Goal: Task Accomplishment & Management: Complete application form

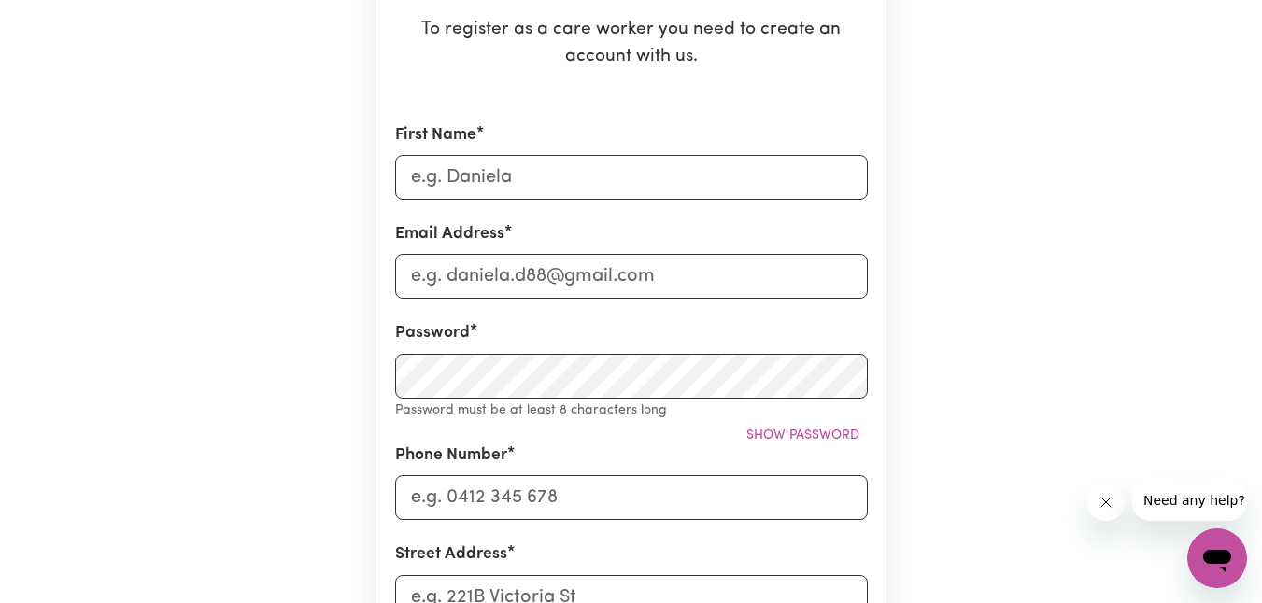
scroll to position [317, 0]
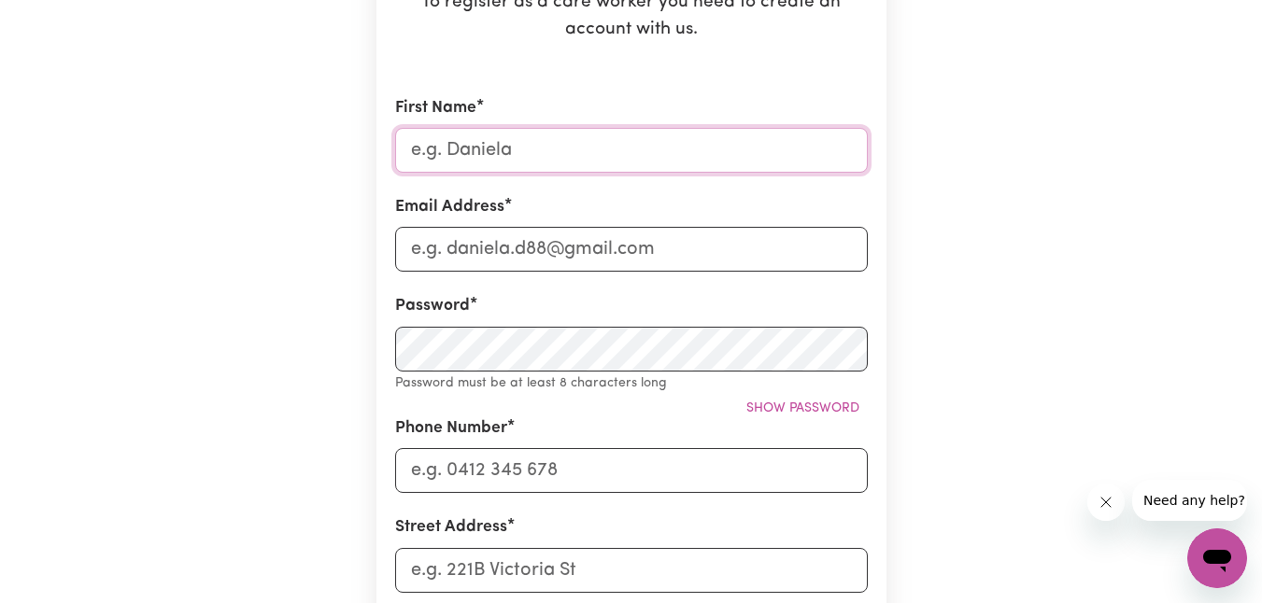
click at [585, 146] on input "First Name" at bounding box center [631, 150] width 473 height 45
type input "[PERSON_NAME]"
type input "[EMAIL_ADDRESS][DOMAIN_NAME]"
type input "[STREET_ADDRESS]"
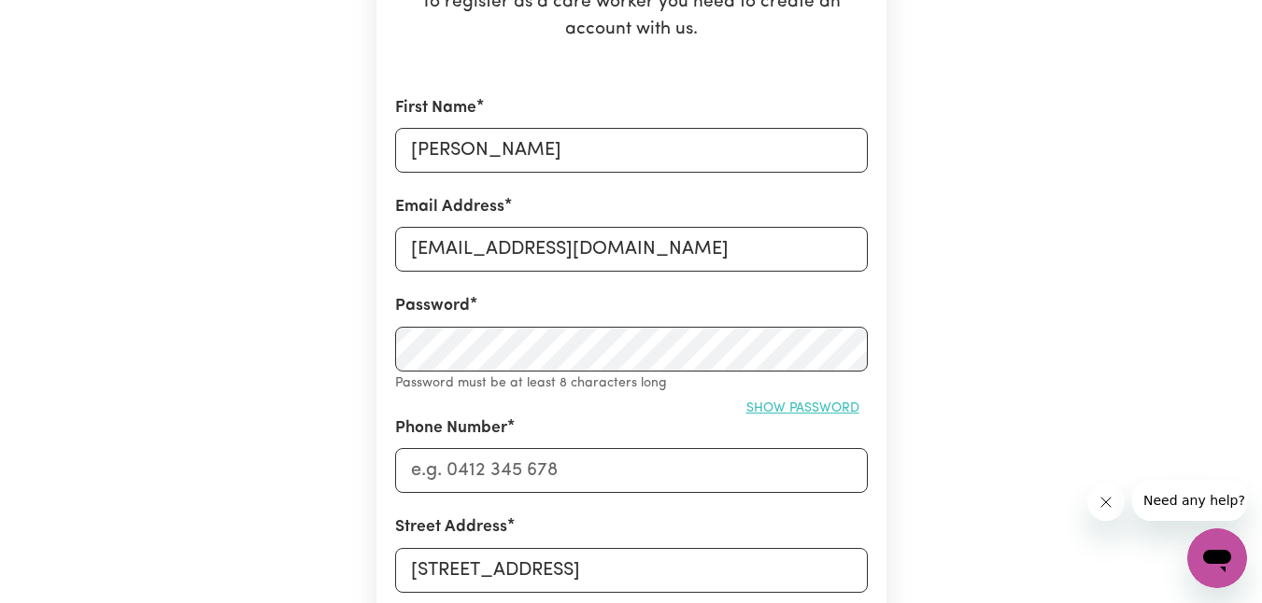
click at [795, 402] on span "Show password" at bounding box center [802, 409] width 113 height 14
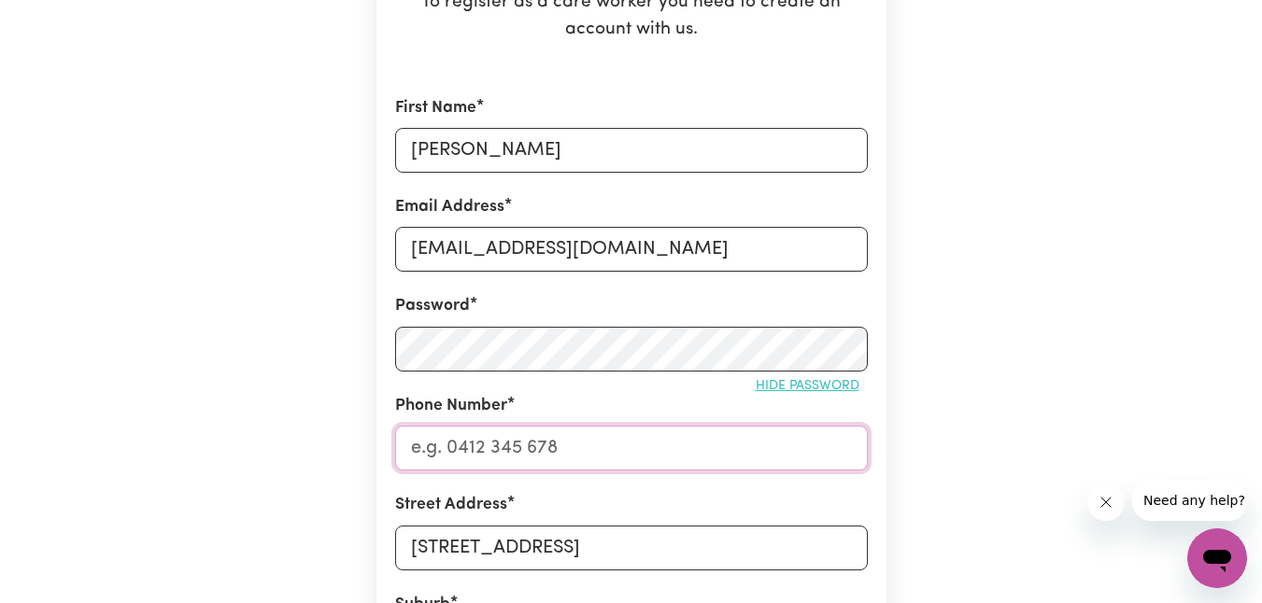
click at [676, 437] on input "Phone Number" at bounding box center [631, 448] width 473 height 45
type input "0468918161"
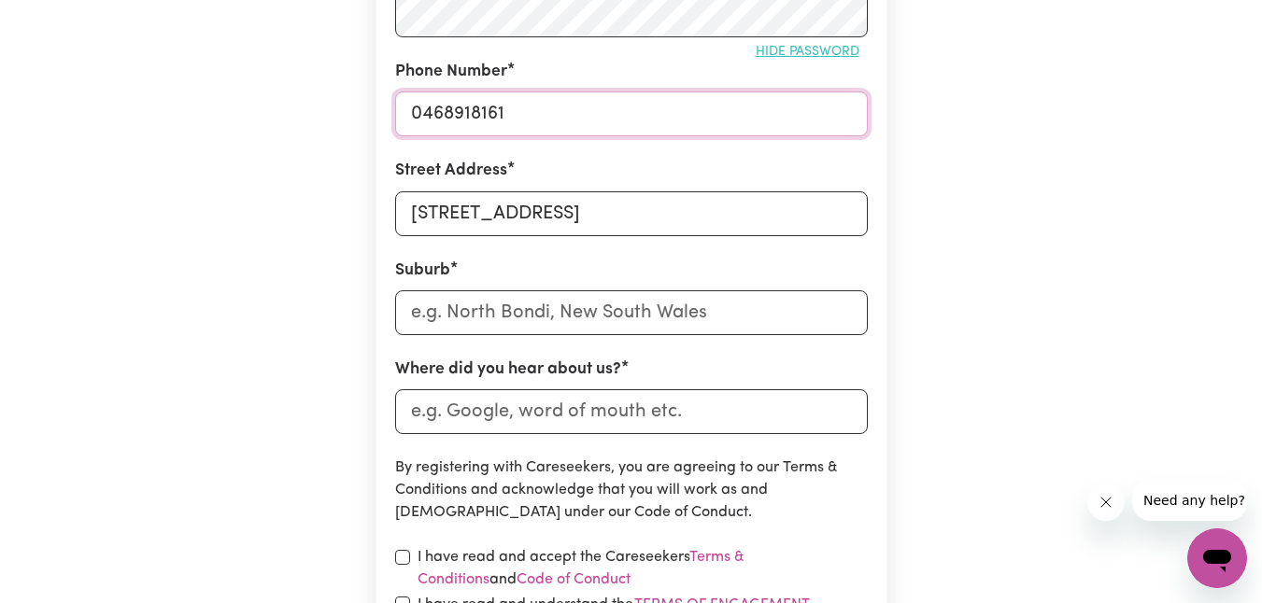
scroll to position [669, 0]
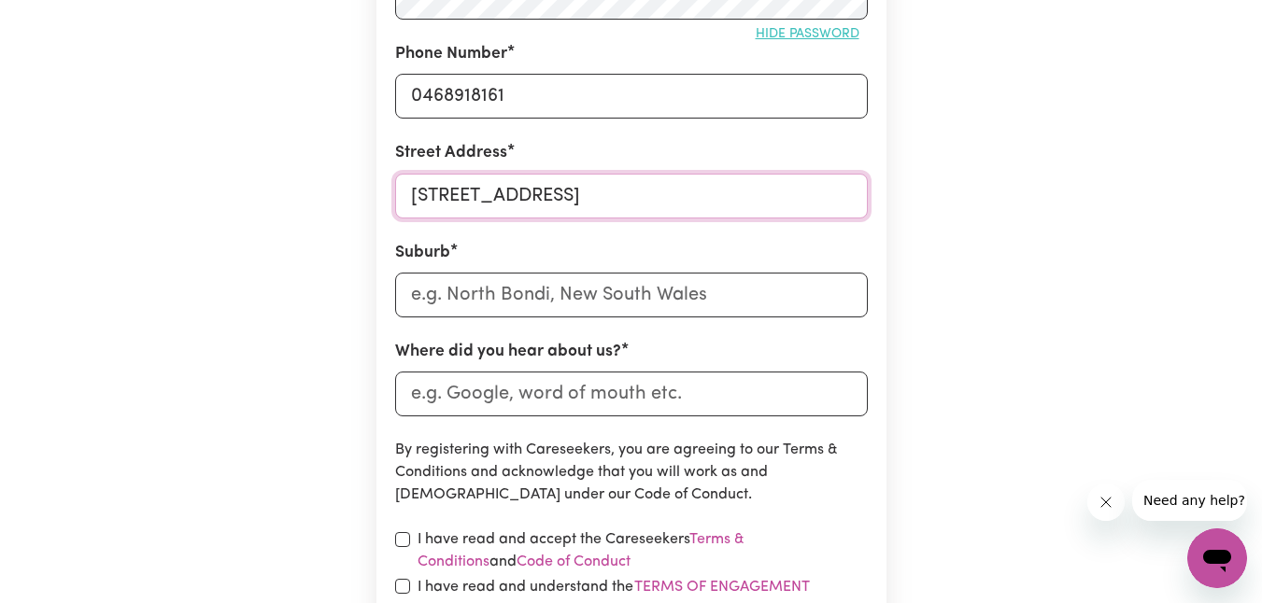
drag, startPoint x: 703, startPoint y: 195, endPoint x: 556, endPoint y: 192, distance: 147.6
click at [556, 192] on input "[STREET_ADDRESS]" at bounding box center [631, 196] width 473 height 45
type input "[STREET_ADDRESS]"
click at [417, 296] on input "text" at bounding box center [631, 295] width 473 height 45
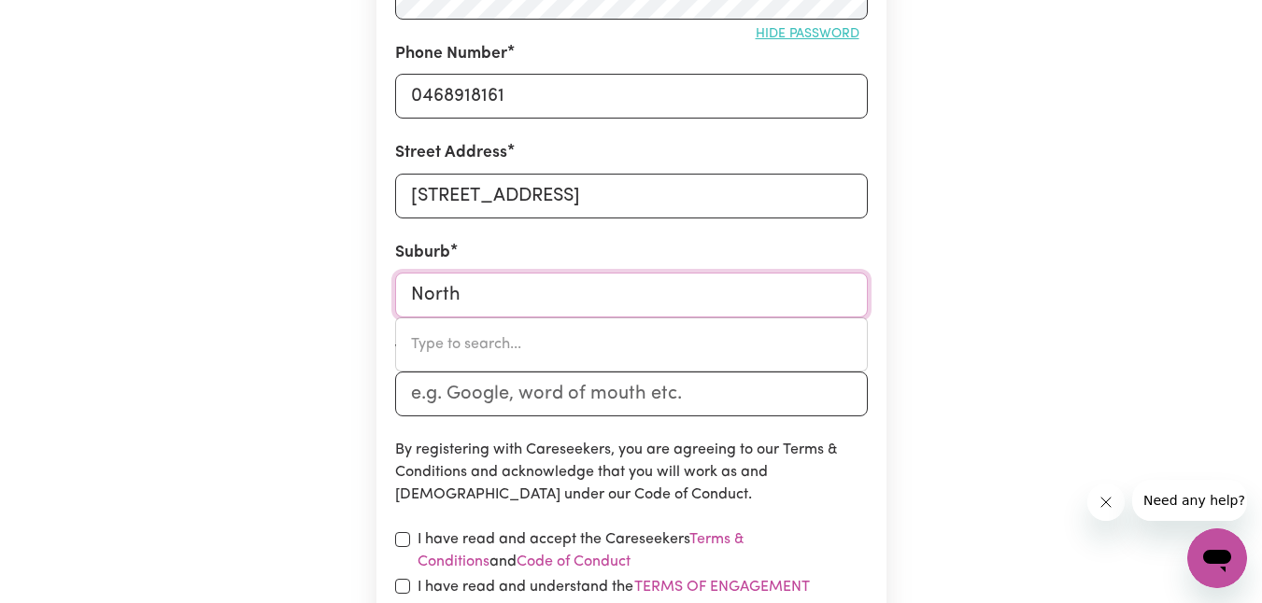
type input "North M"
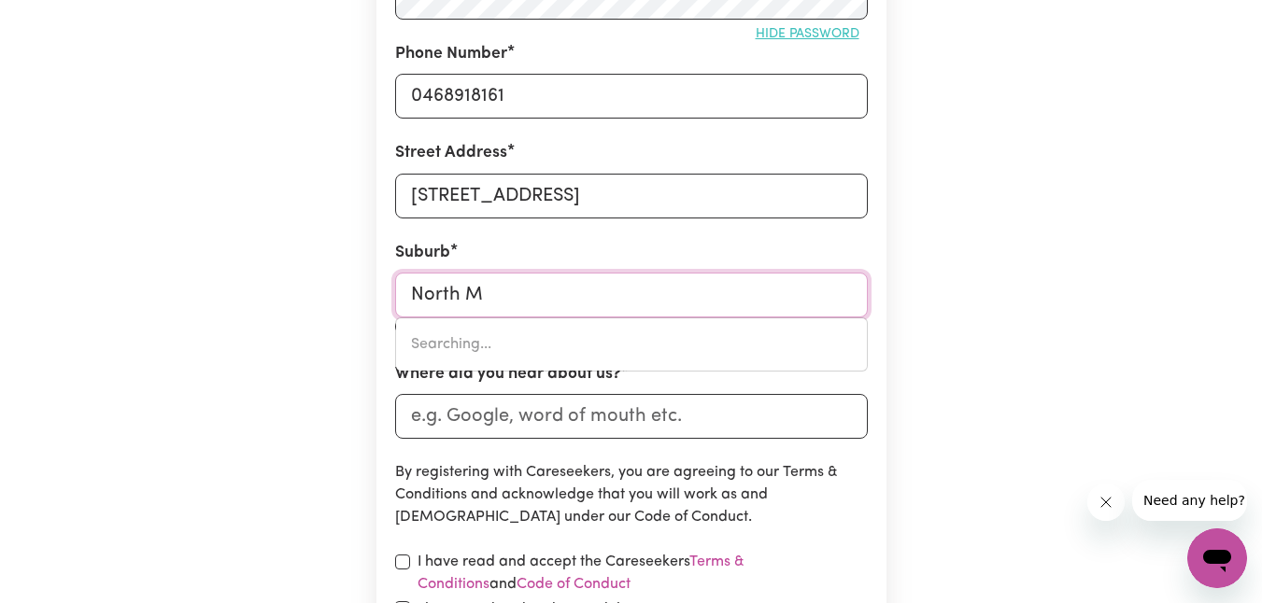
type input "[GEOGRAPHIC_DATA], [GEOGRAPHIC_DATA], 4740"
type input "North Me"
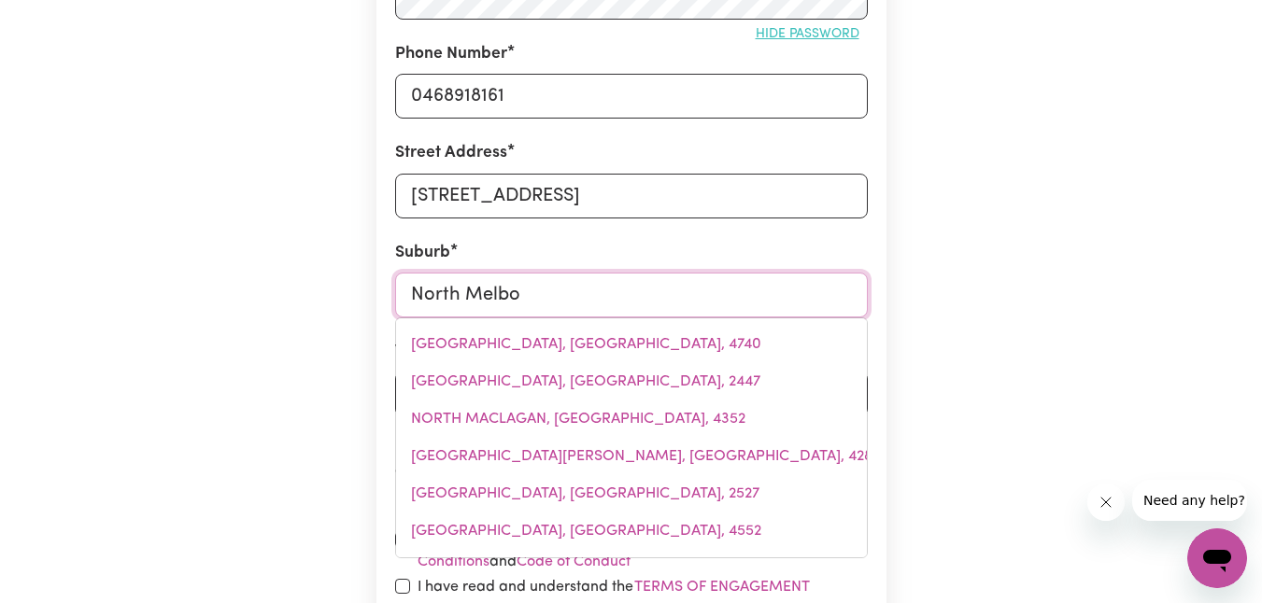
type input "North Melbou"
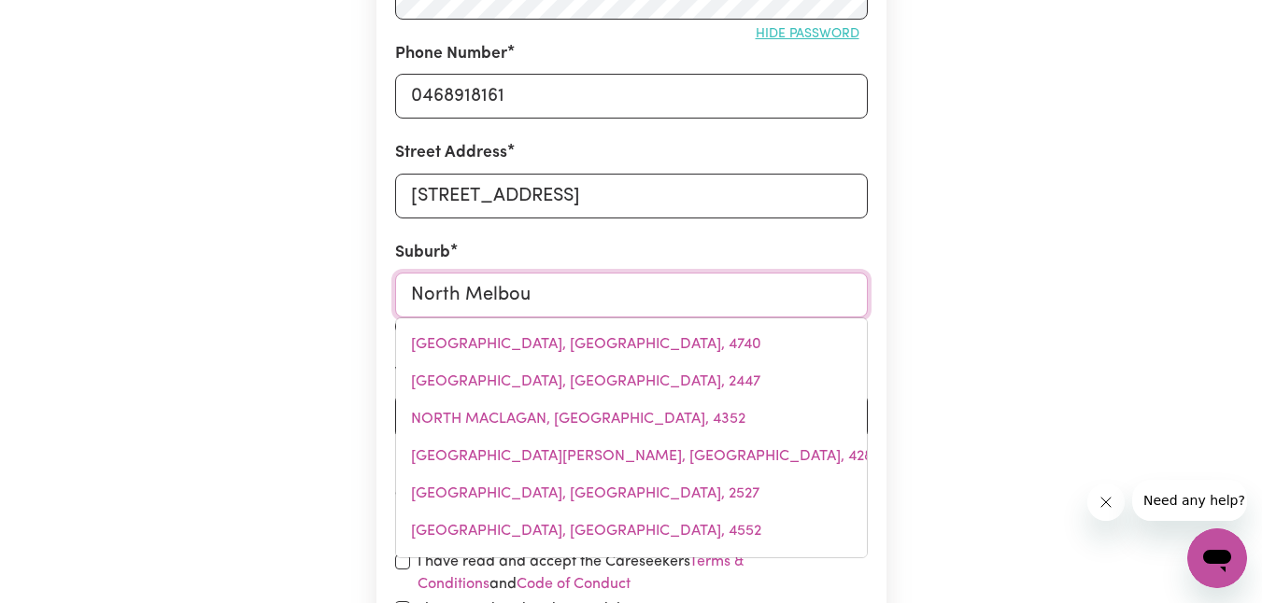
type input "North MelbouRNE, [GEOGRAPHIC_DATA], 3051"
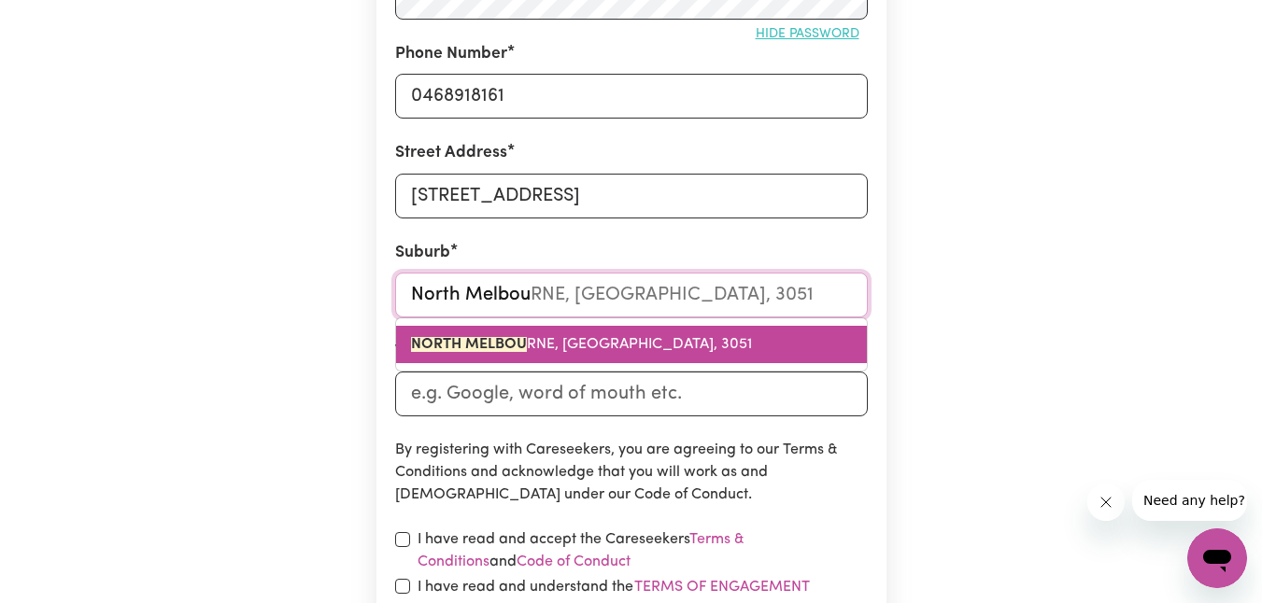
click at [479, 345] on mark "NORTH MELBOU" at bounding box center [469, 344] width 116 height 15
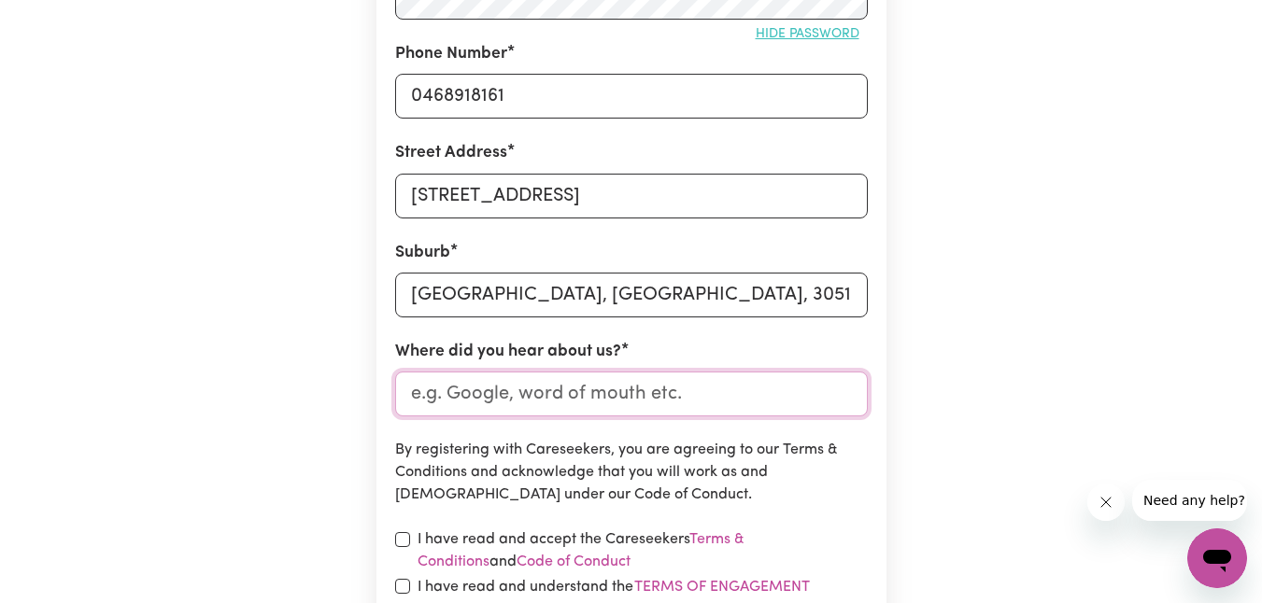
click at [545, 399] on input "Where did you hear about us?" at bounding box center [631, 394] width 473 height 45
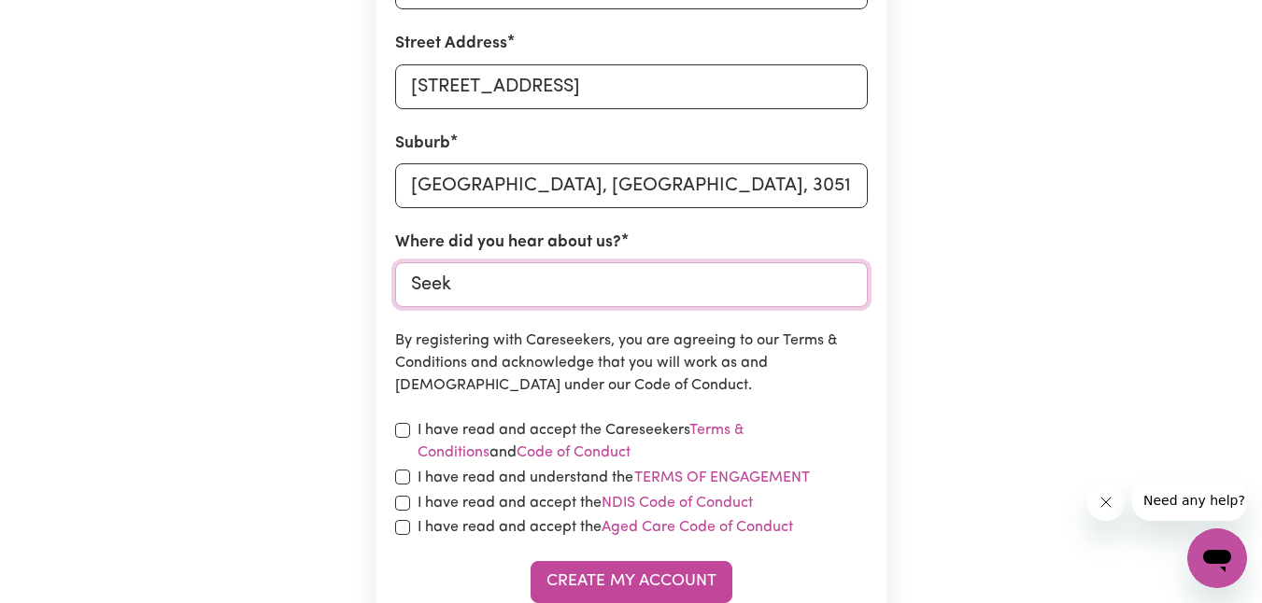
scroll to position [793, 0]
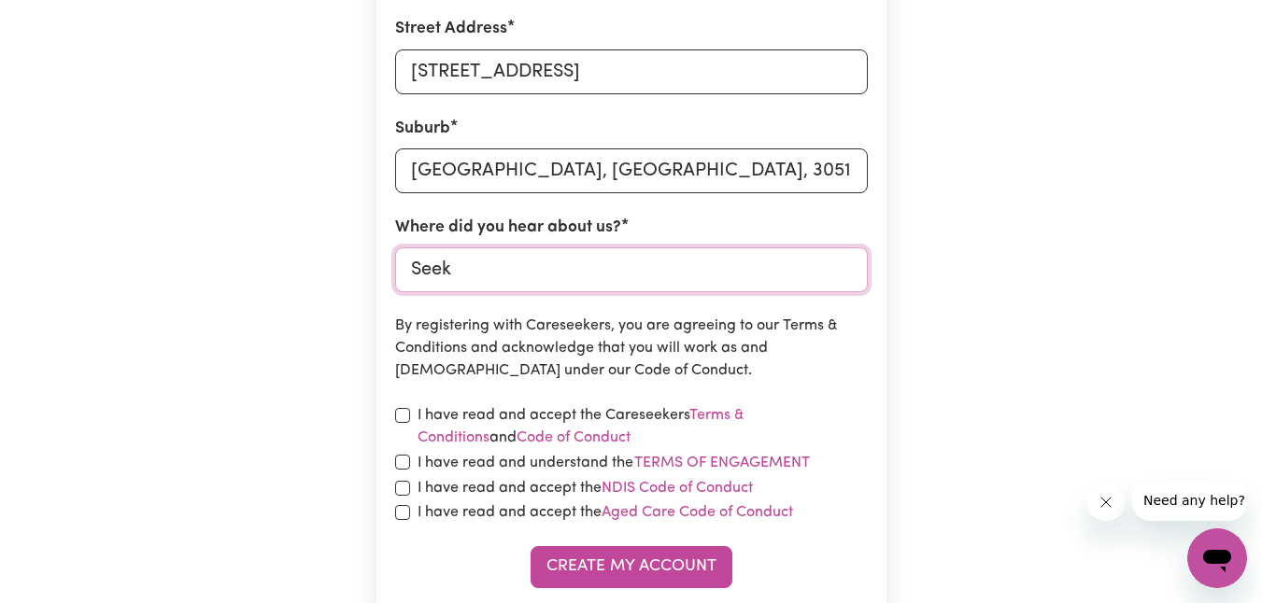
type input "Seek"
click at [536, 411] on label "I have read and accept the Careseekers Terms & Conditions and Code of Conduct" at bounding box center [643, 426] width 450 height 45
click at [539, 419] on label "I have read and accept the Careseekers Terms & Conditions and Code of Conduct" at bounding box center [643, 426] width 450 height 45
click at [398, 415] on input "checkbox" at bounding box center [402, 415] width 15 height 15
checkbox input "true"
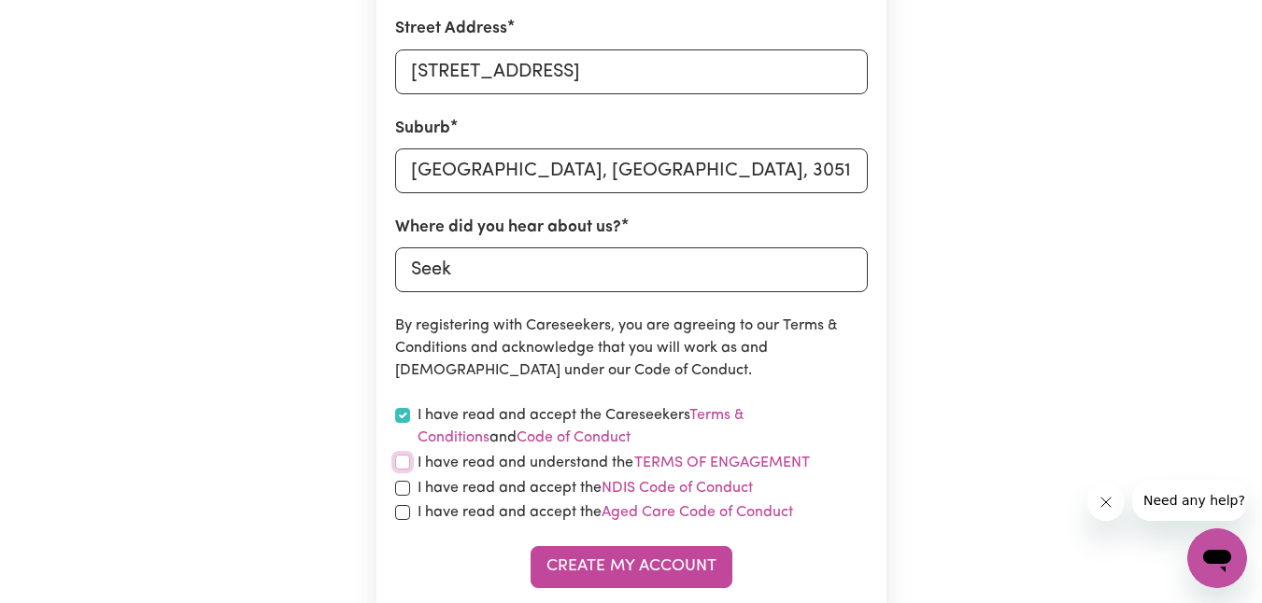
click at [409, 457] on input "checkbox" at bounding box center [402, 462] width 15 height 15
checkbox input "true"
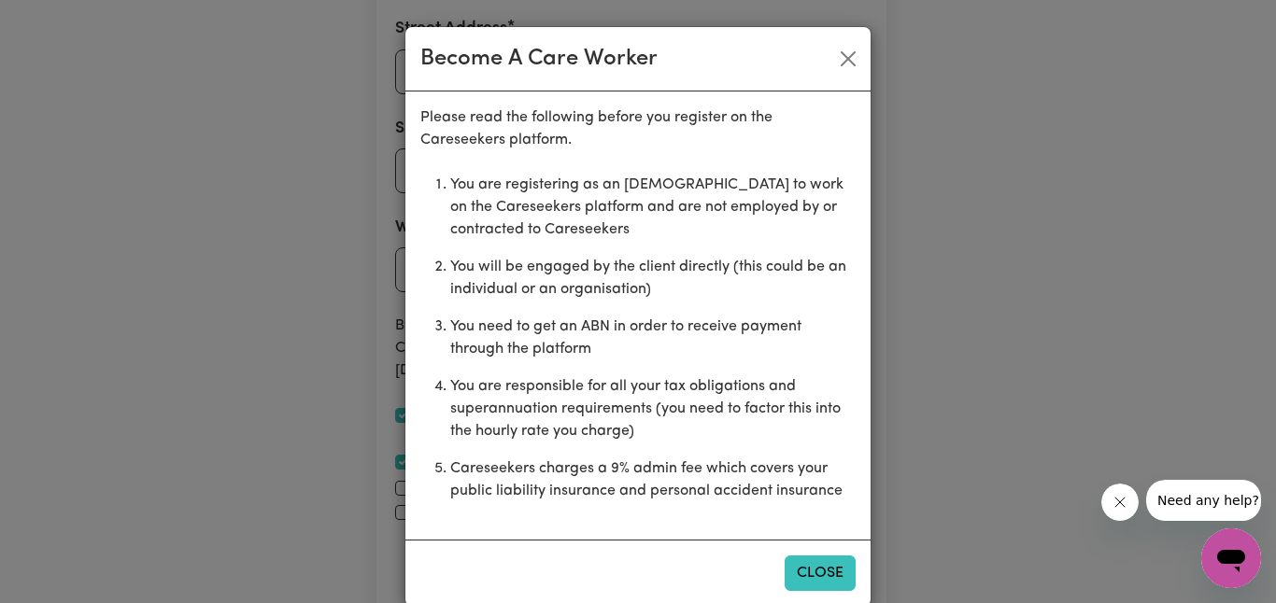
click at [815, 562] on button "Close" at bounding box center [820, 573] width 71 height 35
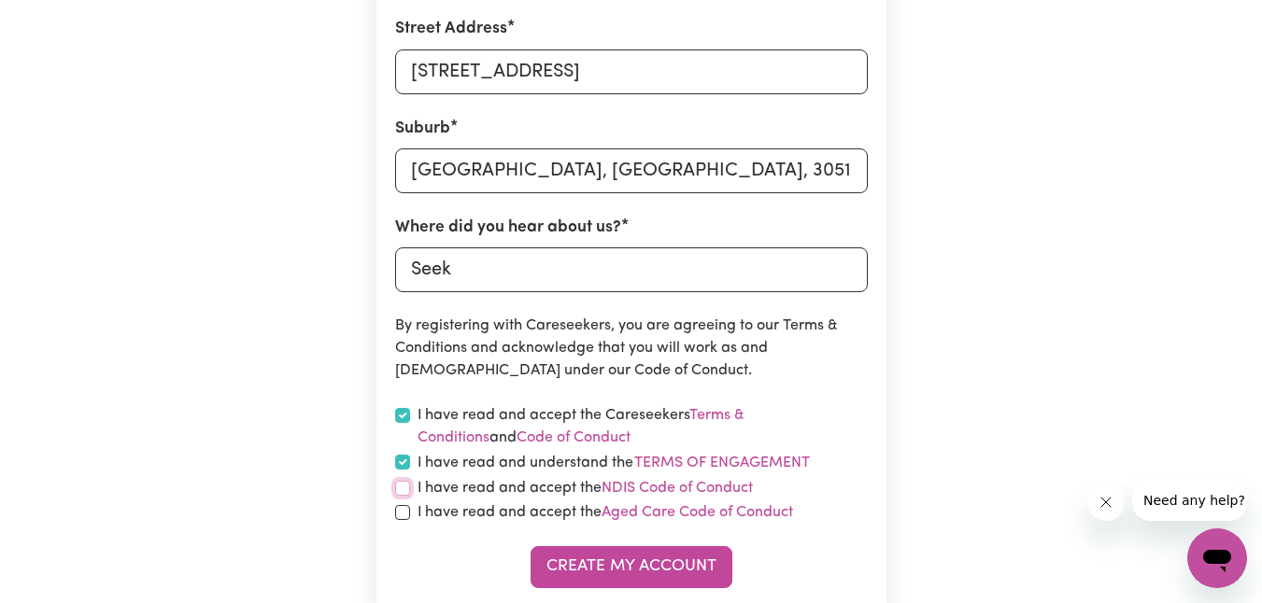
click at [401, 484] on input "checkbox" at bounding box center [402, 488] width 15 height 15
checkbox input "true"
click at [401, 508] on input "checkbox" at bounding box center [402, 512] width 15 height 15
checkbox input "true"
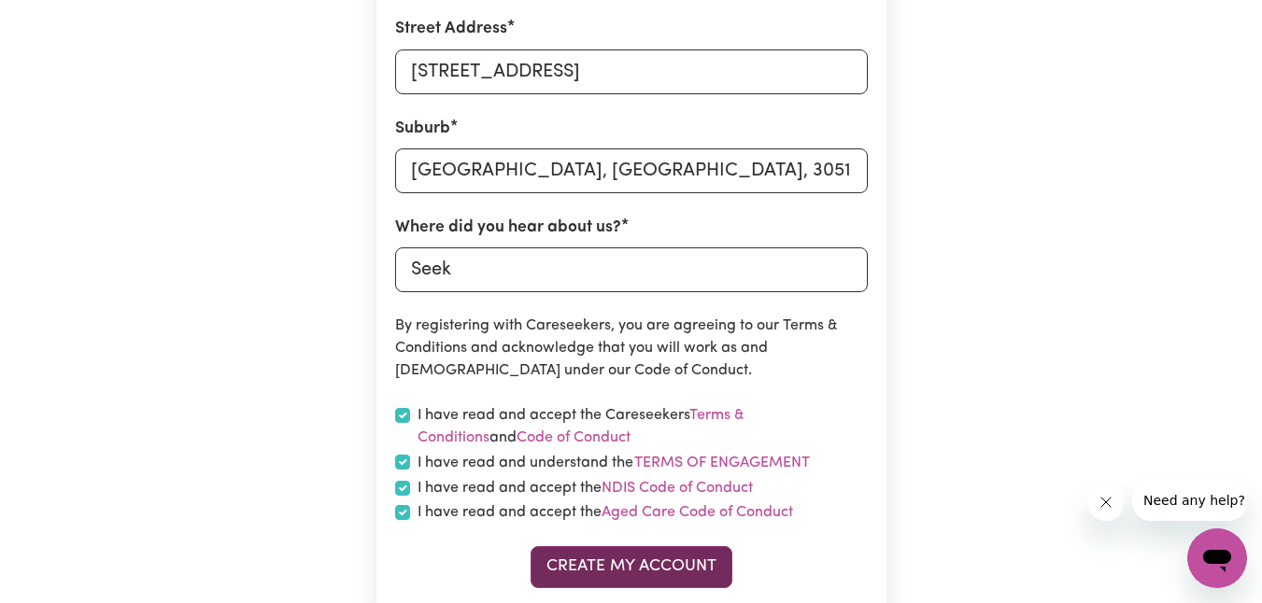
click at [601, 560] on button "Create My Account" at bounding box center [632, 566] width 202 height 41
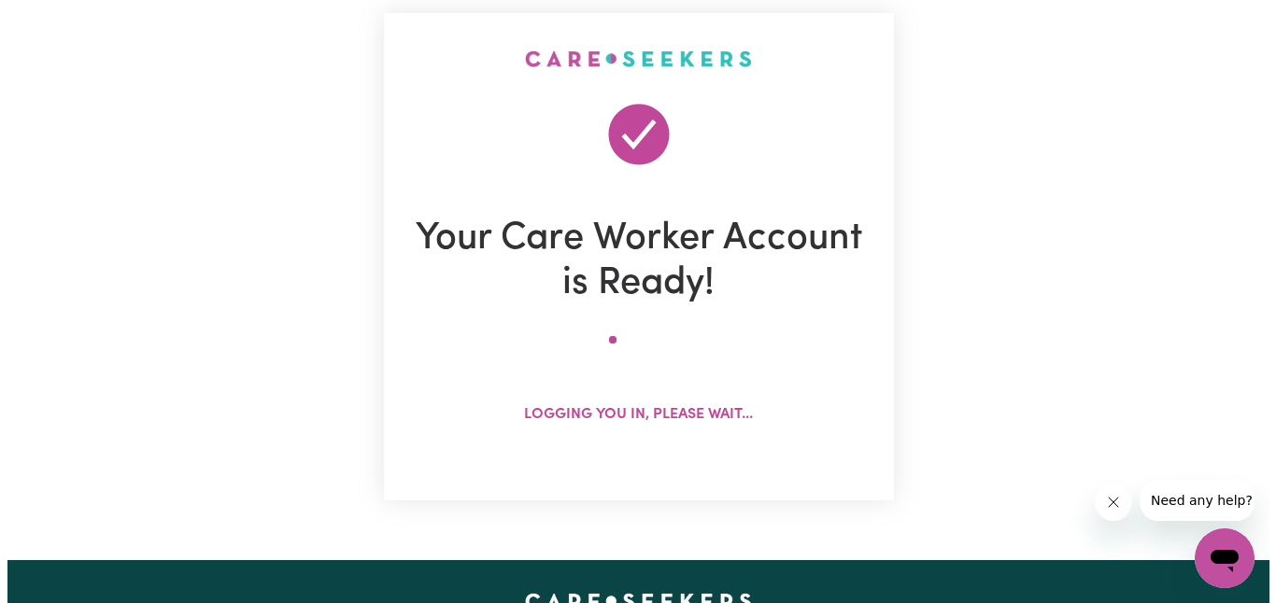
scroll to position [217, 0]
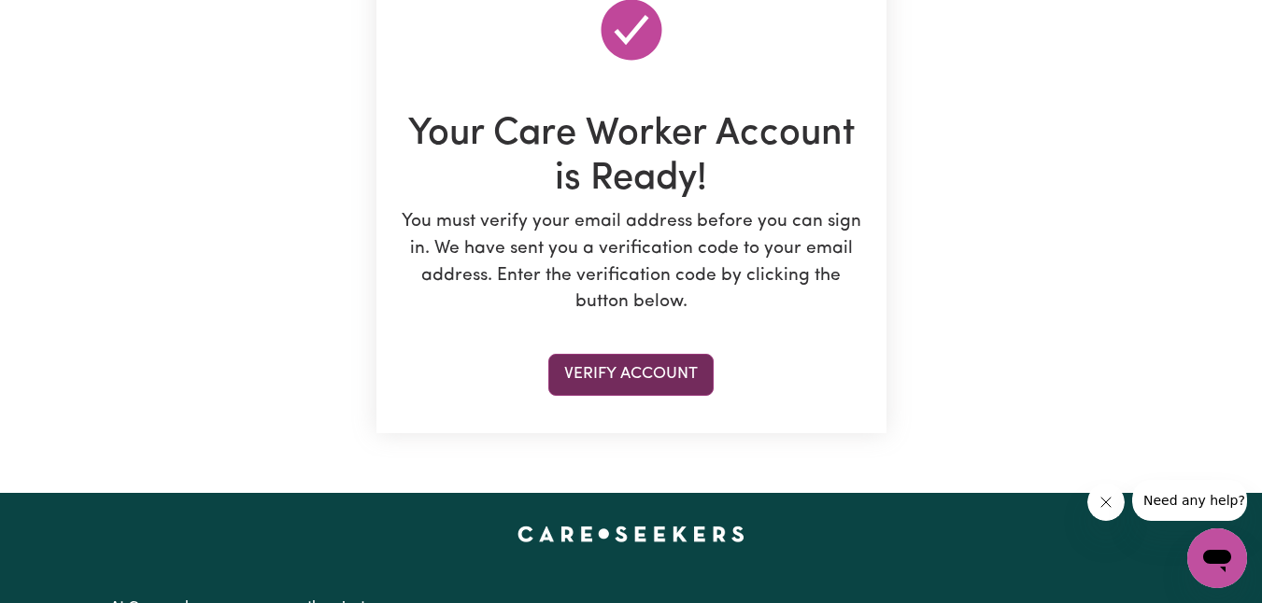
click at [649, 375] on button "Verify Account" at bounding box center [630, 374] width 165 height 41
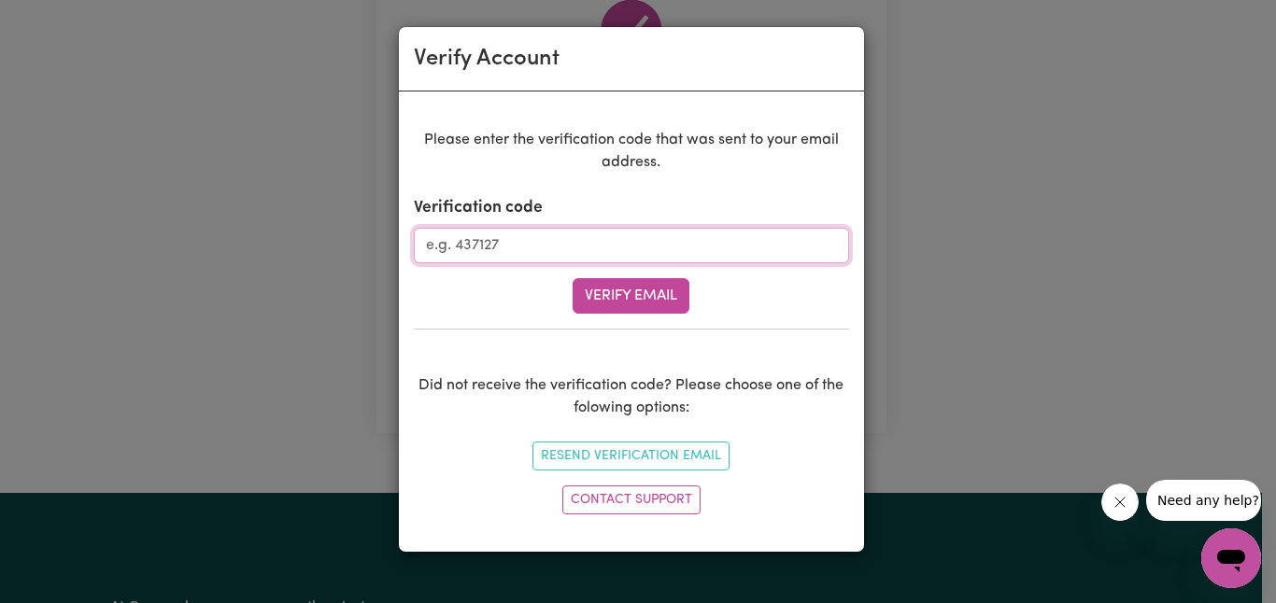
paste input "225232"
type input "225232"
click at [609, 299] on button "Verify Email" at bounding box center [631, 295] width 117 height 35
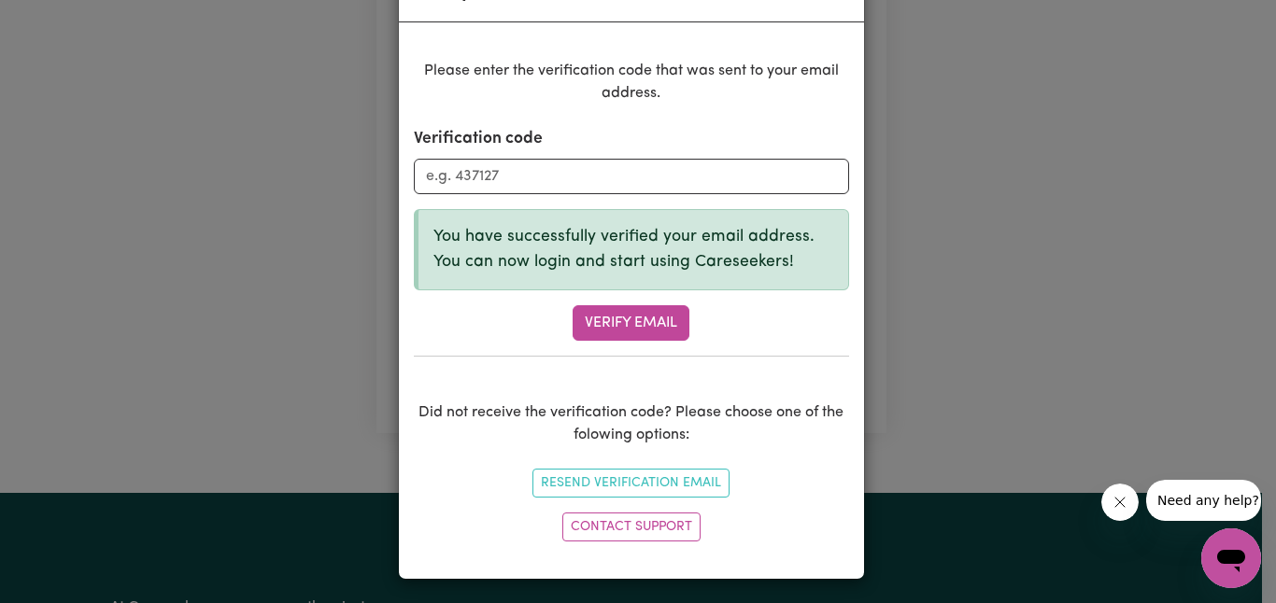
scroll to position [72, 0]
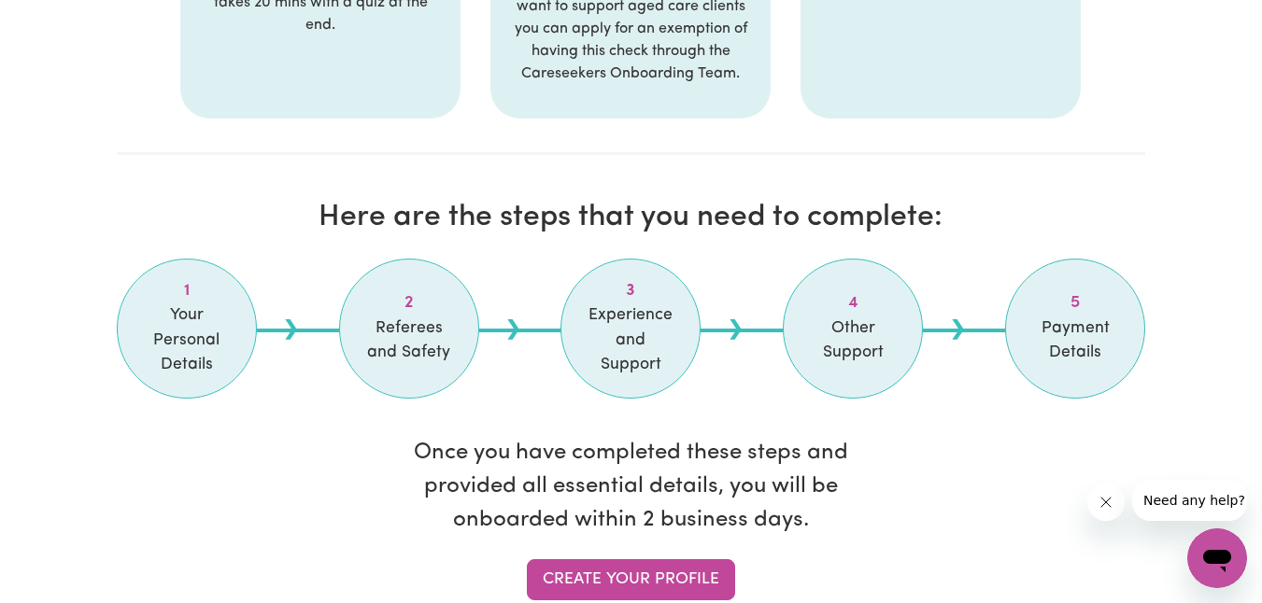
scroll to position [1458, 0]
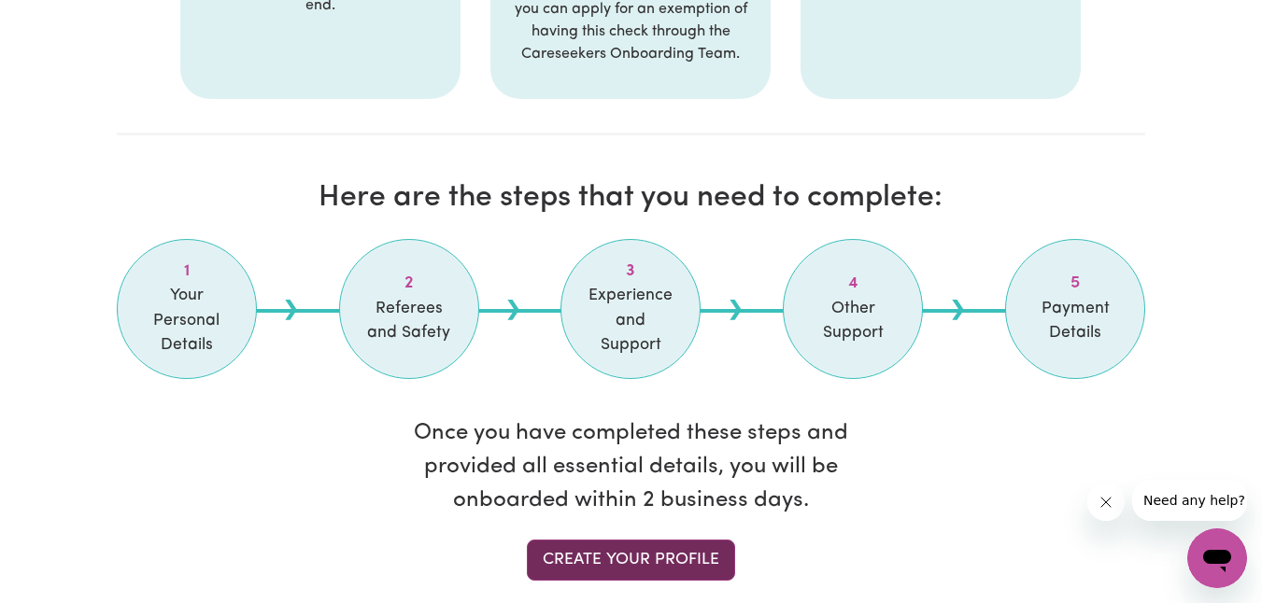
click at [645, 540] on link "Create your profile" at bounding box center [631, 560] width 208 height 41
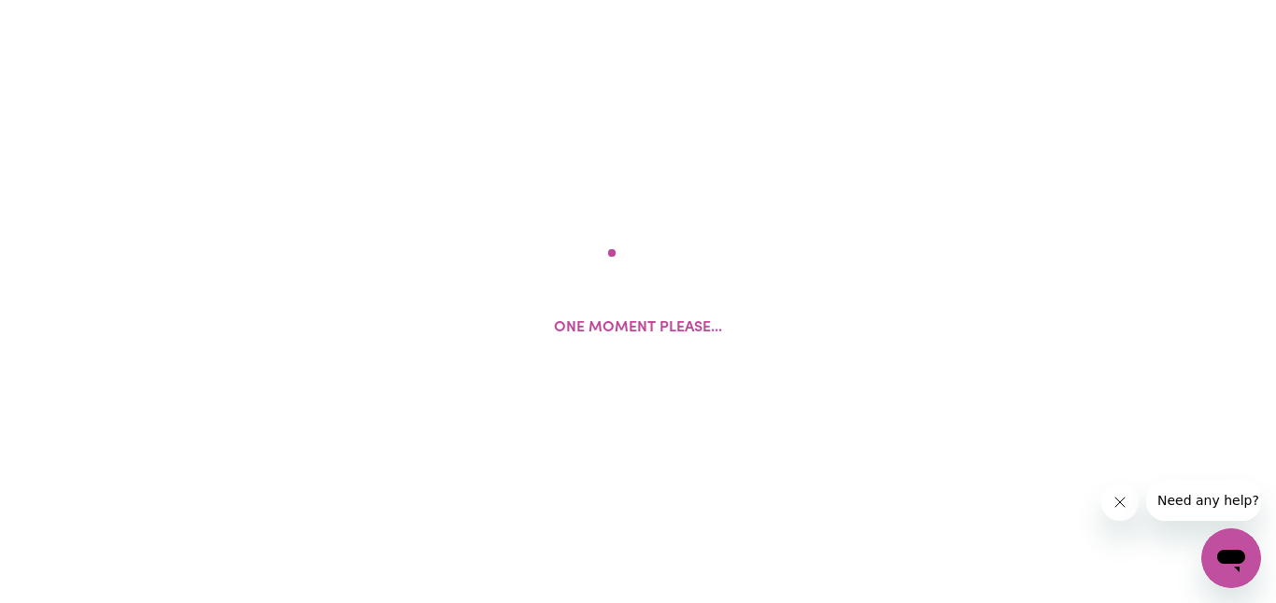
select select "Studying a healthcare related degree or qualification"
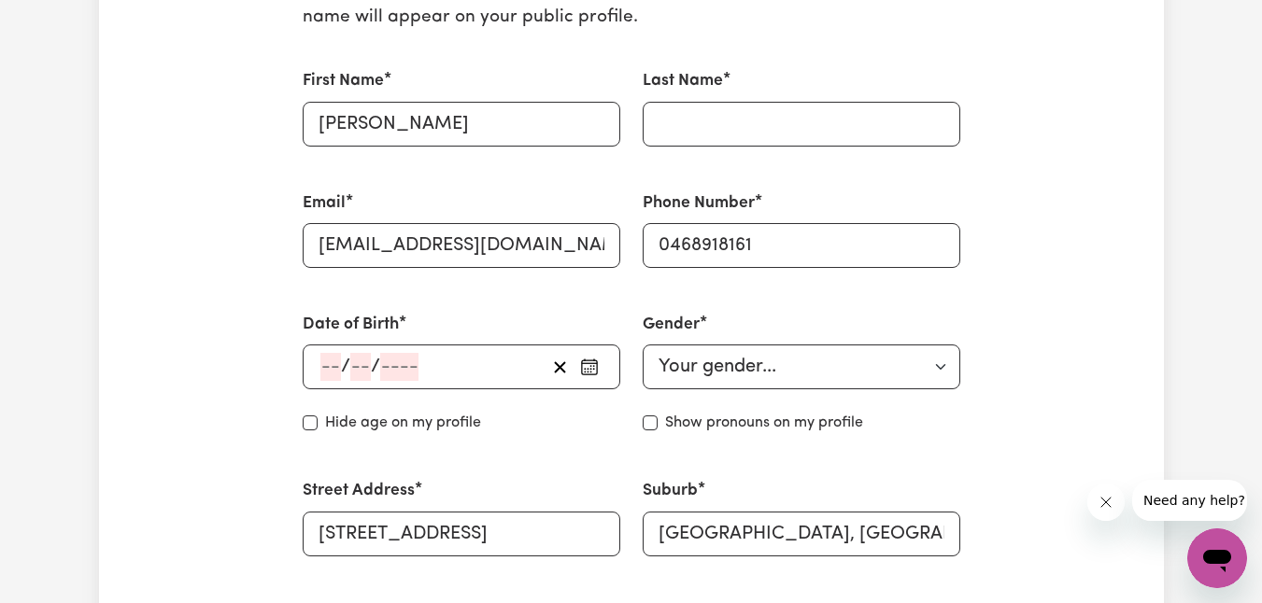
scroll to position [534, 0]
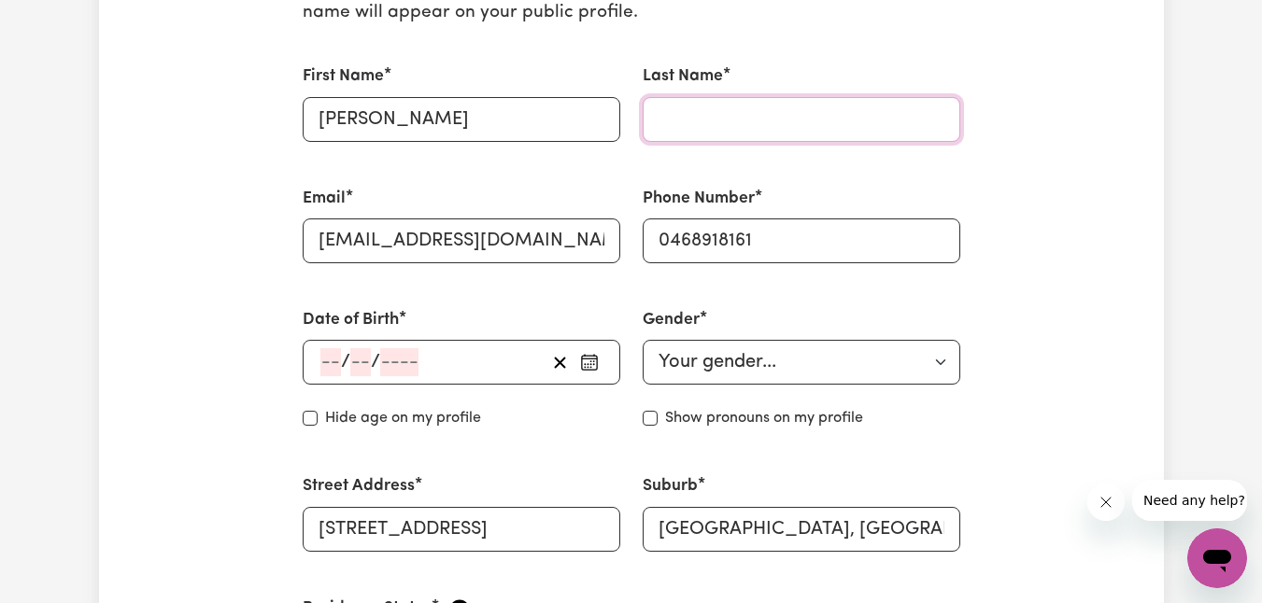
click at [717, 127] on input "Last Name" at bounding box center [802, 119] width 318 height 45
type input "[PERSON_NAME]"
click at [465, 348] on div "/ /" at bounding box center [432, 362] width 227 height 28
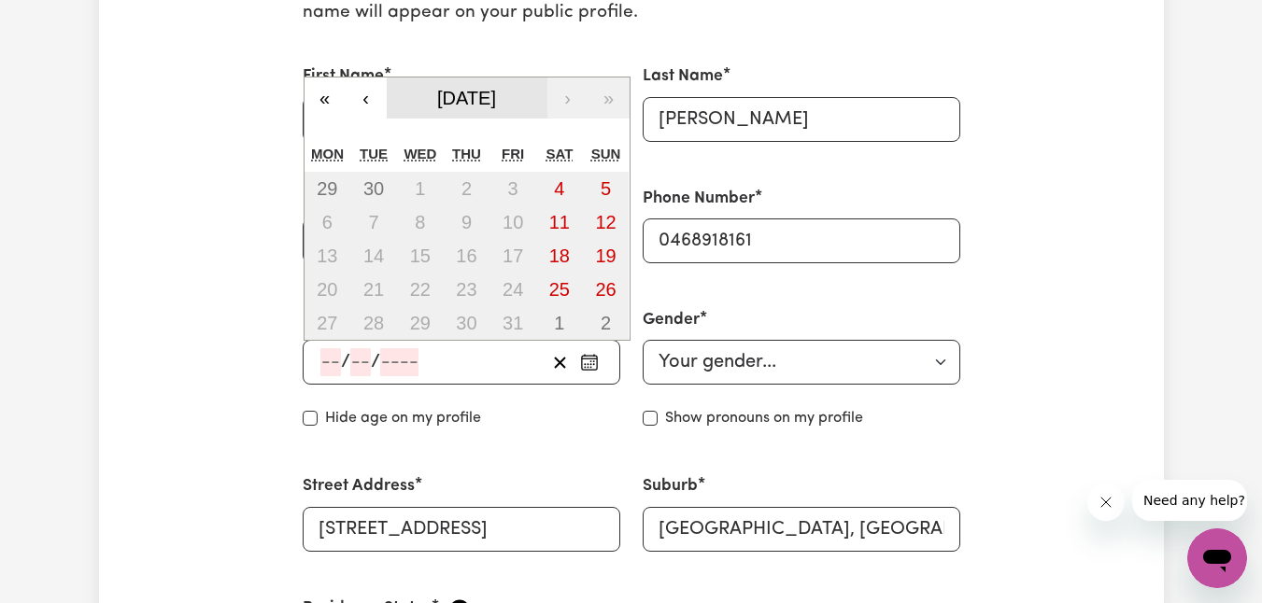
click at [460, 100] on span "[DATE]" at bounding box center [466, 98] width 59 height 21
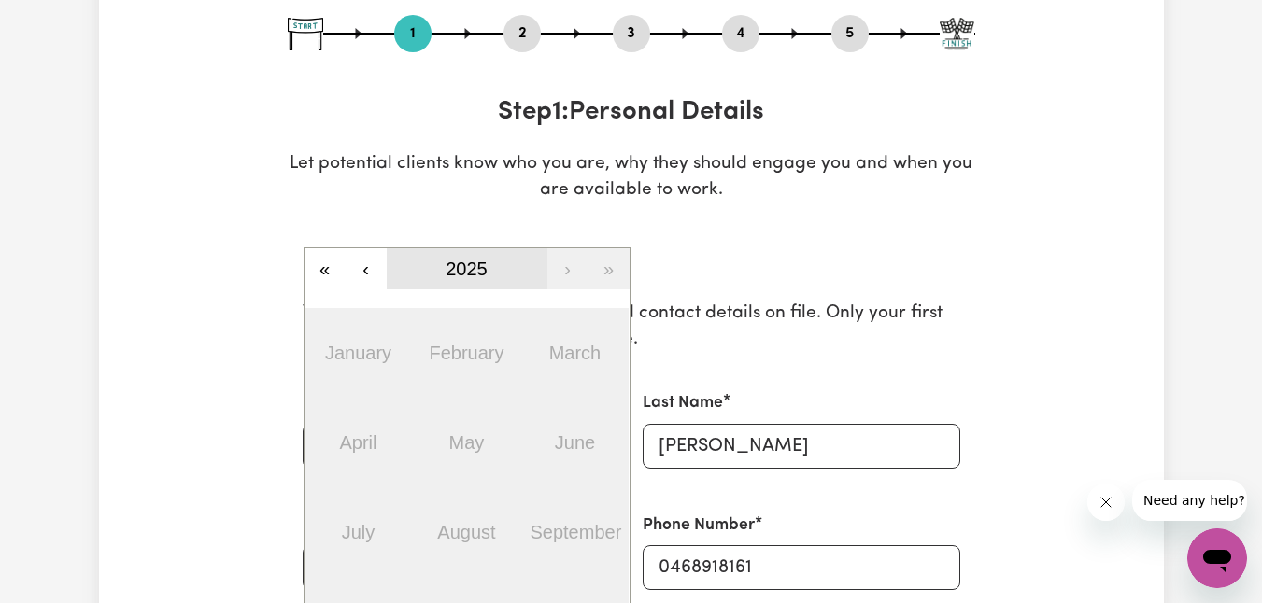
scroll to position [355, 0]
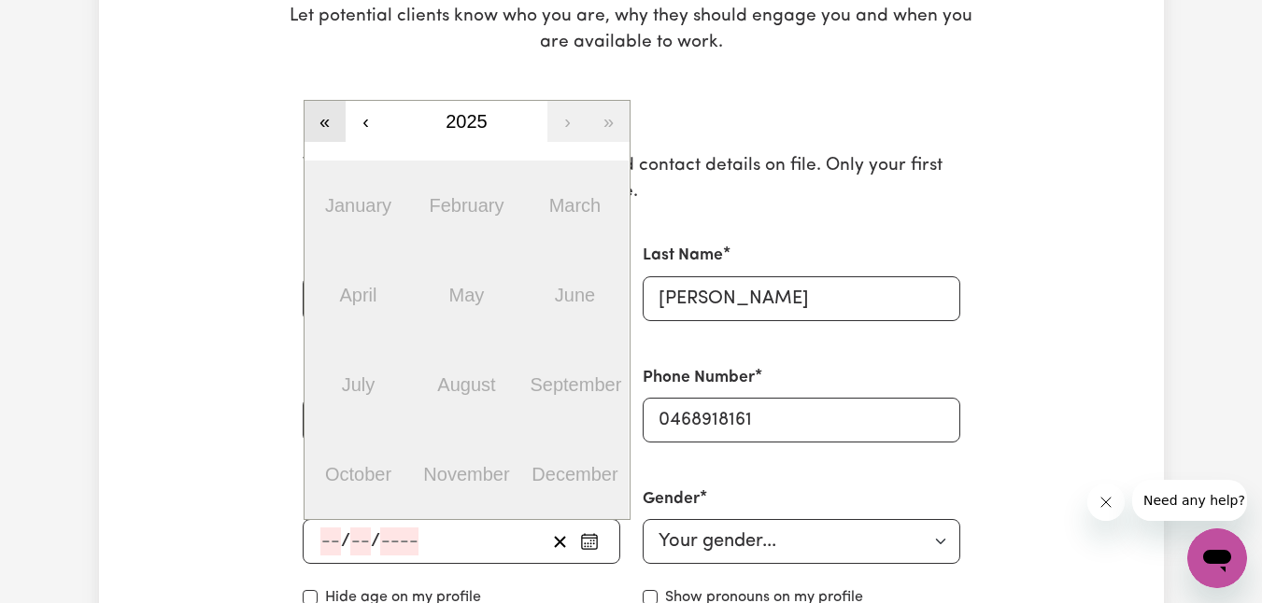
click at [340, 125] on button "«" at bounding box center [325, 121] width 41 height 41
click at [333, 125] on button "«" at bounding box center [325, 121] width 41 height 41
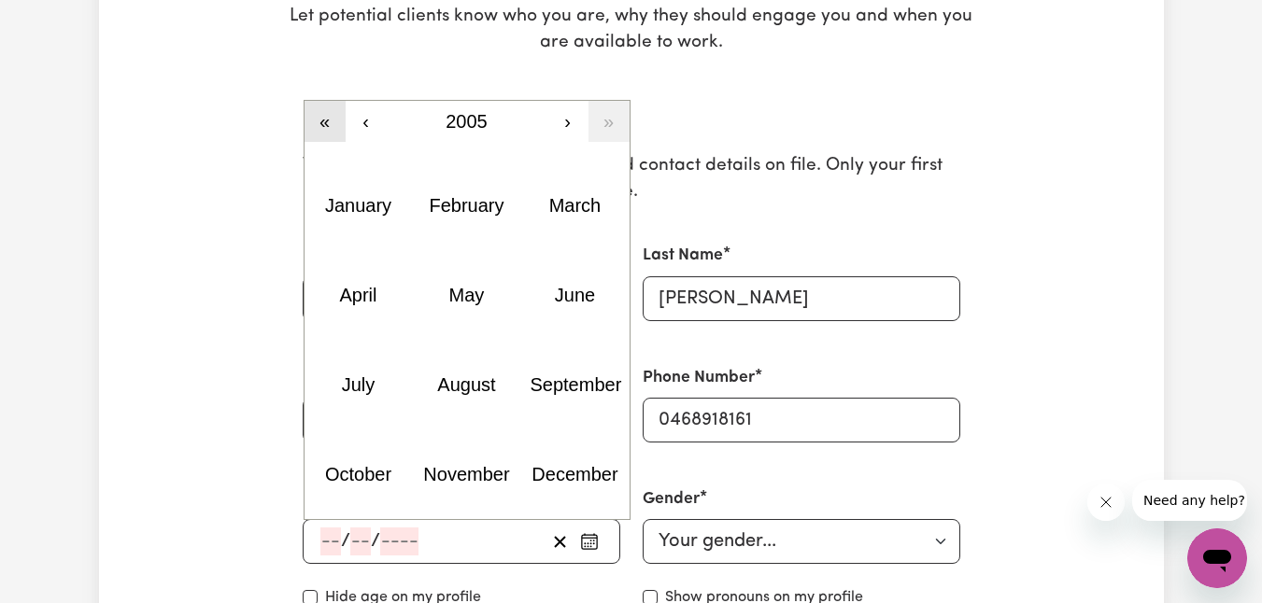
click at [333, 125] on button "«" at bounding box center [325, 121] width 41 height 41
click at [614, 129] on button "»" at bounding box center [608, 121] width 41 height 41
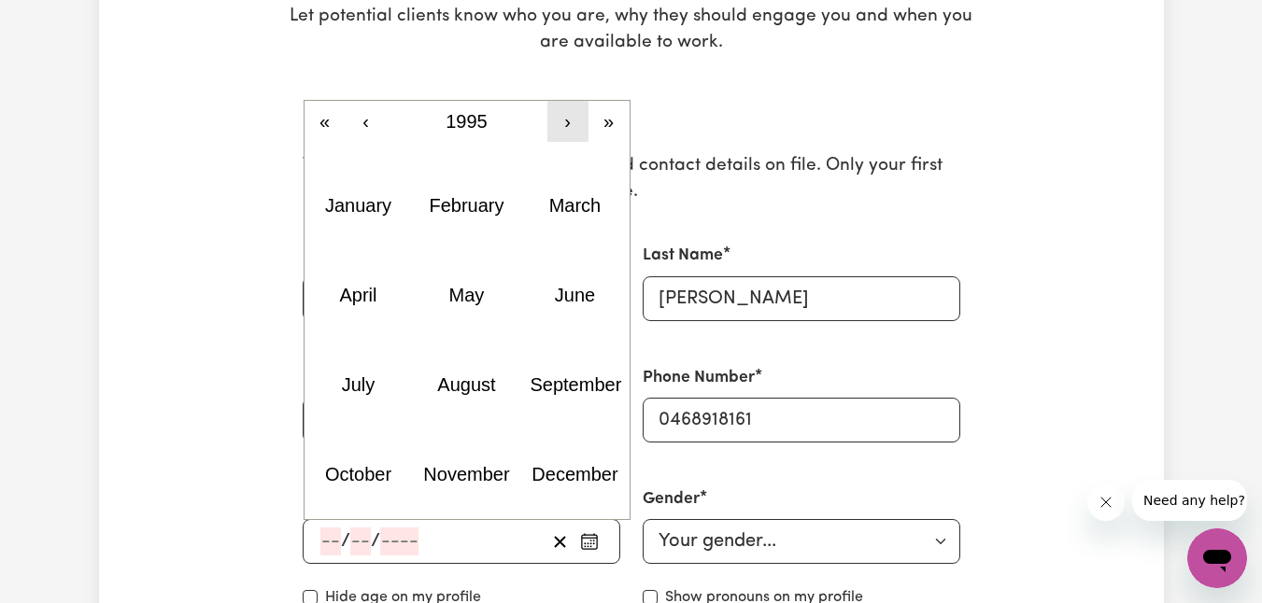
click at [569, 125] on button "›" at bounding box center [567, 121] width 41 height 41
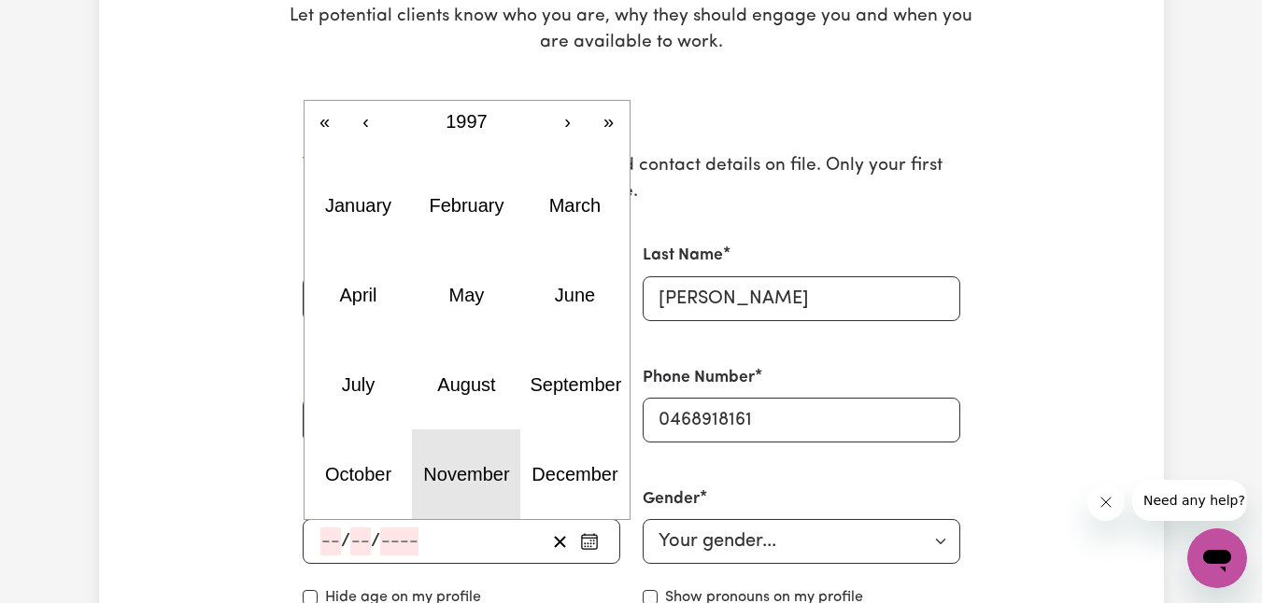
click at [488, 474] on abbr "November" at bounding box center [466, 474] width 86 height 21
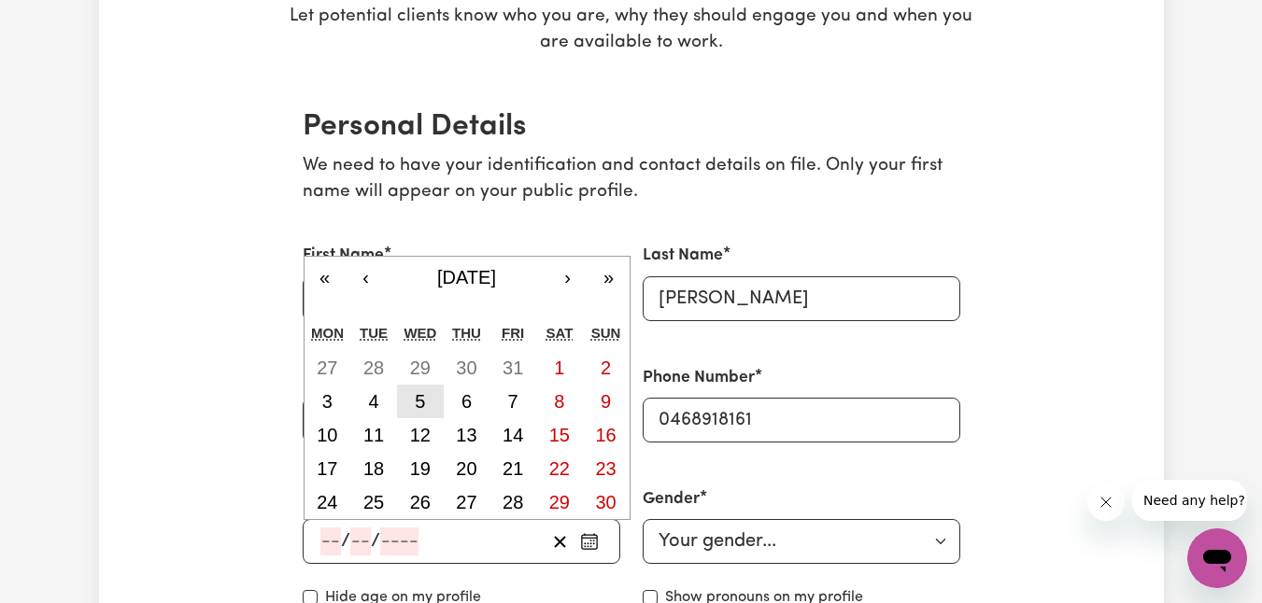
click at [422, 401] on abbr "5" at bounding box center [420, 401] width 10 height 21
type input "[DATE]"
type input "5"
type input "11"
type input "1997"
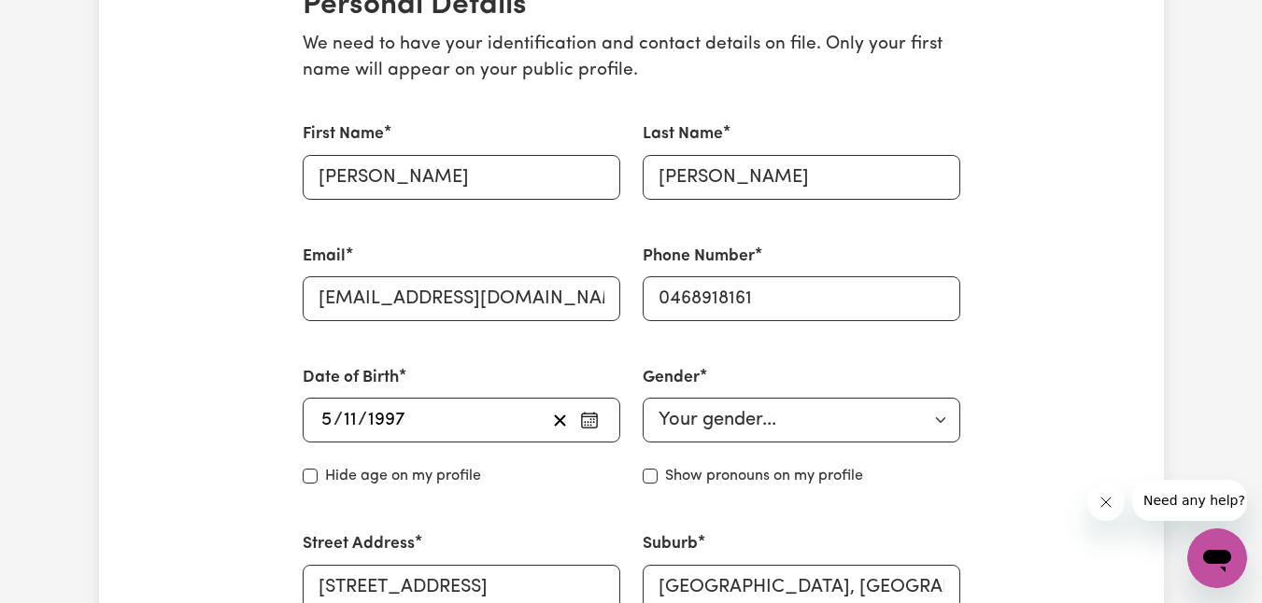
scroll to position [479, 0]
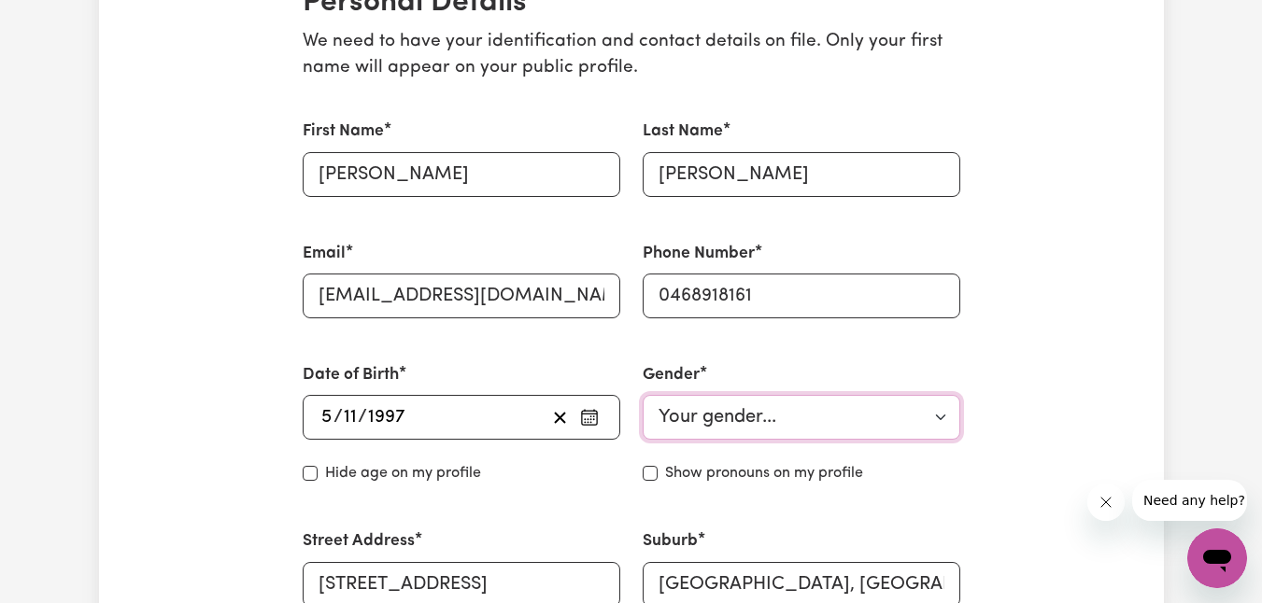
click at [748, 404] on select "Your gender... [DEMOGRAPHIC_DATA] [DEMOGRAPHIC_DATA] [DEMOGRAPHIC_DATA] Other P…" at bounding box center [802, 417] width 318 height 45
select select "[DEMOGRAPHIC_DATA]"
click at [643, 395] on select "Your gender... [DEMOGRAPHIC_DATA] [DEMOGRAPHIC_DATA] [DEMOGRAPHIC_DATA] Other P…" at bounding box center [802, 417] width 318 height 45
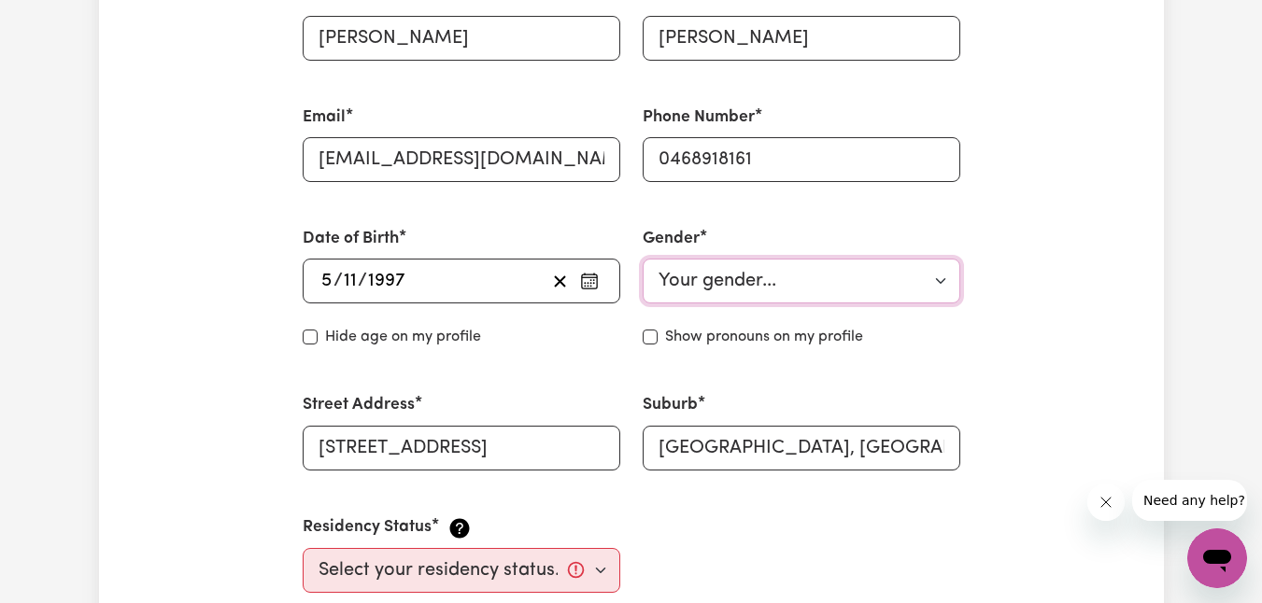
scroll to position [726, 0]
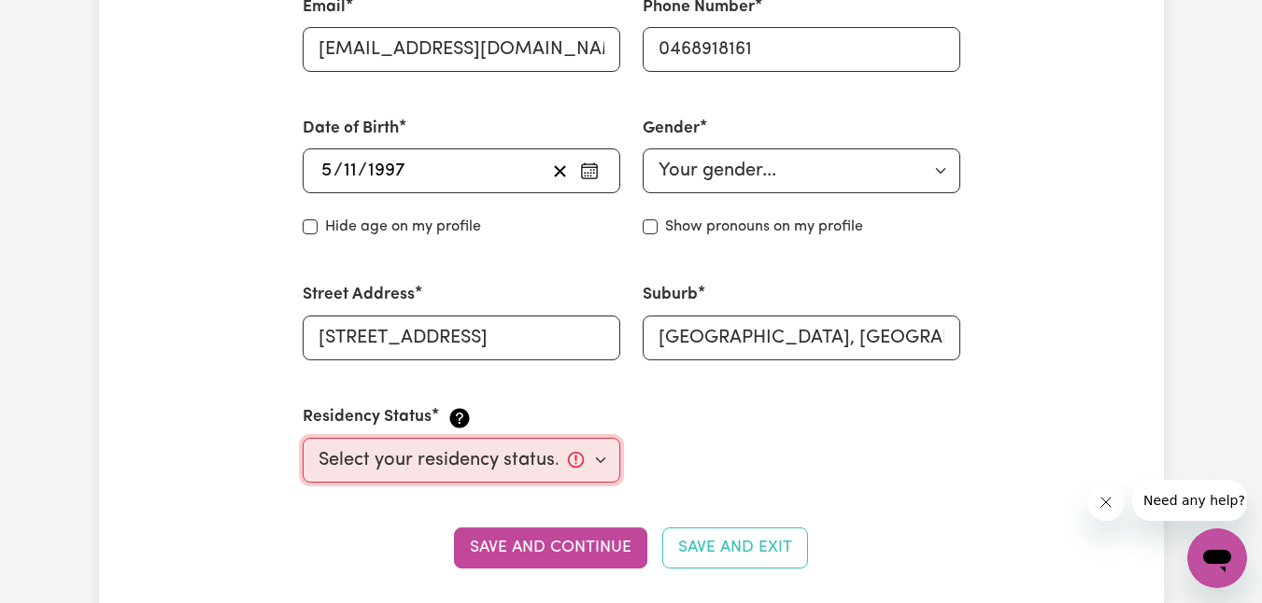
click at [584, 459] on select "Select your residency status... [DEMOGRAPHIC_DATA] citizen Australian PR [DEMOG…" at bounding box center [462, 460] width 318 height 45
select select "[DEMOGRAPHIC_DATA] Citizen"
click at [303, 438] on select "Select your residency status... [DEMOGRAPHIC_DATA] citizen Australian PR [DEMOG…" at bounding box center [462, 460] width 318 height 45
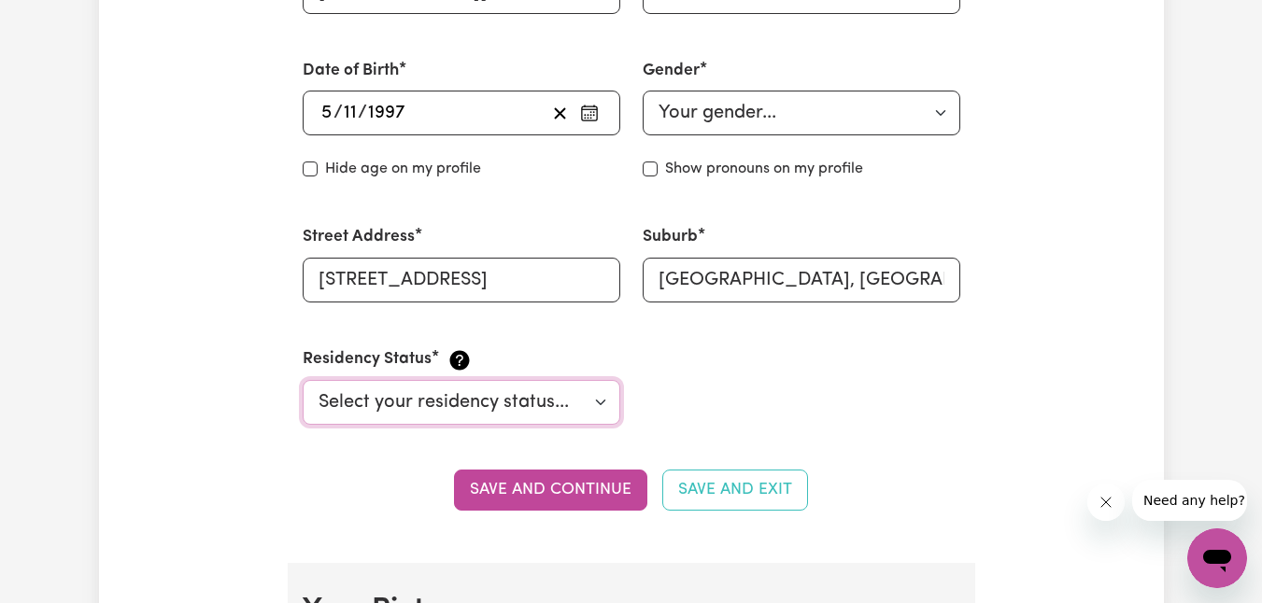
scroll to position [806, 0]
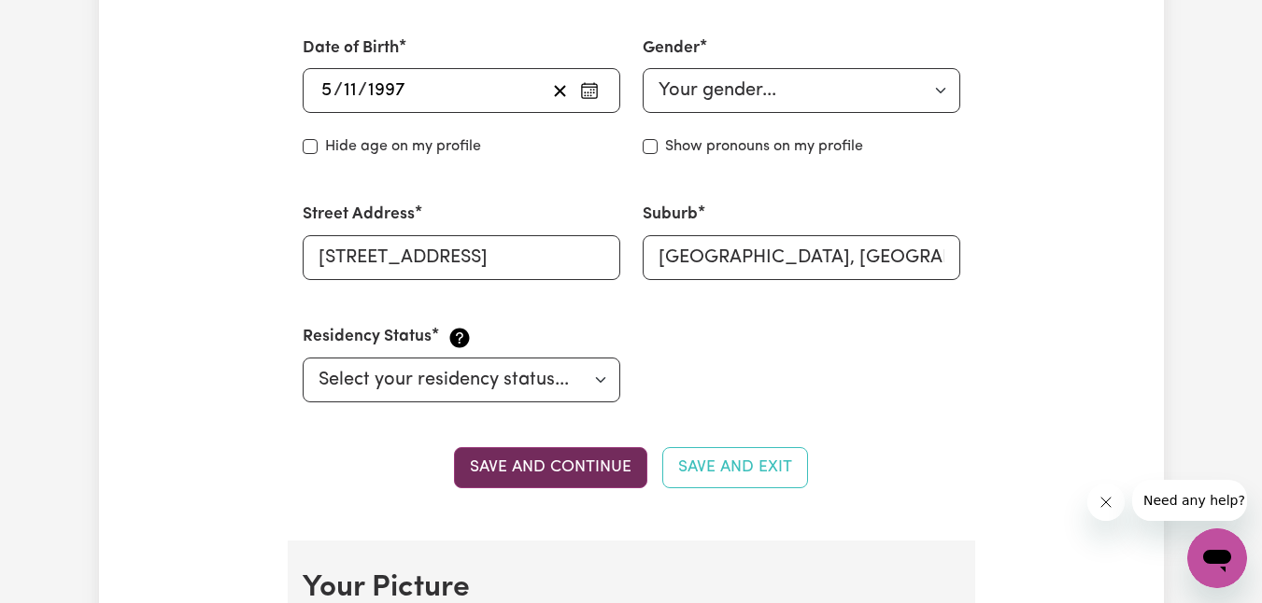
click at [566, 472] on button "Save and continue" at bounding box center [550, 467] width 193 height 41
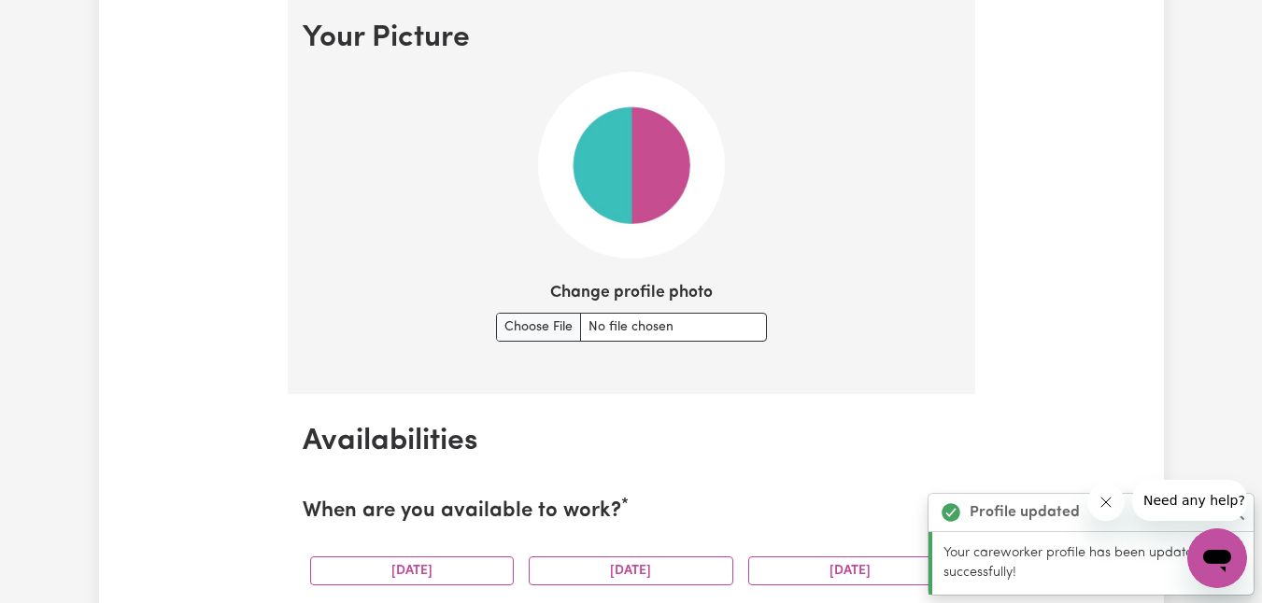
scroll to position [1427, 0]
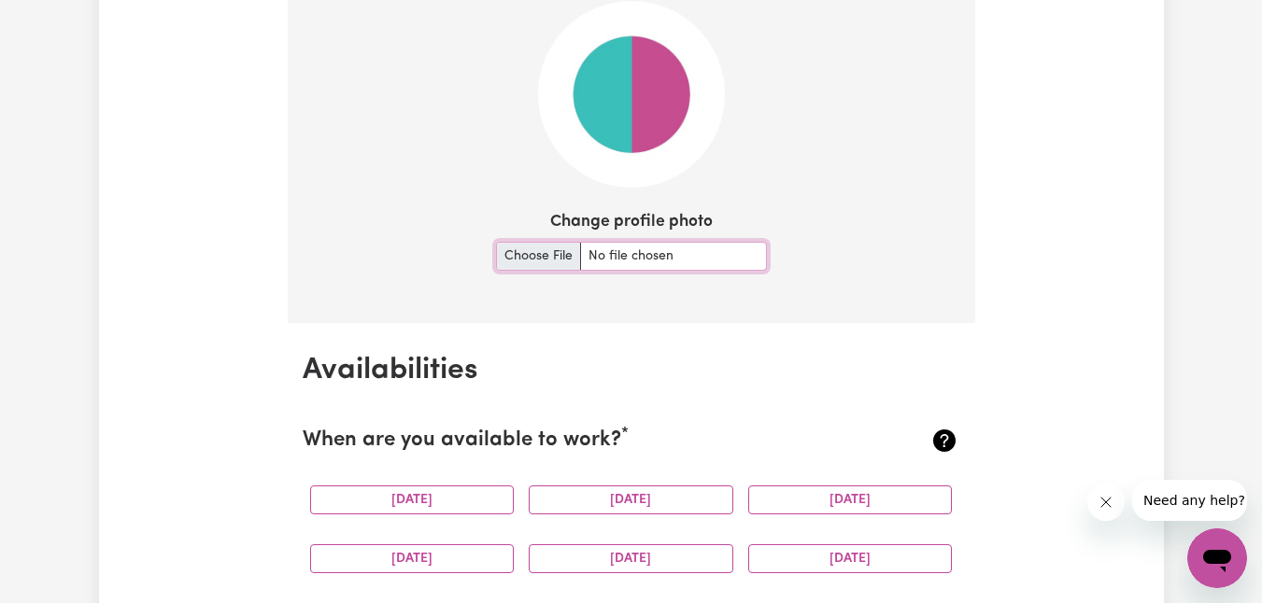
click at [539, 255] on input "Change profile photo" at bounding box center [631, 256] width 271 height 29
click at [534, 262] on input "Change profile photo" at bounding box center [631, 256] width 271 height 29
type input "C:\fakepath\5ef5ac58-3585-4660-af10-0dfb72861910.jpeg"
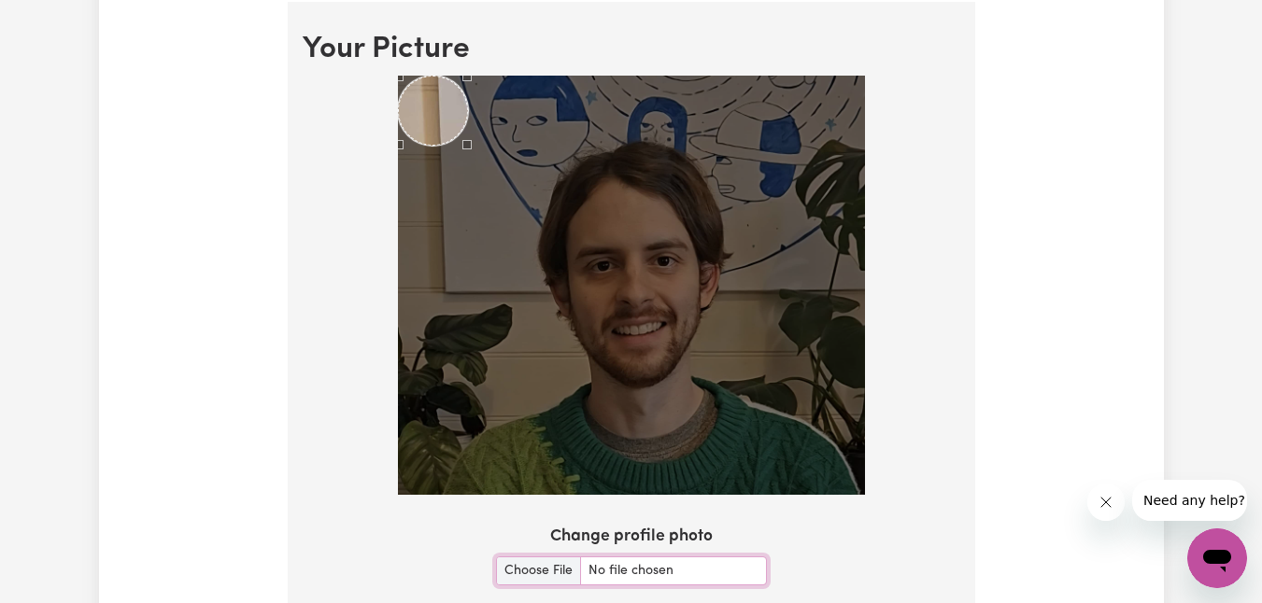
scroll to position [1342, 0]
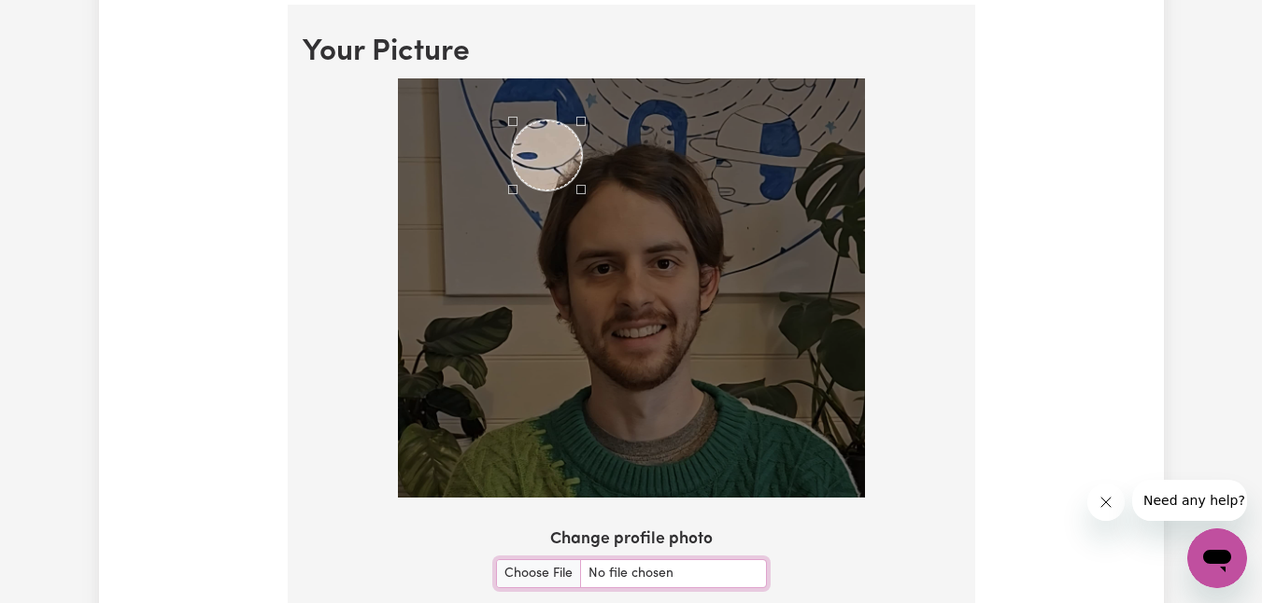
click at [546, 175] on div "Use the arrow keys to move the crop selection area" at bounding box center [547, 155] width 70 height 70
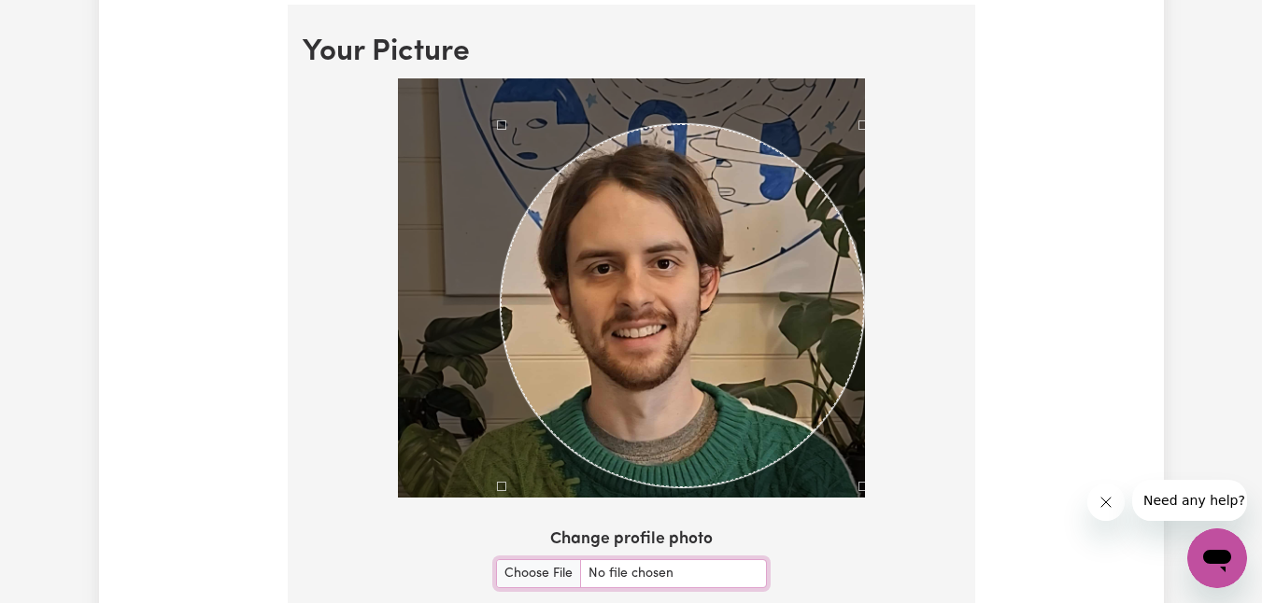
click at [884, 531] on section "Your Picture Change profile photo Upload" at bounding box center [631, 348] width 687 height 687
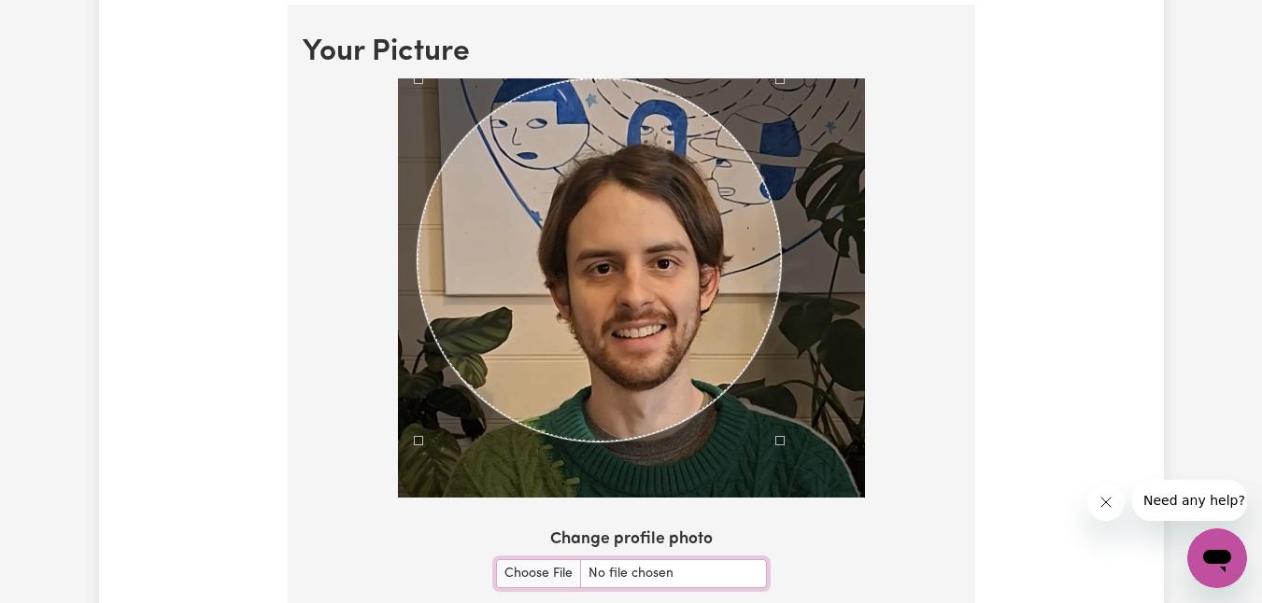
click at [657, 386] on div "Use the arrow keys to move the crop selection area" at bounding box center [599, 259] width 363 height 363
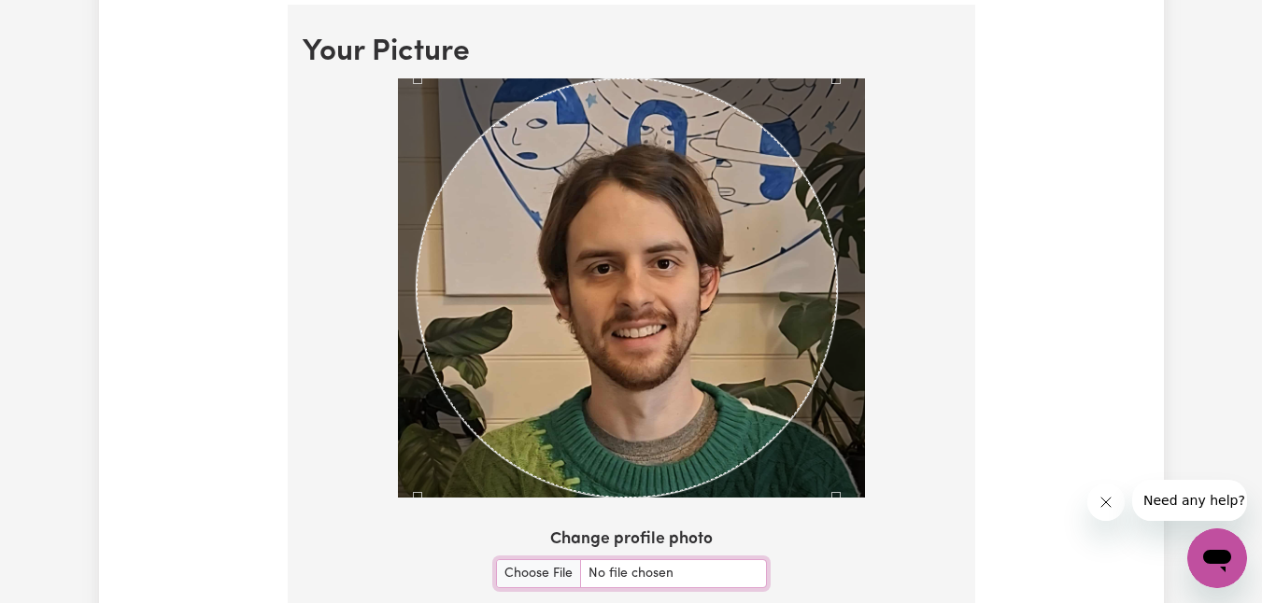
click at [851, 494] on div at bounding box center [631, 287] width 467 height 419
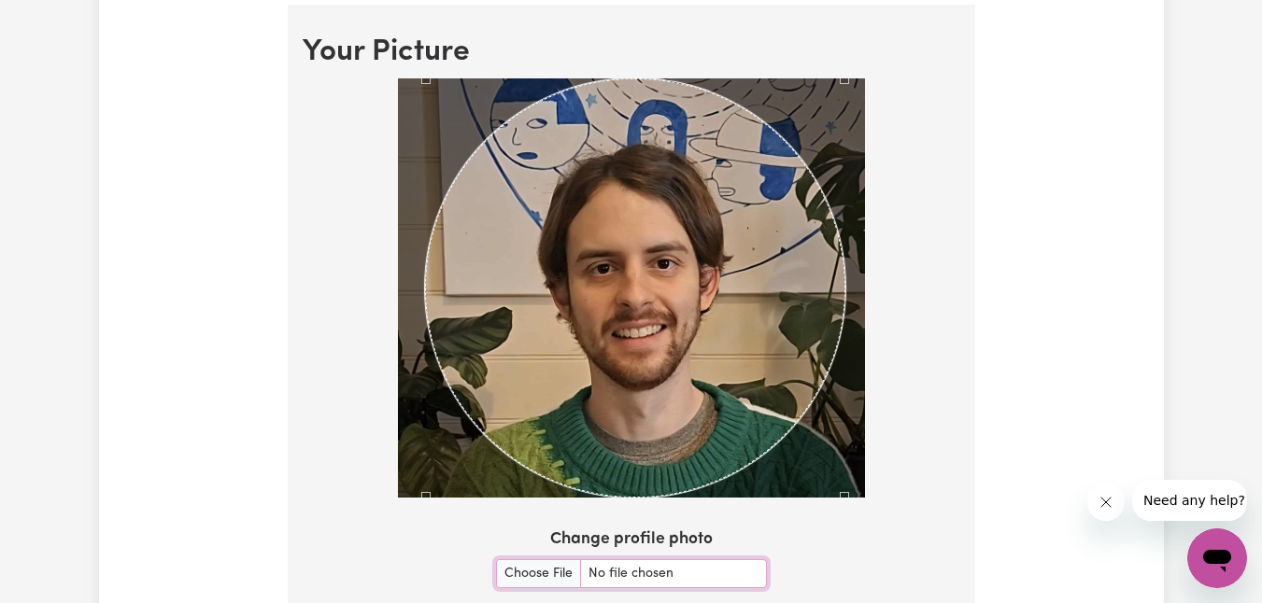
click at [715, 380] on div "Use the arrow keys to move the crop selection area" at bounding box center [634, 287] width 419 height 419
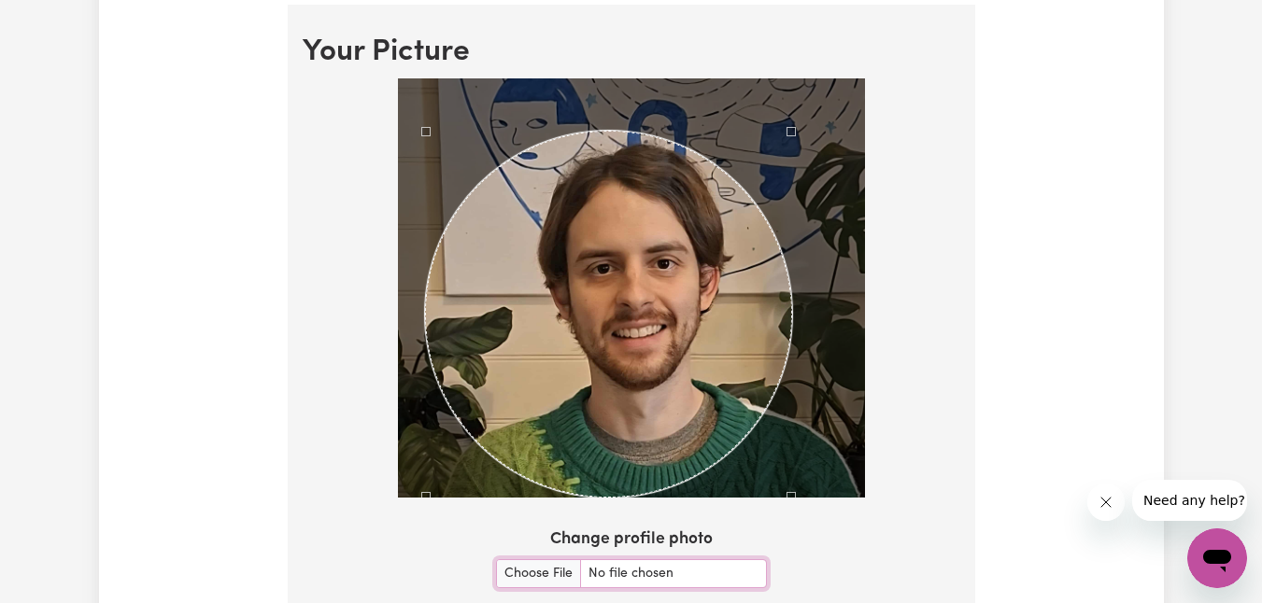
click at [796, 127] on div "Use the arrow keys to move the north east drag handle to change the crop select…" at bounding box center [796, 127] width 0 height 0
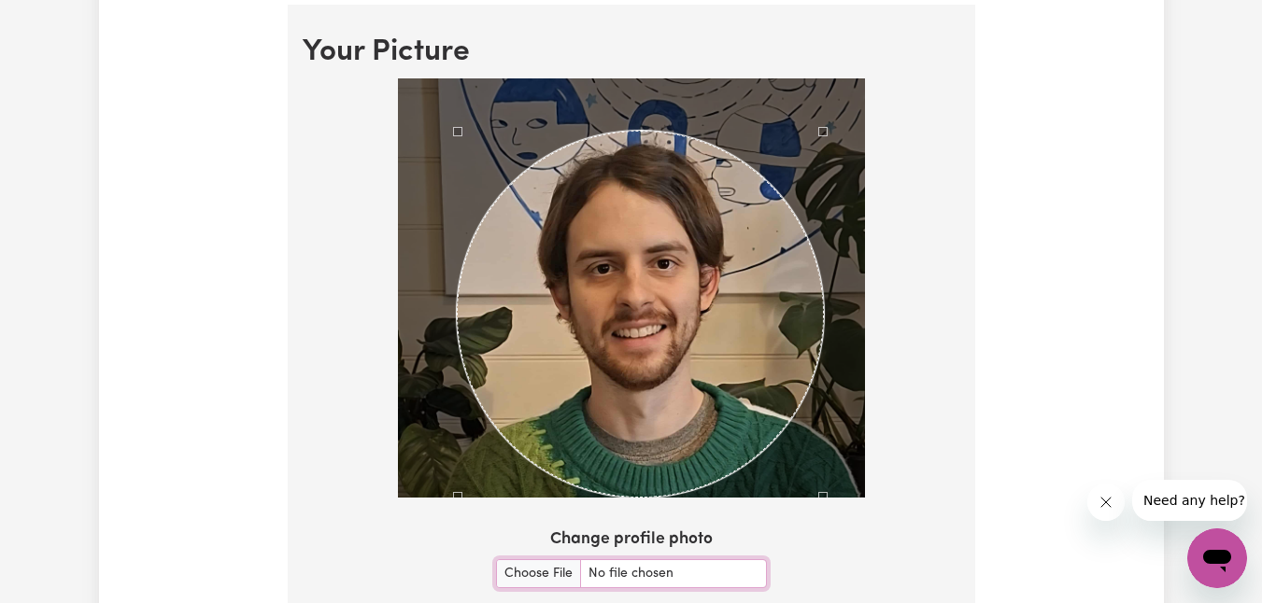
click at [694, 186] on div "Use the arrow keys to move the crop selection area" at bounding box center [640, 314] width 367 height 367
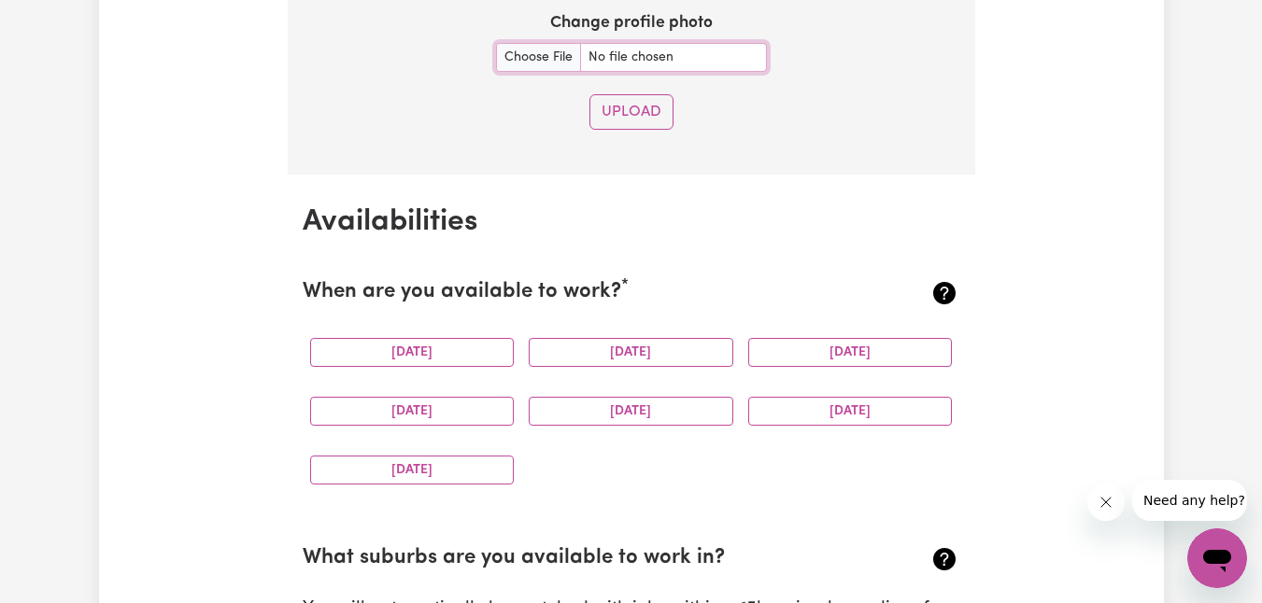
scroll to position [1919, 0]
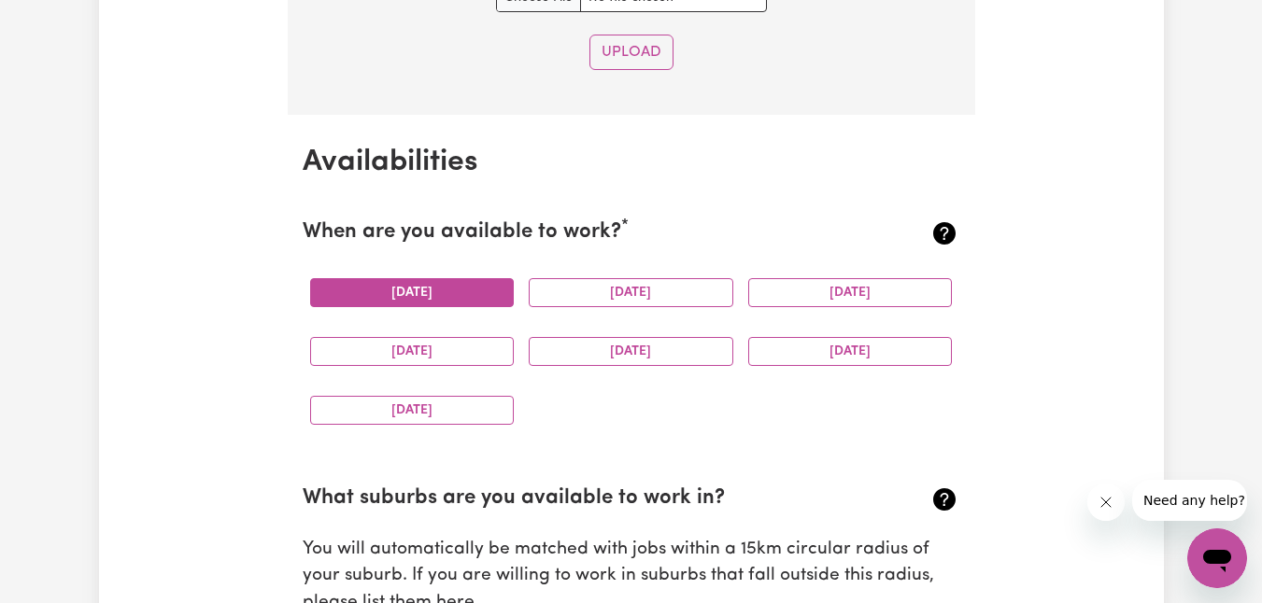
click at [462, 291] on button "[DATE]" at bounding box center [412, 292] width 205 height 29
click at [613, 303] on button "[DATE]" at bounding box center [631, 292] width 205 height 29
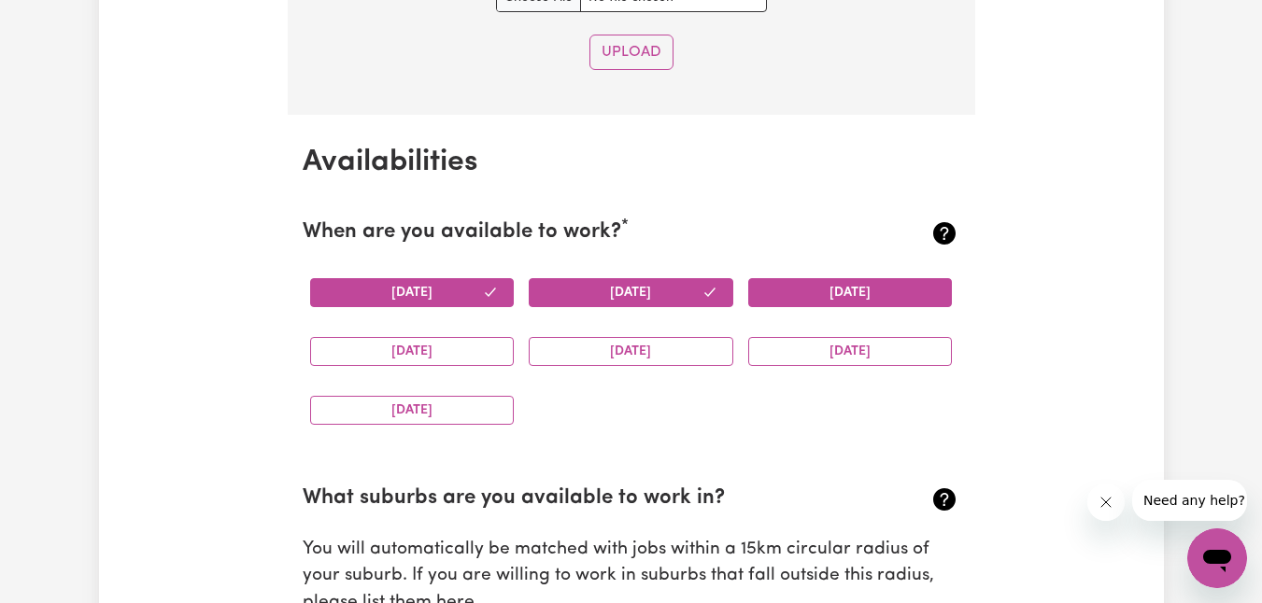
drag, startPoint x: 865, startPoint y: 280, endPoint x: 792, endPoint y: 292, distance: 73.9
click at [865, 280] on button "[DATE]" at bounding box center [850, 292] width 205 height 29
click at [484, 346] on button "[DATE]" at bounding box center [412, 351] width 205 height 29
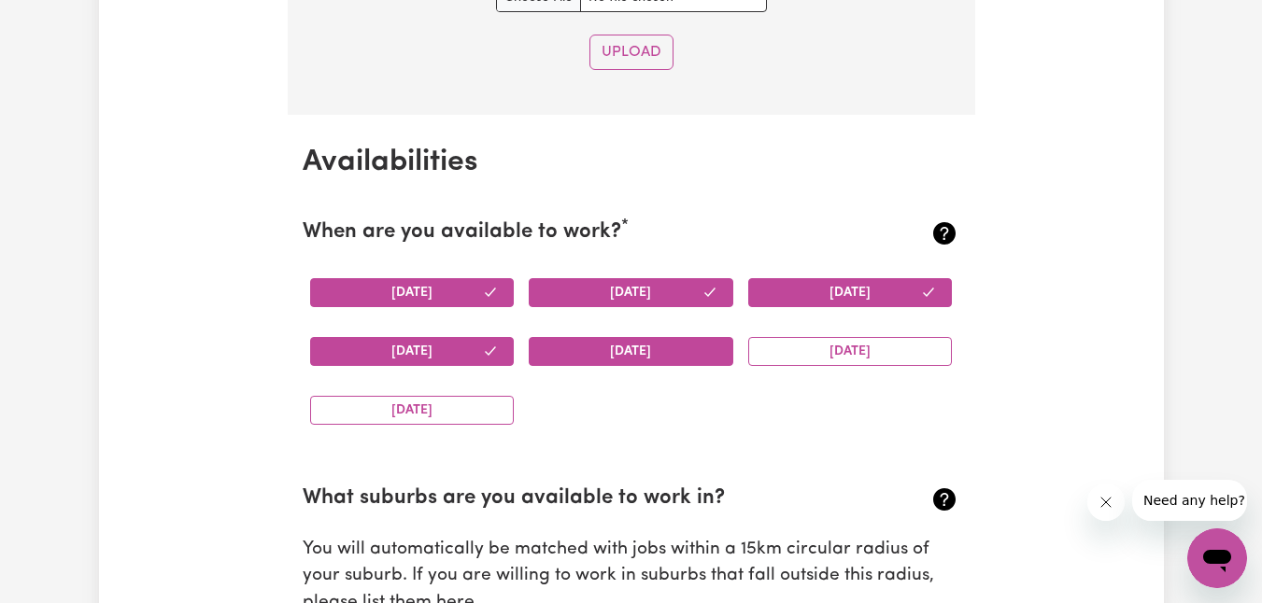
click at [593, 355] on button "[DATE]" at bounding box center [631, 351] width 205 height 29
click at [454, 405] on button "[DATE]" at bounding box center [412, 410] width 205 height 29
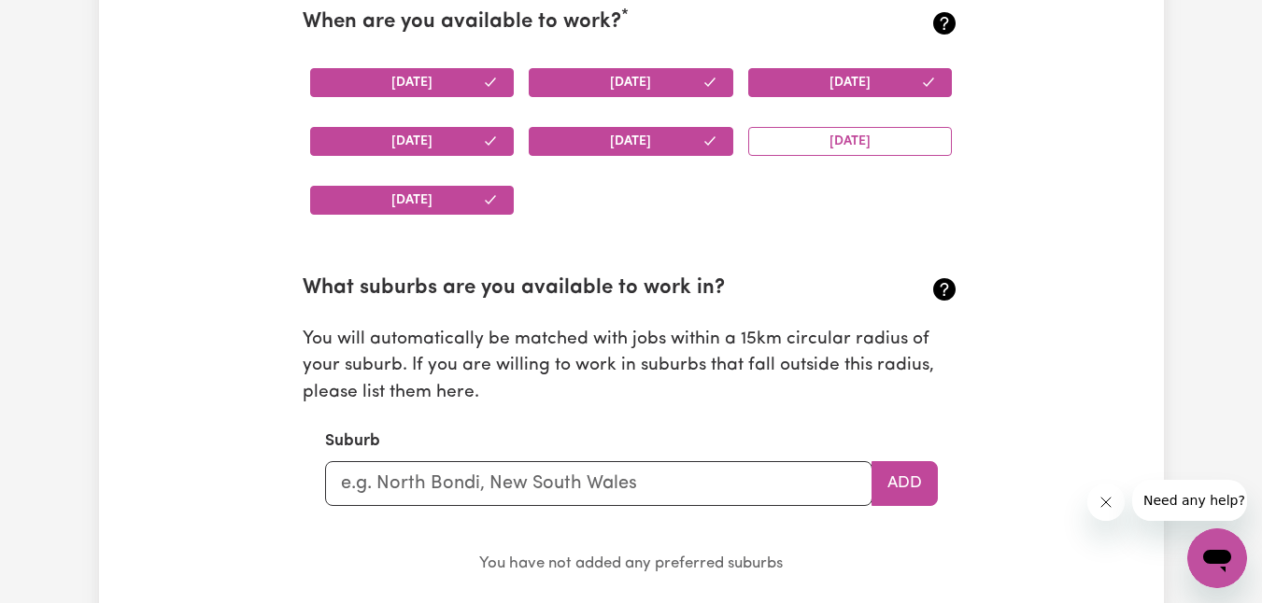
scroll to position [2193, 0]
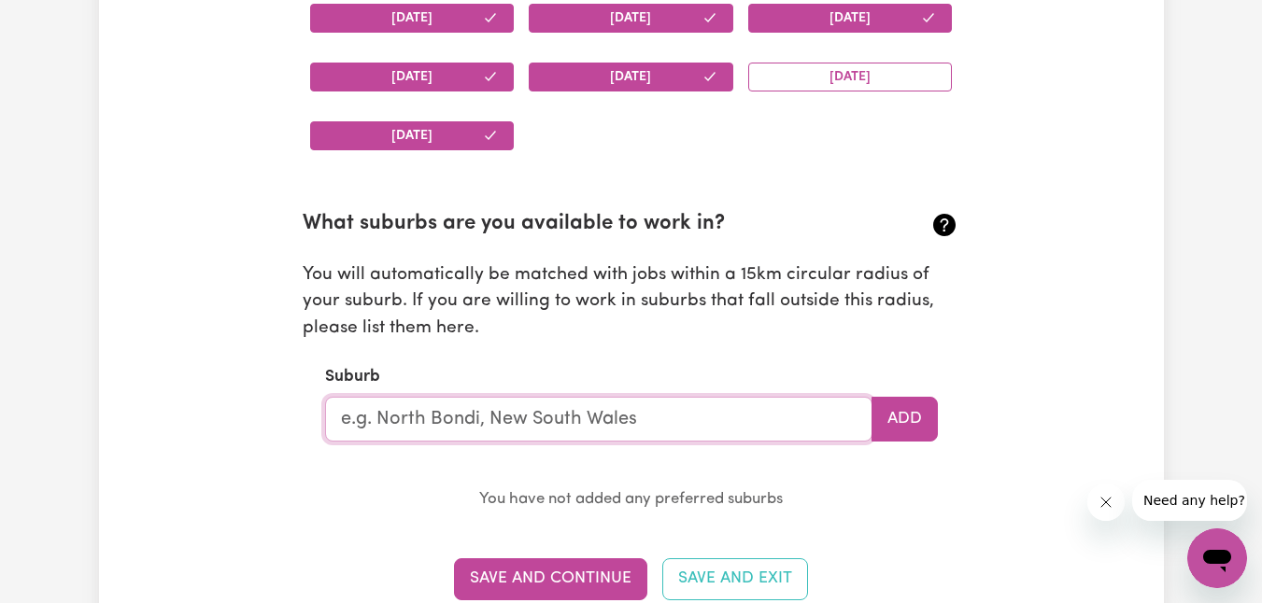
click at [568, 422] on input "text" at bounding box center [598, 419] width 547 height 45
type input "north"
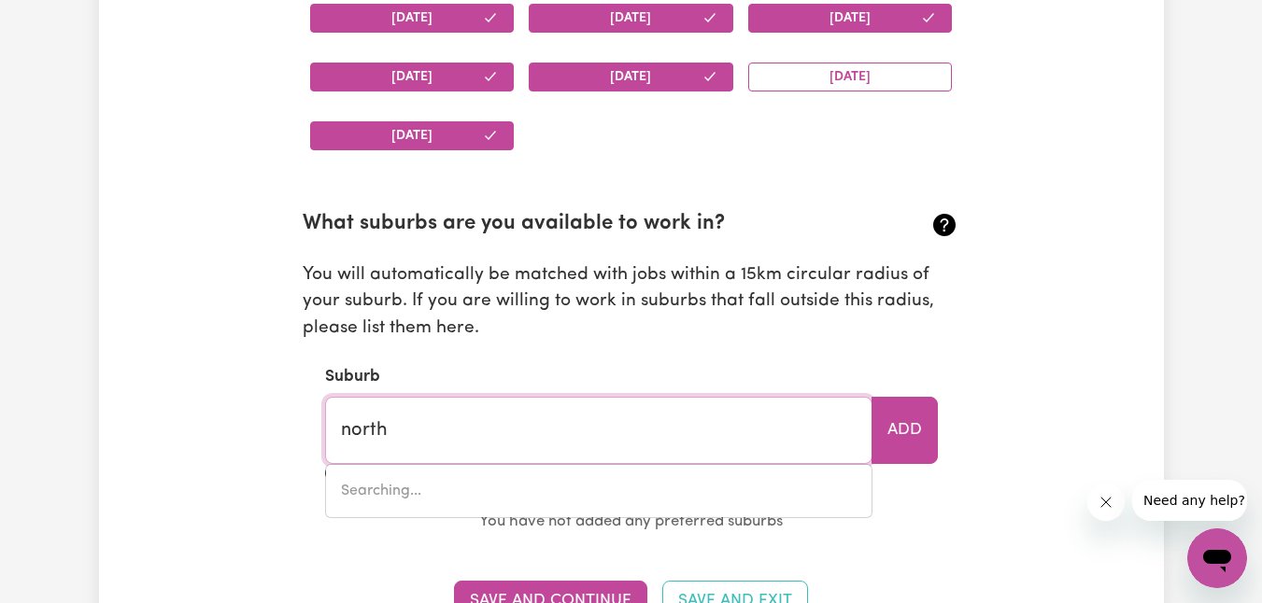
type input "[GEOGRAPHIC_DATA], [GEOGRAPHIC_DATA], 5006"
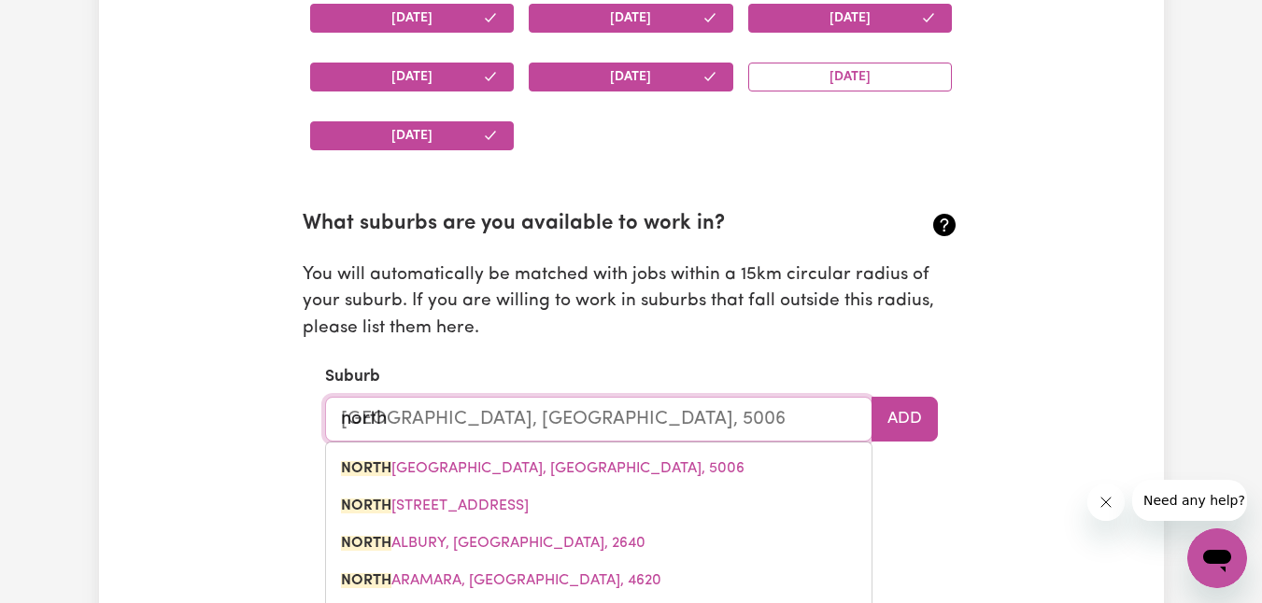
type input "north m"
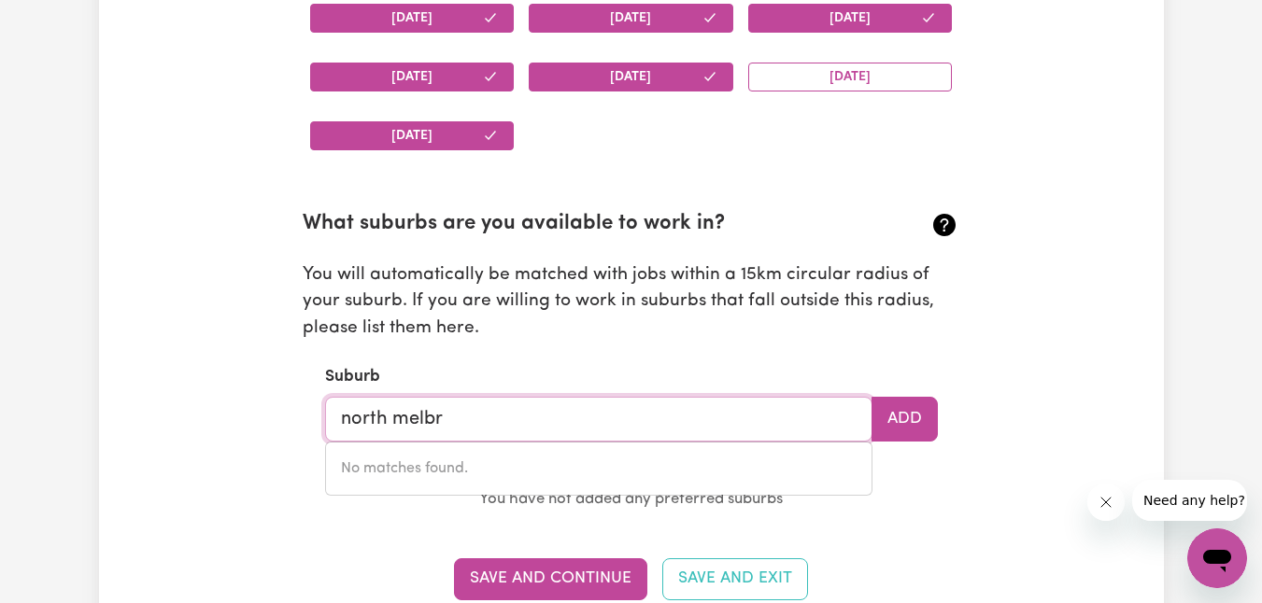
type input "north melb"
type input "north melbOURNE, [GEOGRAPHIC_DATA], 3051"
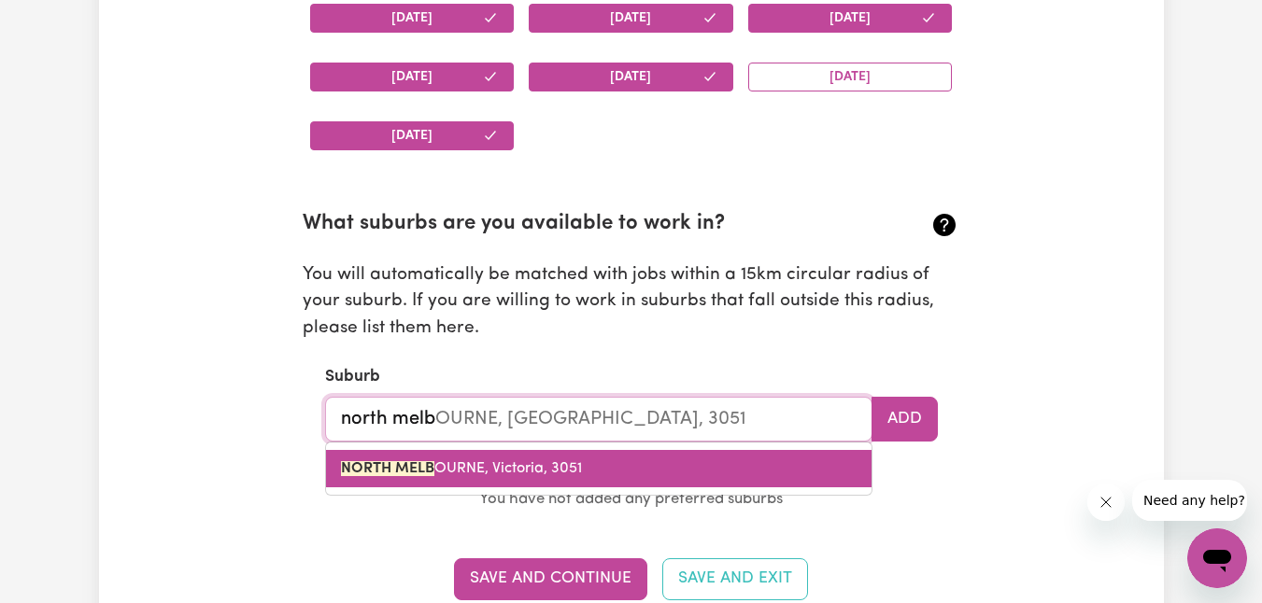
click at [386, 476] on link "NORTH MELB OURNE, [GEOGRAPHIC_DATA], 3051" at bounding box center [598, 468] width 545 height 37
type input "[GEOGRAPHIC_DATA], [GEOGRAPHIC_DATA], 3051"
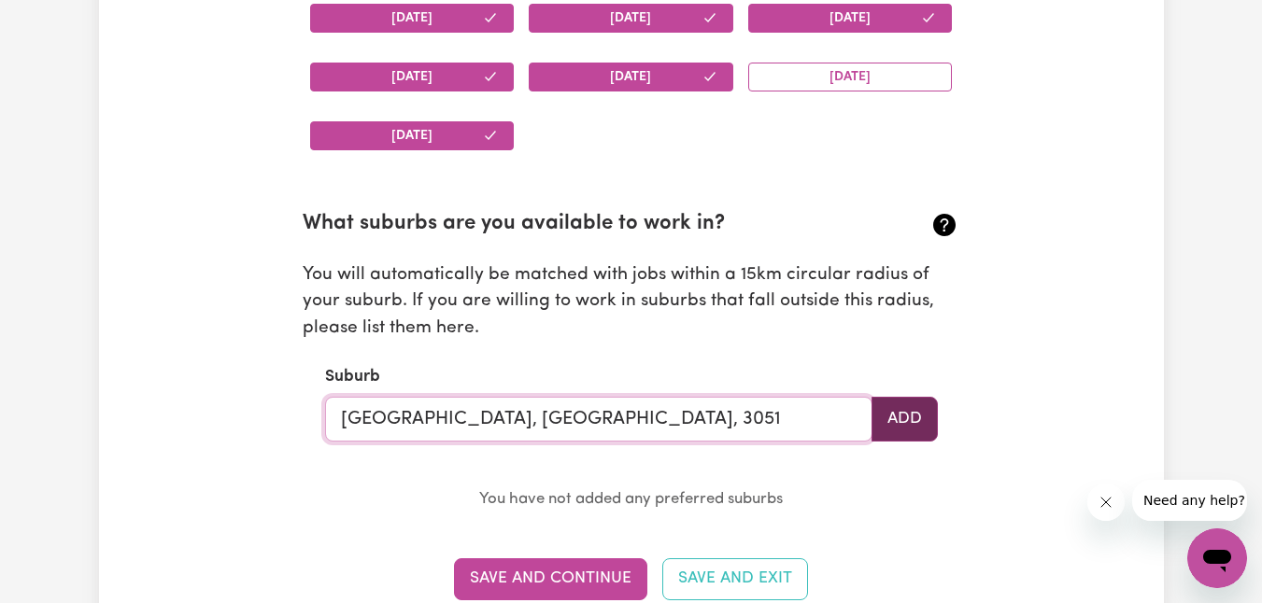
type input "[GEOGRAPHIC_DATA], [GEOGRAPHIC_DATA], 3051"
click at [923, 416] on button "Add" at bounding box center [904, 419] width 66 height 45
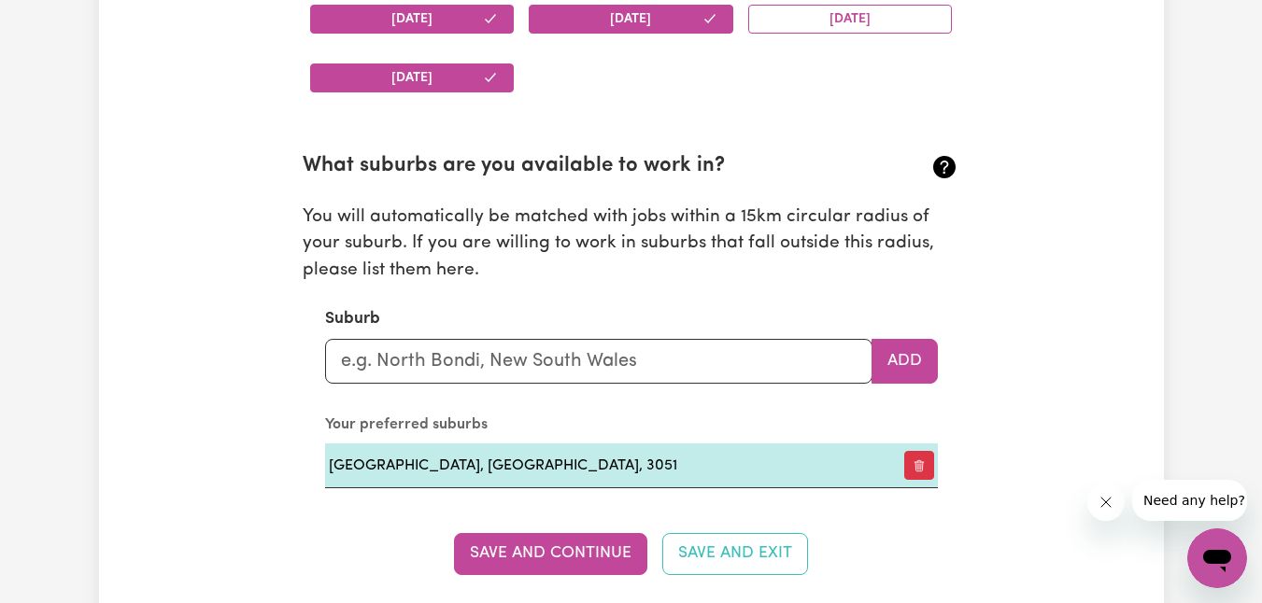
scroll to position [2286, 0]
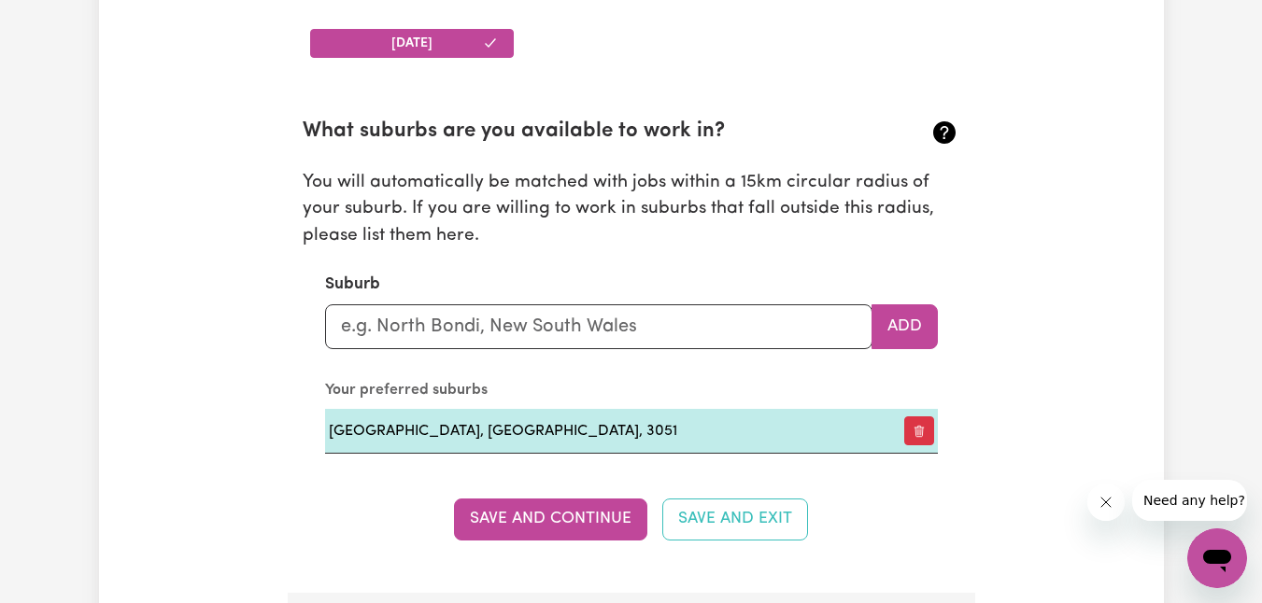
click at [593, 517] on button "Save and Continue" at bounding box center [550, 519] width 193 height 41
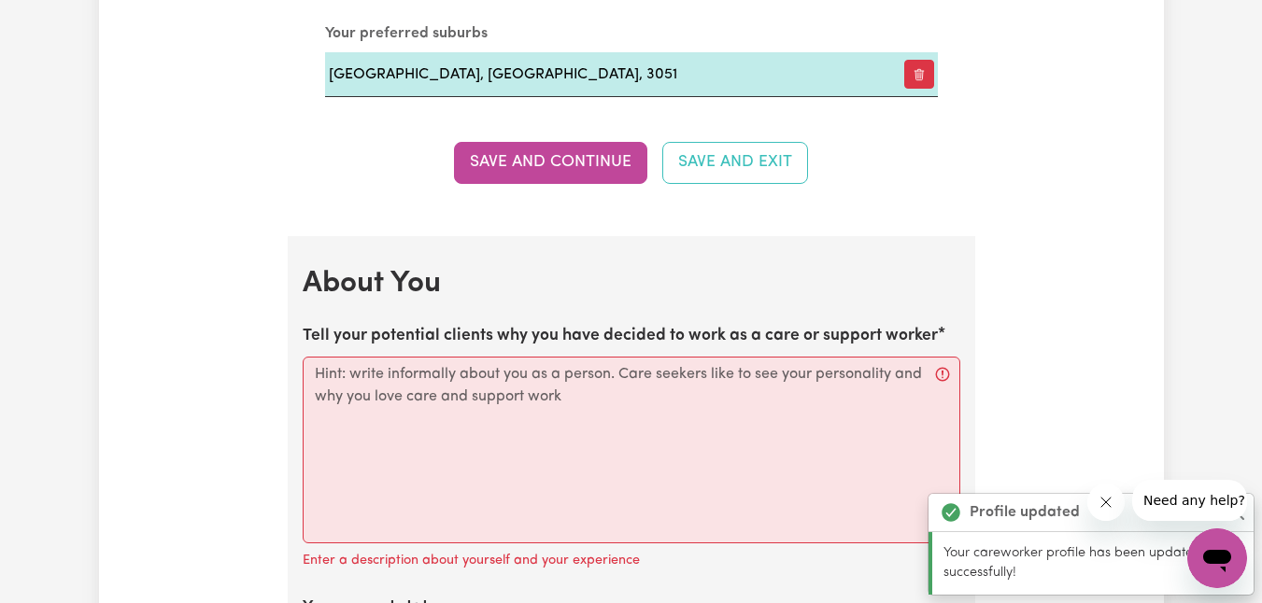
scroll to position [2879, 0]
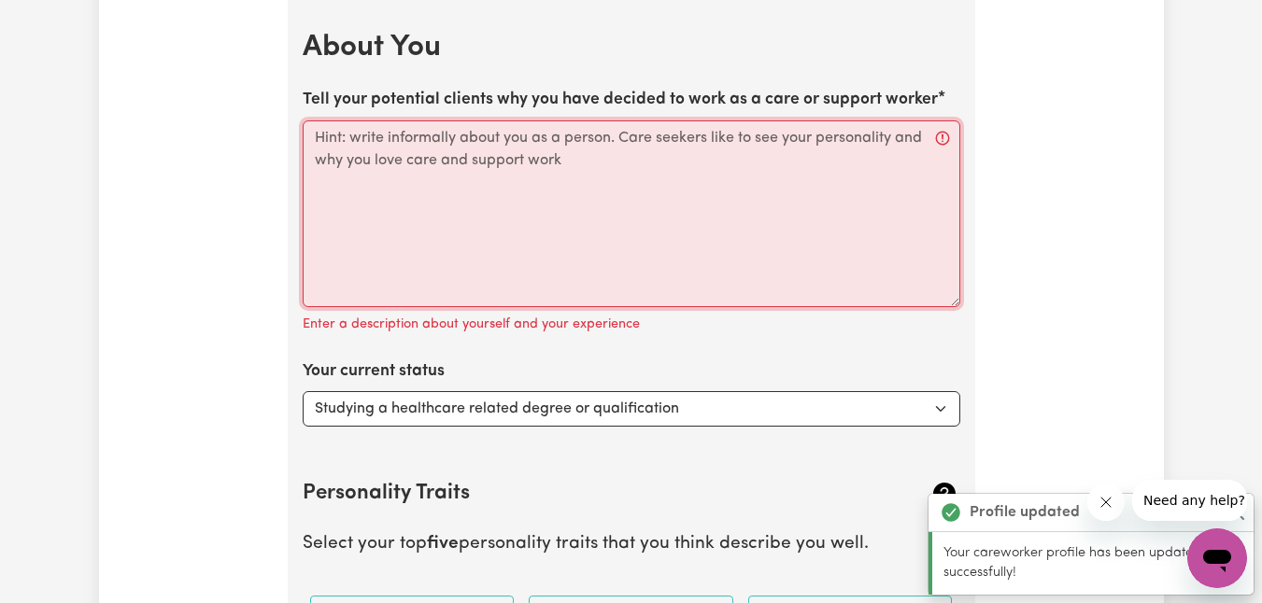
click at [503, 193] on textarea "Tell your potential clients why you have decided to work as a care or support w…" at bounding box center [632, 213] width 658 height 187
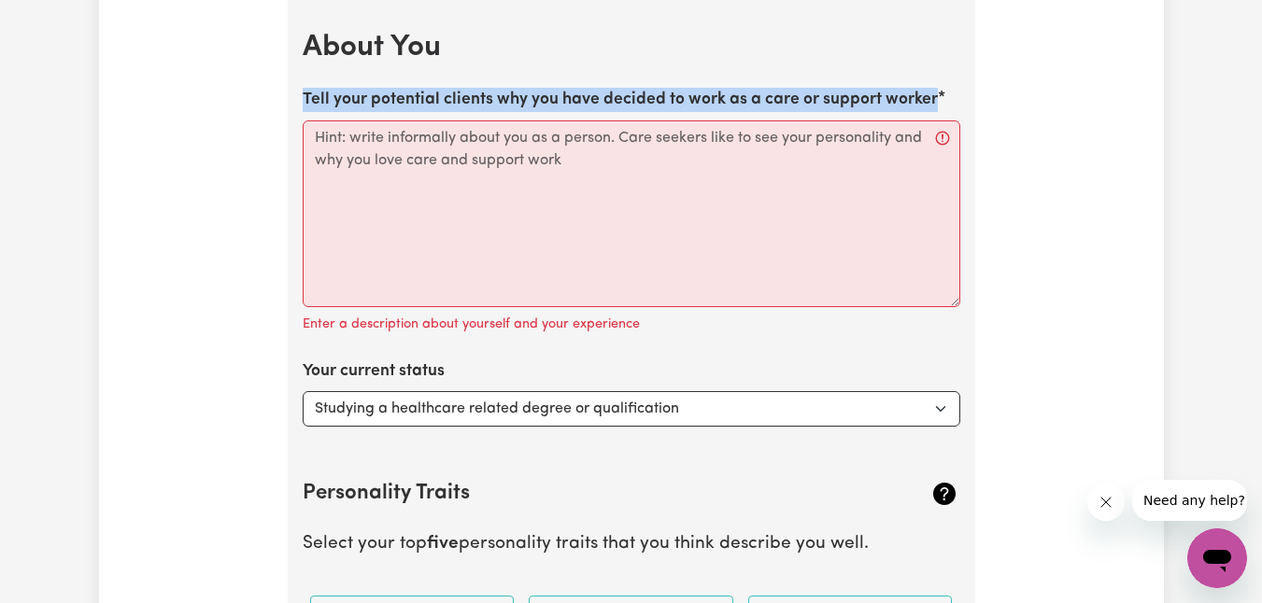
drag, startPoint x: 934, startPoint y: 100, endPoint x: 312, endPoint y: 94, distance: 622.1
copy label "Tell your potential clients why you have decided to work as a care or support w…"
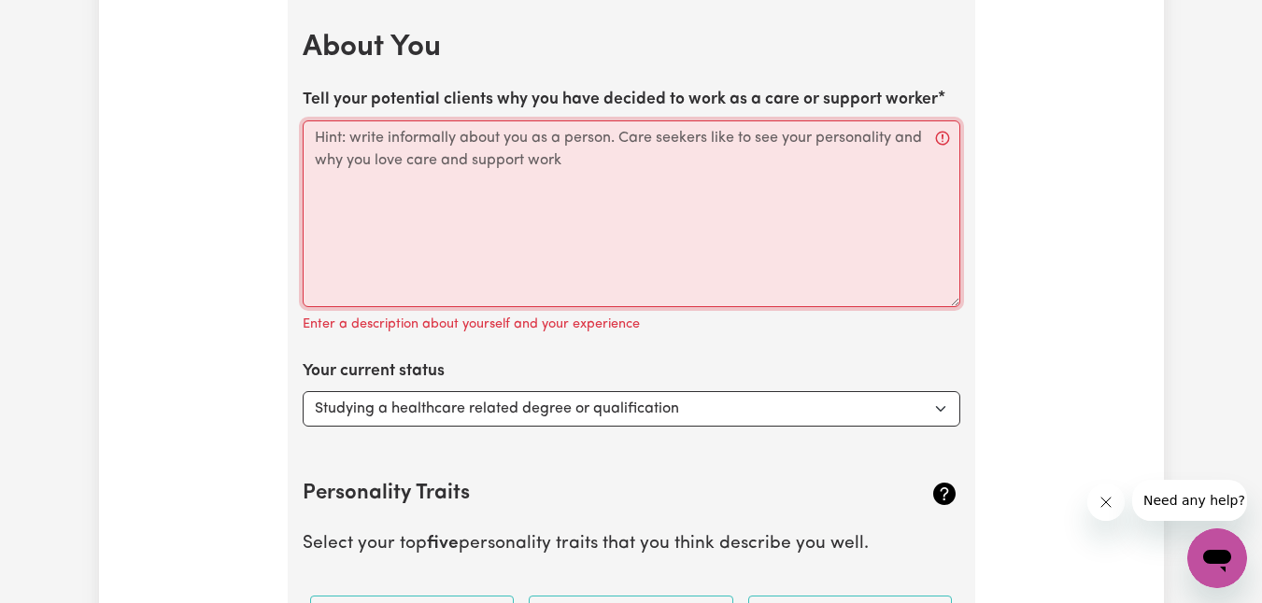
click at [571, 190] on textarea "Tell your potential clients why you have decided to work as a care or support w…" at bounding box center [632, 213] width 658 height 187
paste textarea "I decided to work as a care and support worker because I am passionate about he…"
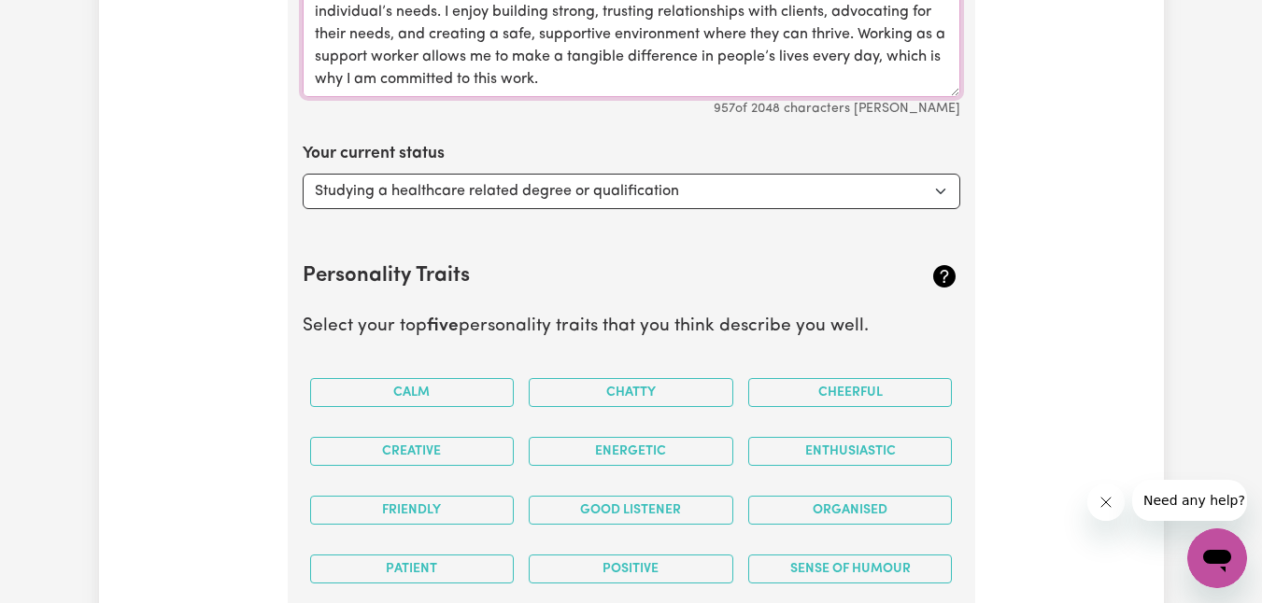
scroll to position [3090, 0]
type textarea "I decided to work as a care and support worker because I am passionate about he…"
click at [460, 200] on select "Select... Studying a healthcare related degree or qualification Studying a non-…" at bounding box center [632, 190] width 658 height 35
click at [303, 173] on select "Select... Studying a healthcare related degree or qualification Studying a non-…" at bounding box center [632, 190] width 658 height 35
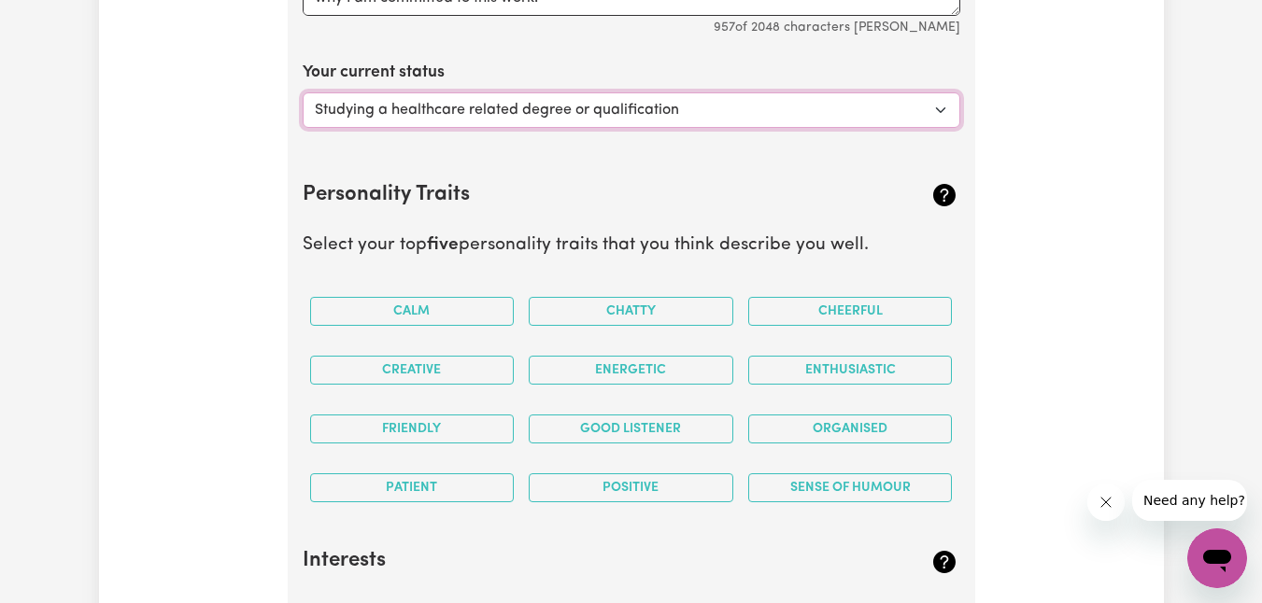
scroll to position [3251, 0]
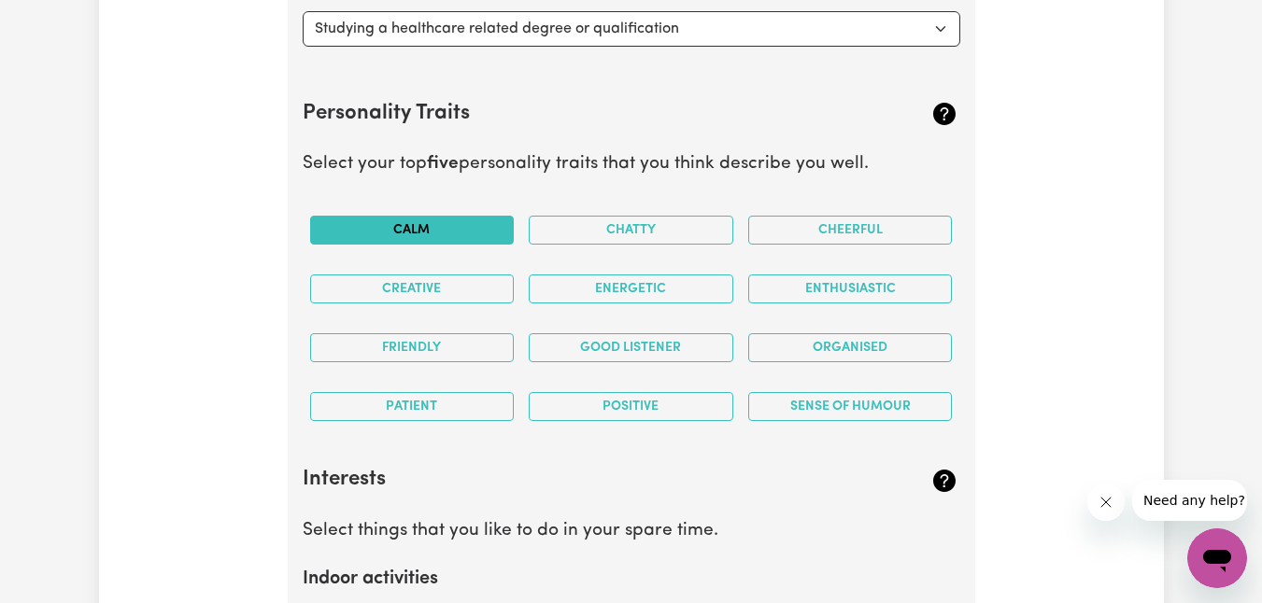
click at [470, 234] on button "Calm" at bounding box center [412, 230] width 205 height 29
click at [714, 228] on button "Chatty" at bounding box center [631, 230] width 205 height 29
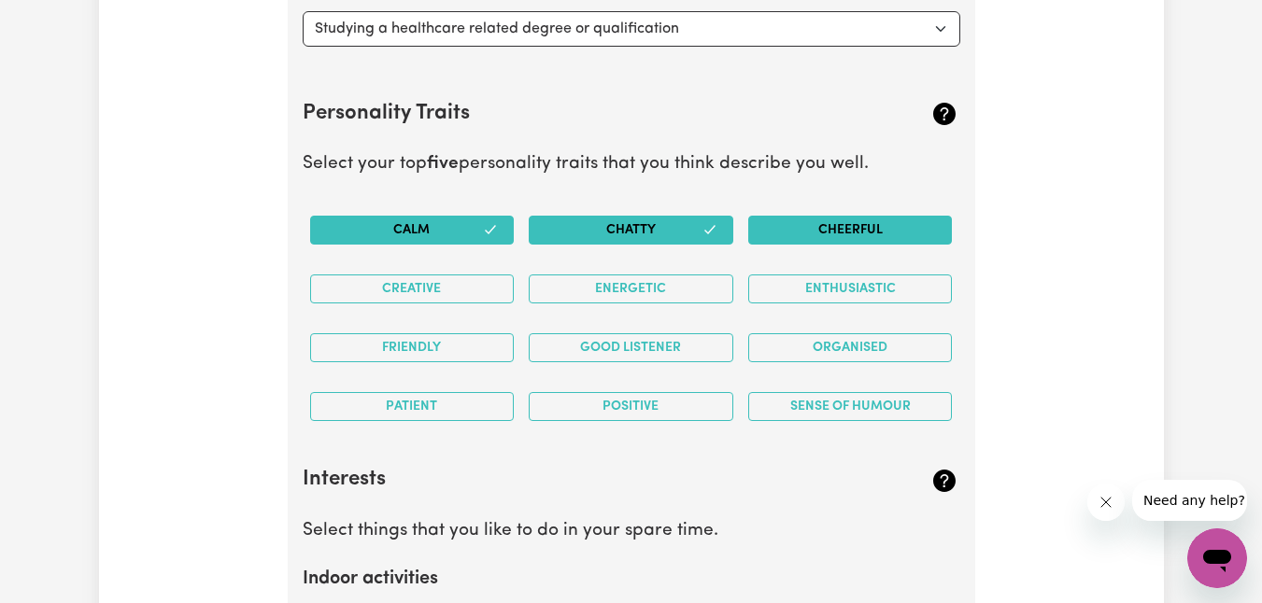
click at [834, 234] on button "Cheerful" at bounding box center [850, 230] width 205 height 29
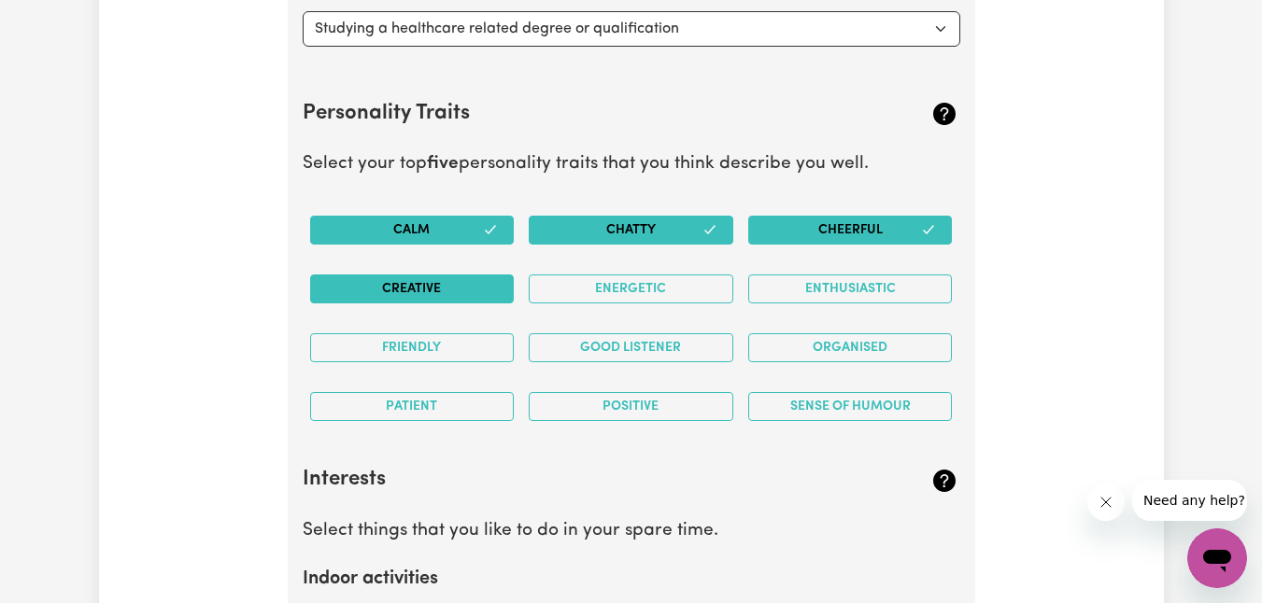
click at [458, 298] on button "Creative" at bounding box center [412, 289] width 205 height 29
click at [466, 350] on button "Friendly" at bounding box center [412, 347] width 205 height 29
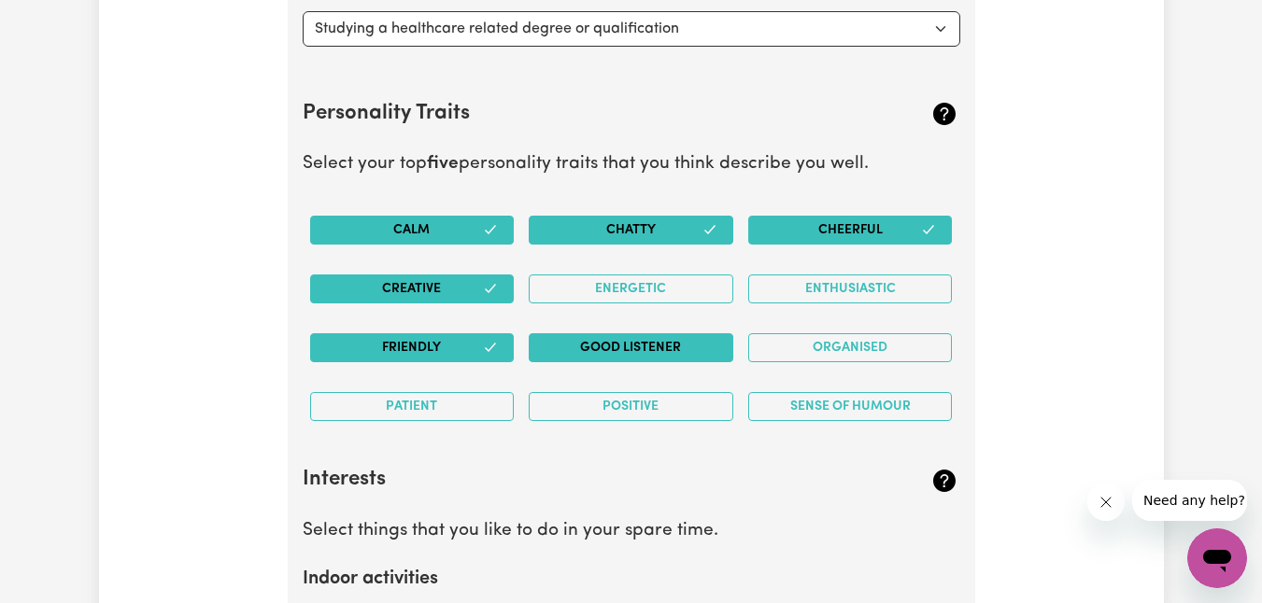
click at [683, 342] on button "Good Listener" at bounding box center [631, 347] width 205 height 29
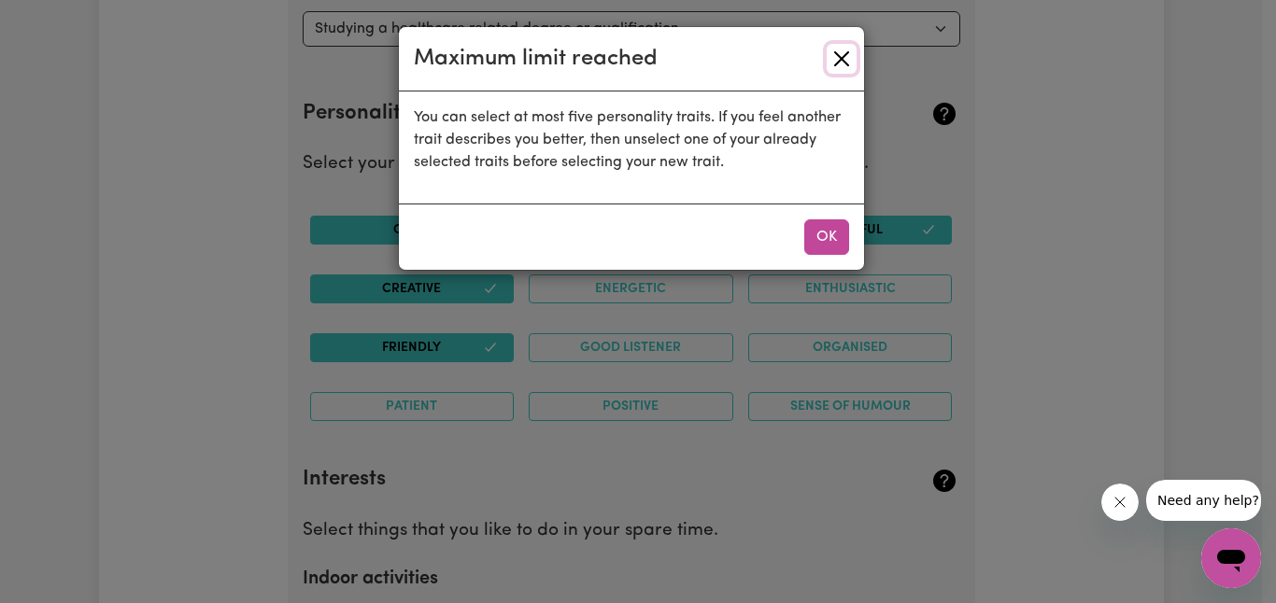
click at [842, 54] on button "Close" at bounding box center [842, 59] width 30 height 30
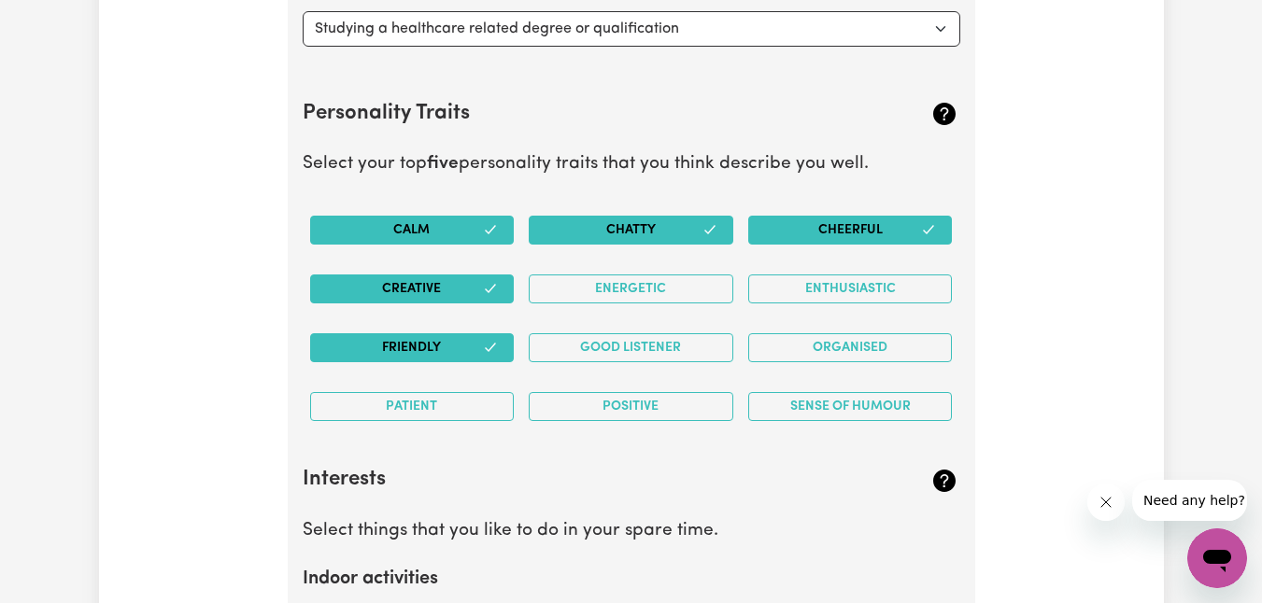
click at [453, 276] on button "Creative" at bounding box center [412, 289] width 205 height 29
click at [448, 347] on button "Friendly" at bounding box center [412, 347] width 205 height 29
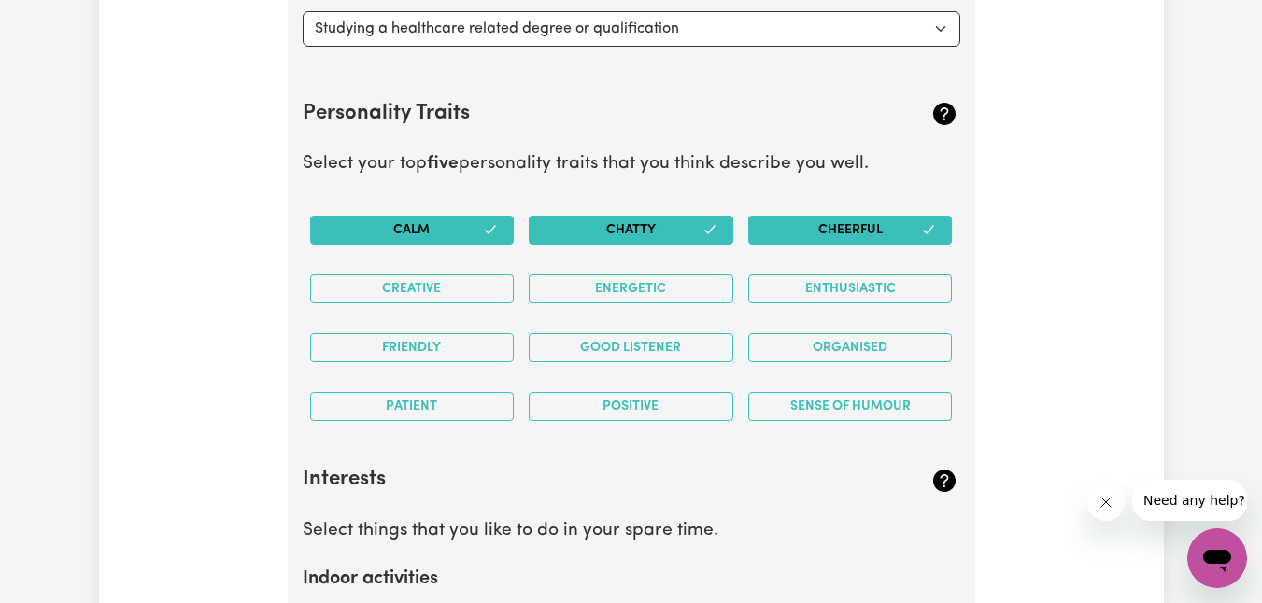
click at [452, 244] on div "Calm" at bounding box center [413, 230] width 220 height 59
click at [460, 234] on button "Calm" at bounding box center [412, 230] width 205 height 29
drag, startPoint x: 594, startPoint y: 224, endPoint x: 667, endPoint y: 219, distance: 73.1
click at [595, 224] on button "Chatty" at bounding box center [631, 230] width 205 height 29
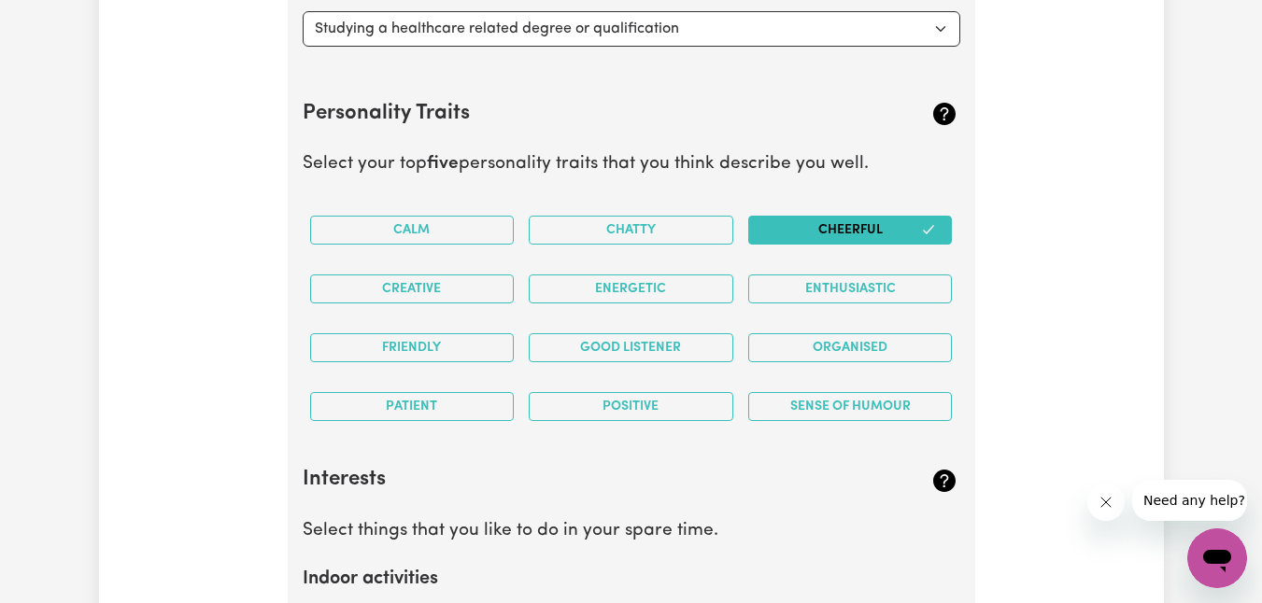
click at [837, 225] on button "Cheerful" at bounding box center [850, 230] width 205 height 29
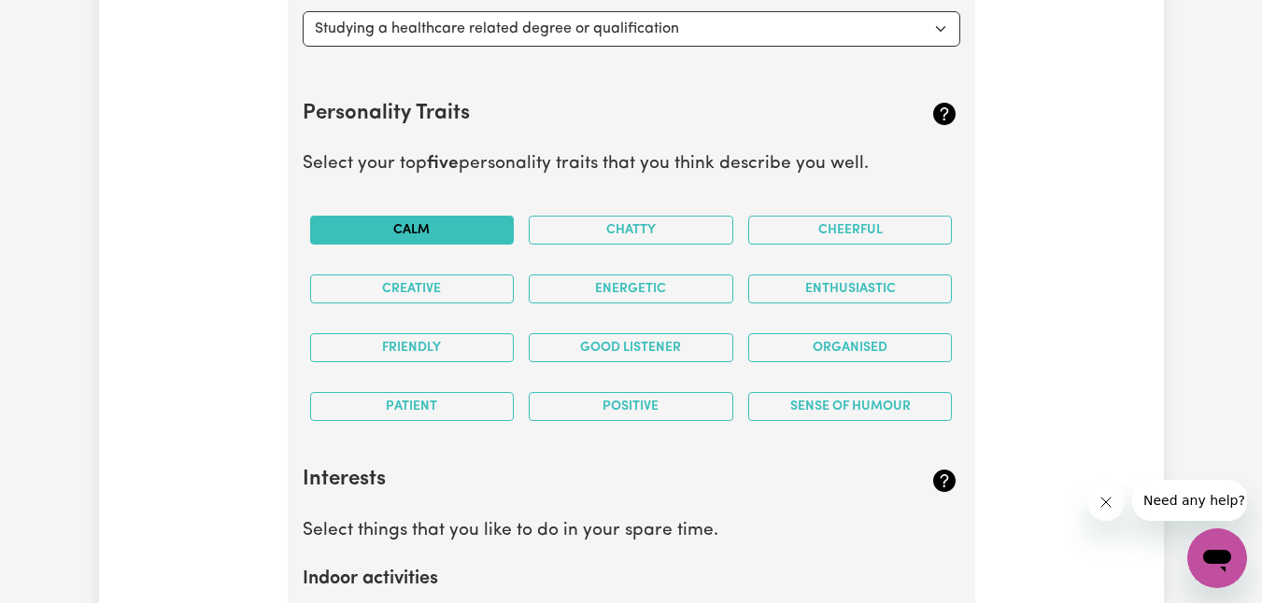
click at [447, 236] on button "Calm" at bounding box center [412, 230] width 205 height 29
click at [606, 399] on button "Positive" at bounding box center [631, 406] width 205 height 29
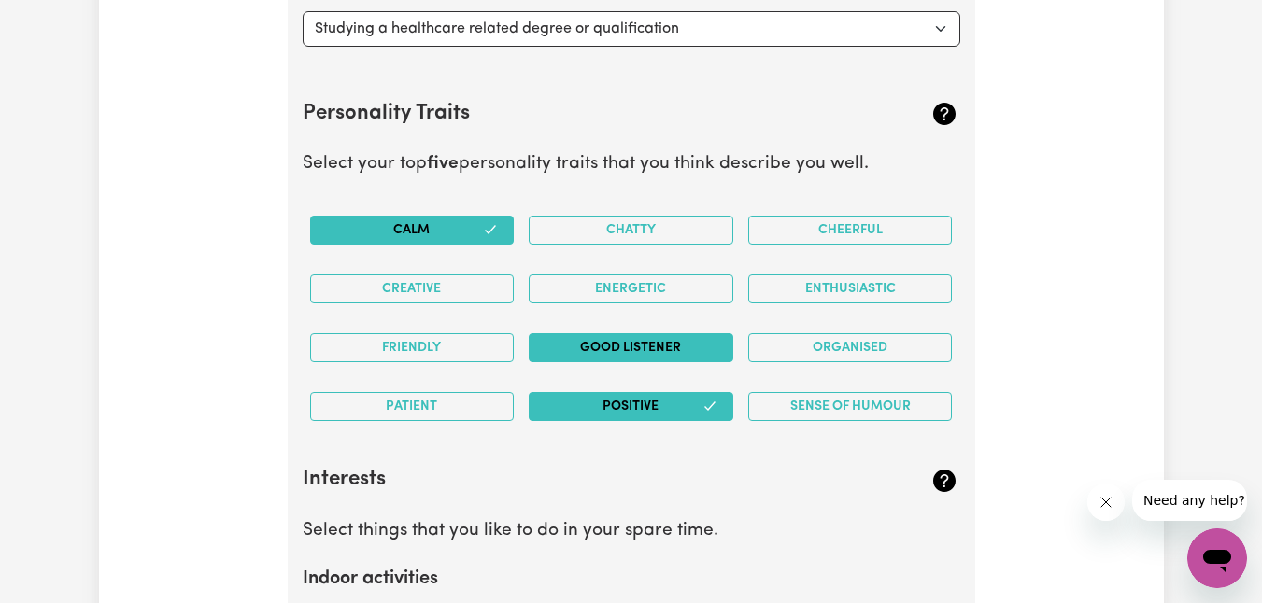
click at [683, 347] on button "Good Listener" at bounding box center [631, 347] width 205 height 29
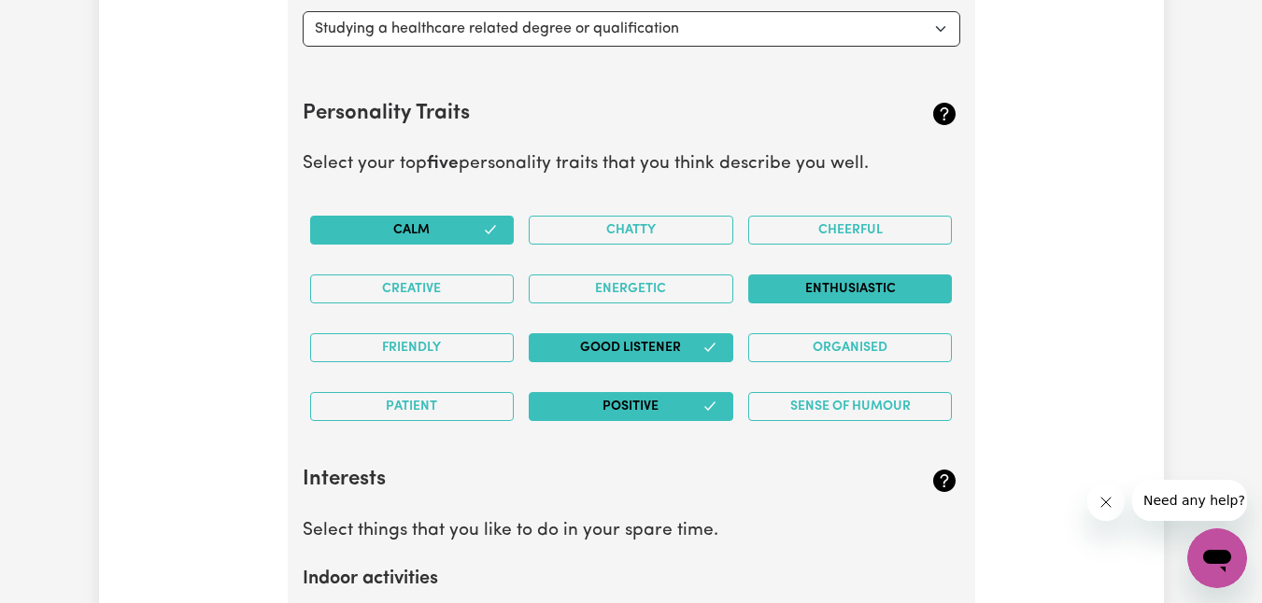
click at [790, 288] on button "Enthusiastic" at bounding box center [850, 289] width 205 height 29
click at [862, 356] on button "Organised" at bounding box center [850, 347] width 205 height 29
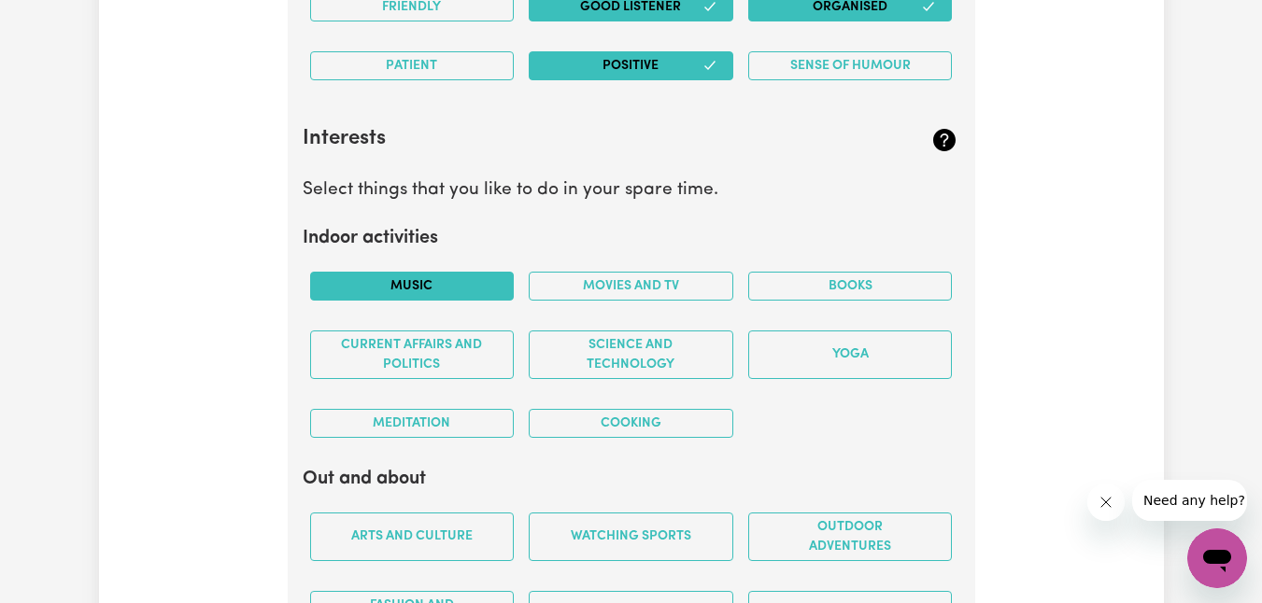
scroll to position [3595, 0]
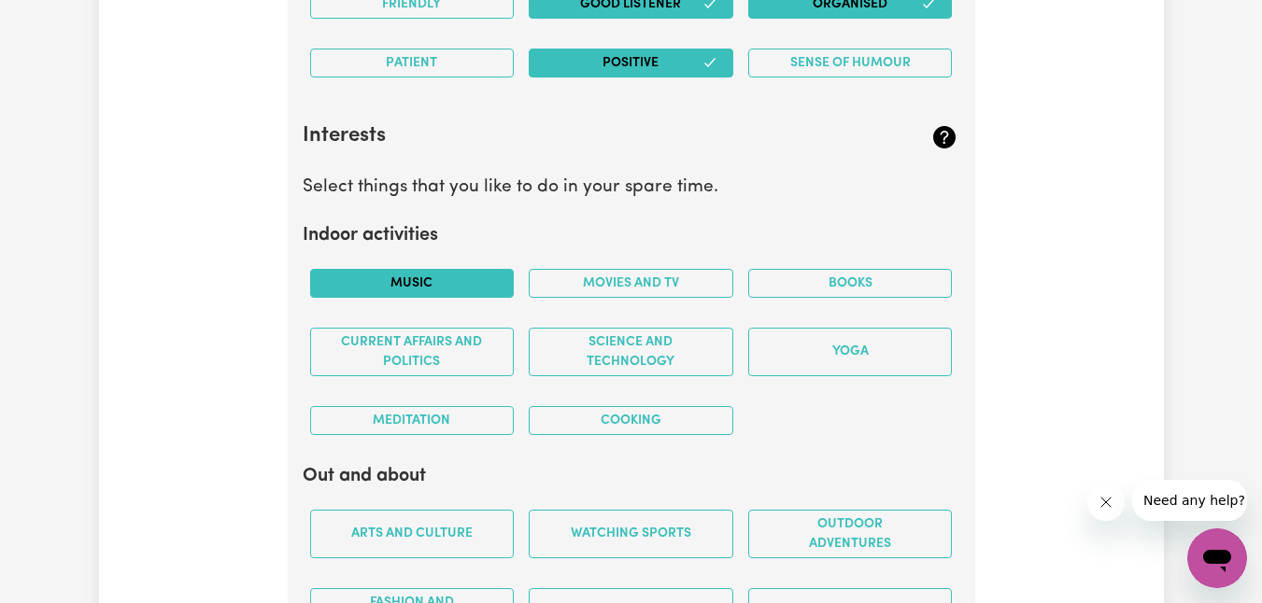
click at [450, 278] on button "Music" at bounding box center [412, 283] width 205 height 29
click at [691, 282] on button "Movies and TV" at bounding box center [631, 283] width 205 height 29
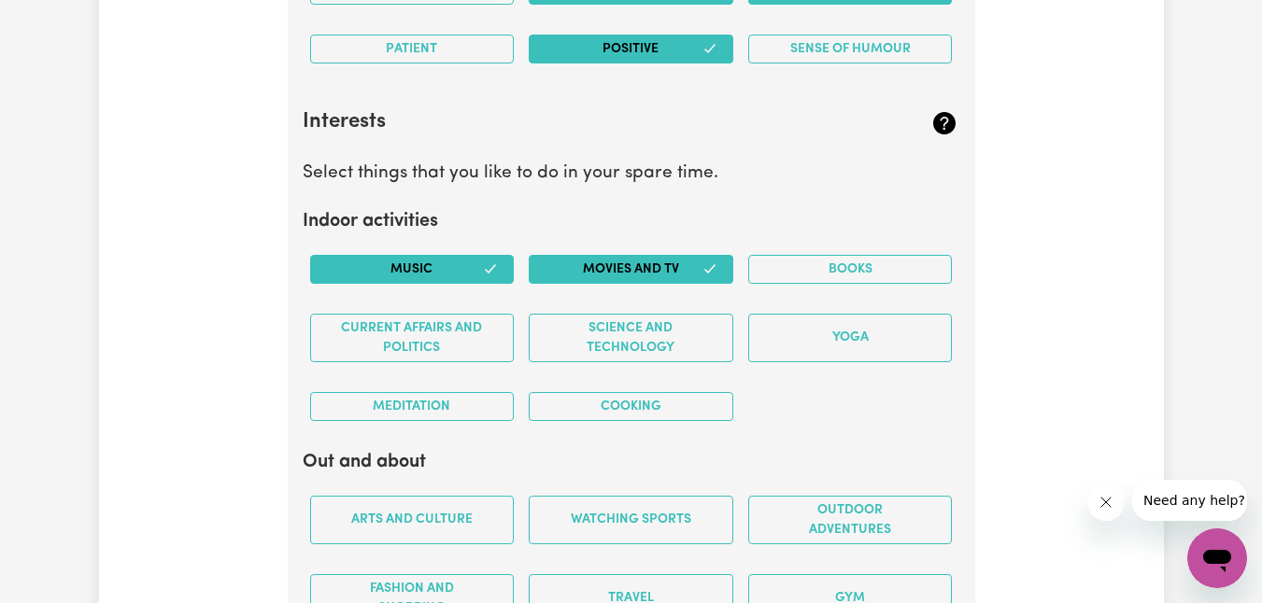
scroll to position [3610, 0]
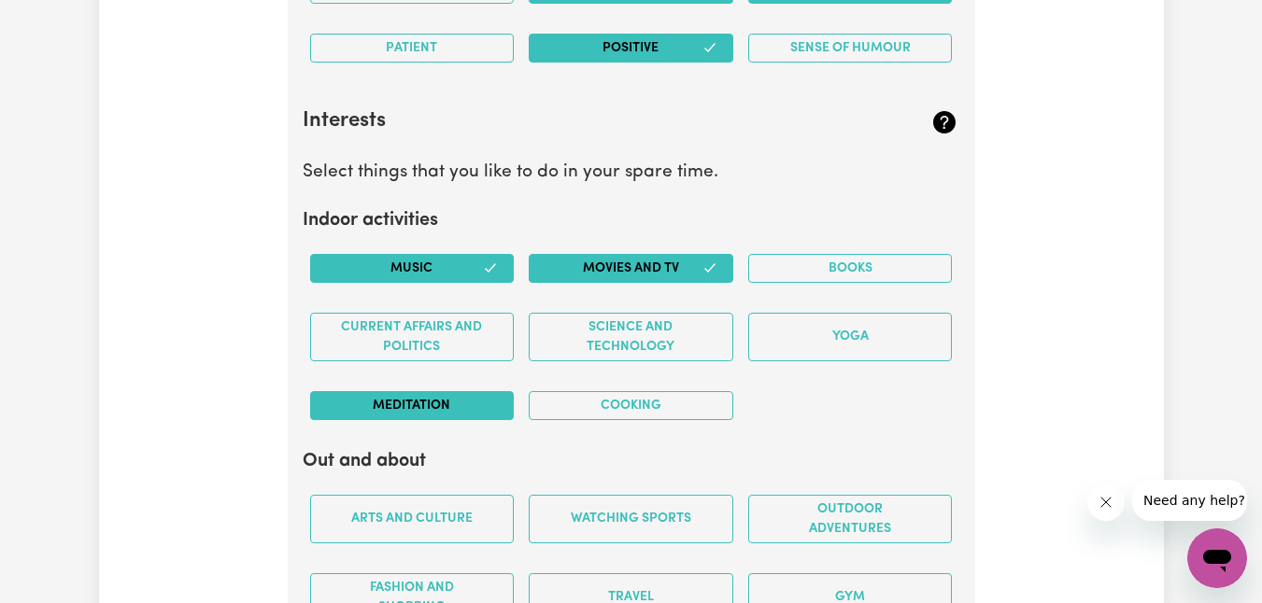
click at [464, 411] on button "Meditation" at bounding box center [412, 405] width 205 height 29
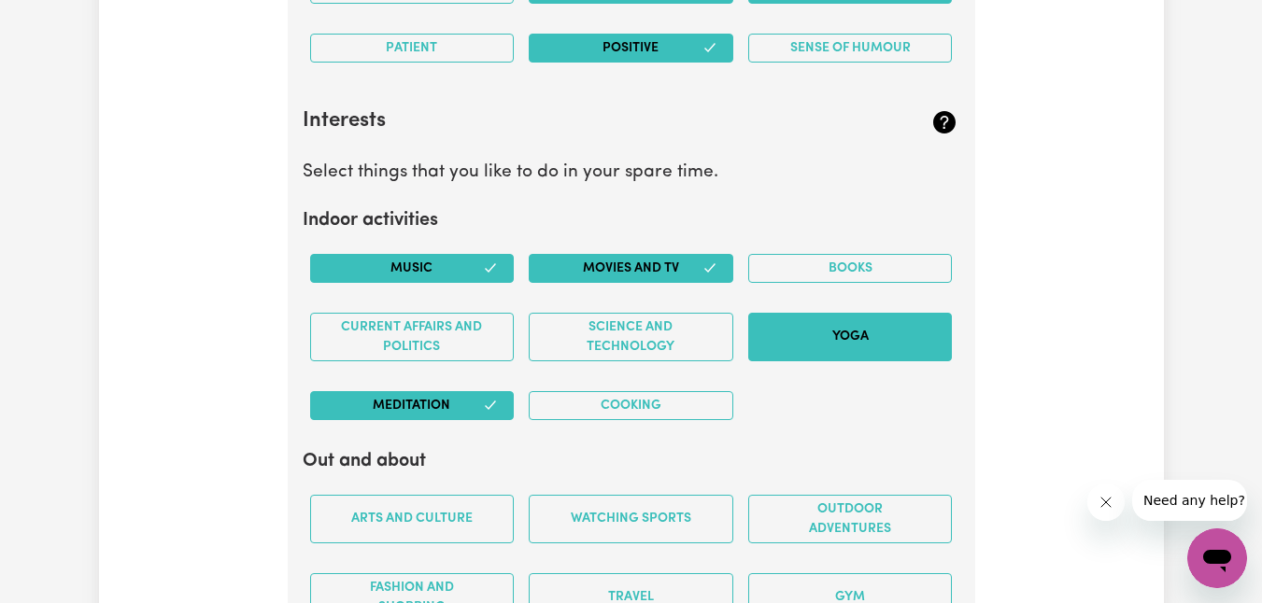
click at [851, 351] on button "Yoga" at bounding box center [850, 337] width 205 height 49
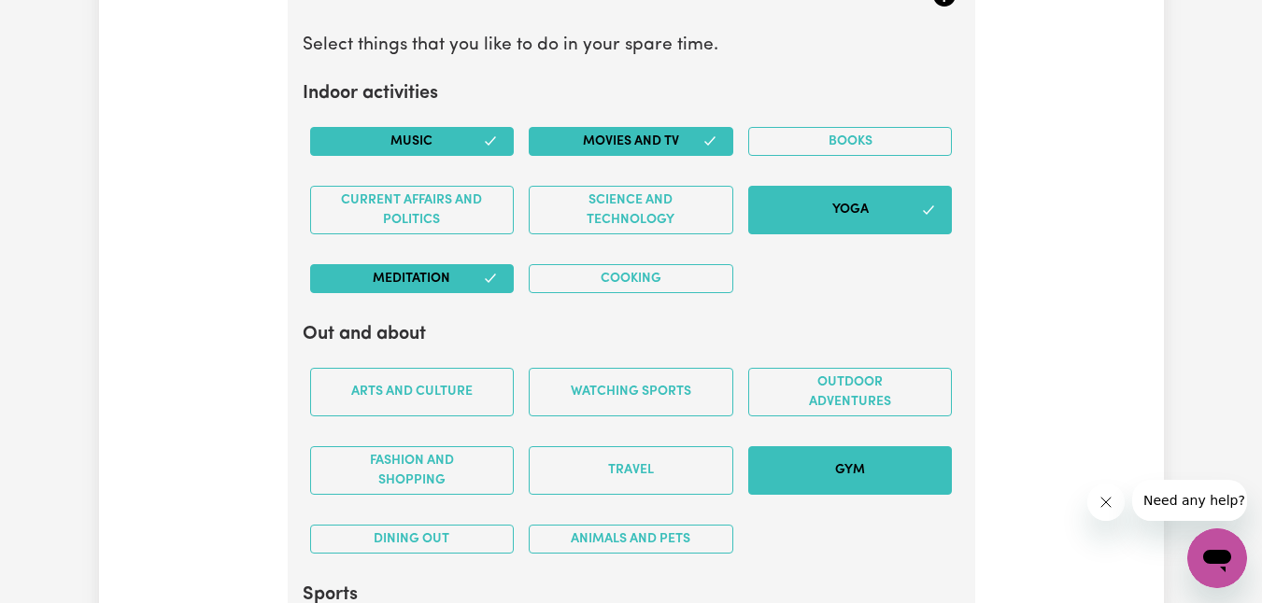
scroll to position [3834, 0]
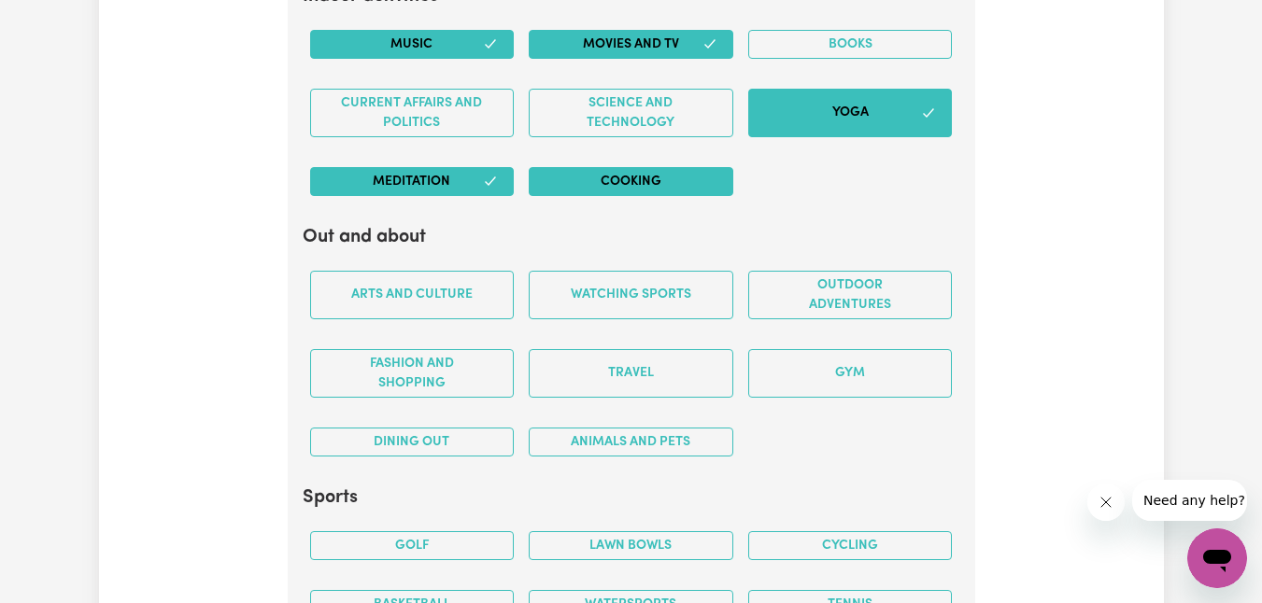
click at [671, 178] on button "Cooking" at bounding box center [631, 181] width 205 height 29
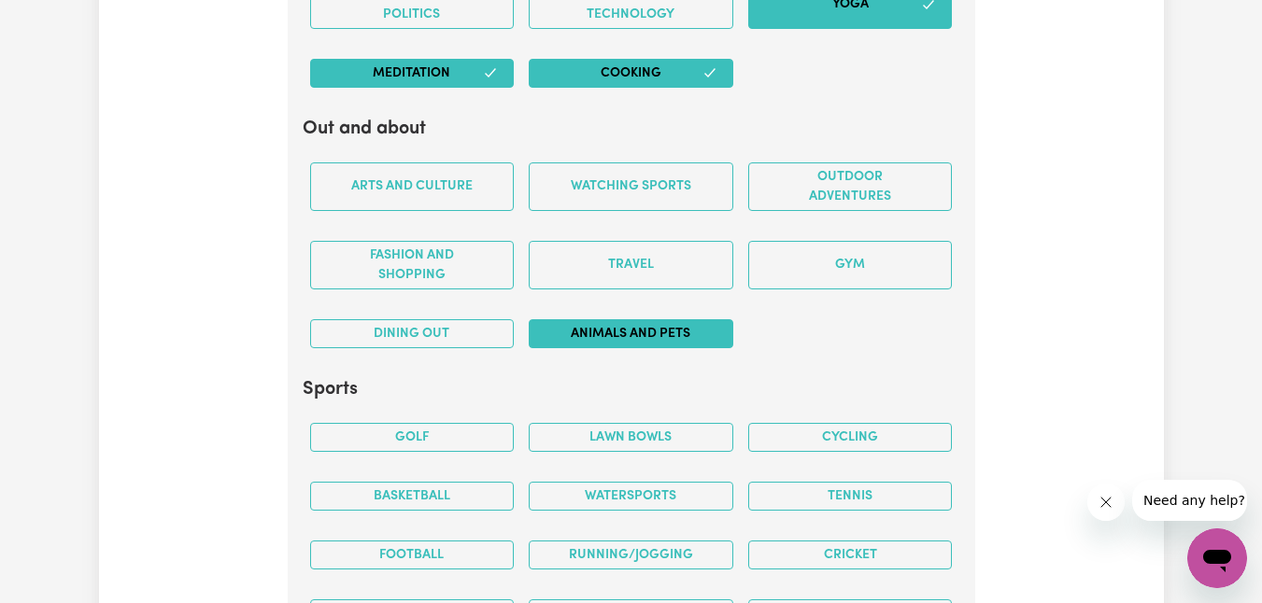
scroll to position [3947, 0]
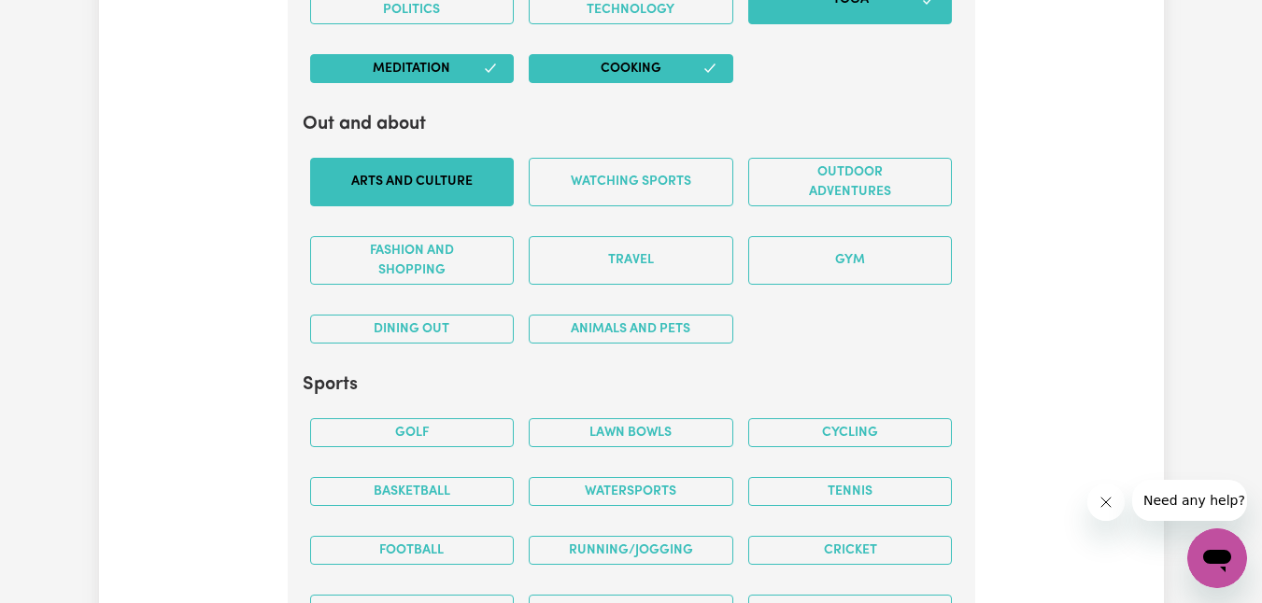
click at [457, 188] on button "Arts and Culture" at bounding box center [412, 182] width 205 height 49
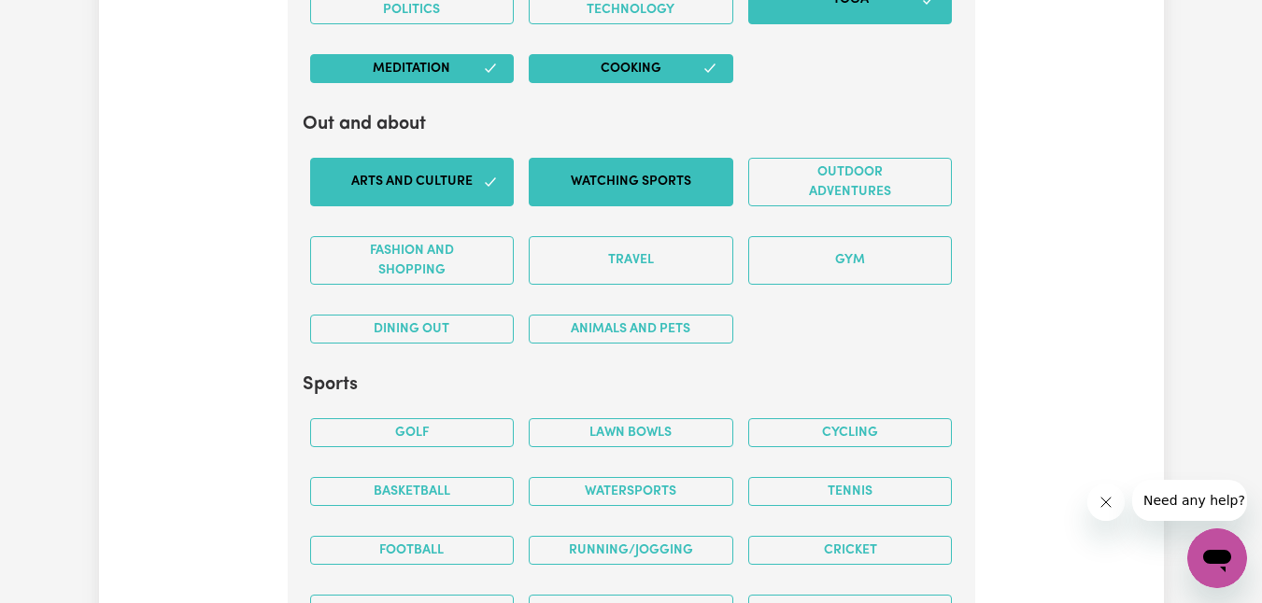
click at [674, 192] on button "Watching sports" at bounding box center [631, 182] width 205 height 49
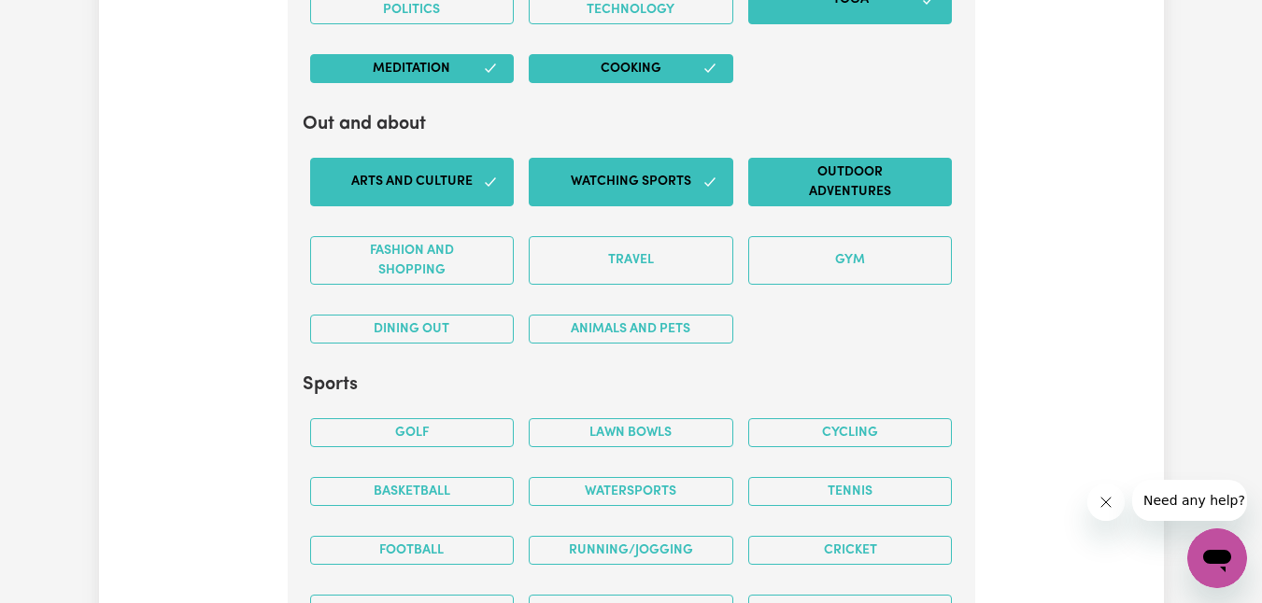
click at [832, 191] on button "Outdoor adventures" at bounding box center [850, 182] width 205 height 49
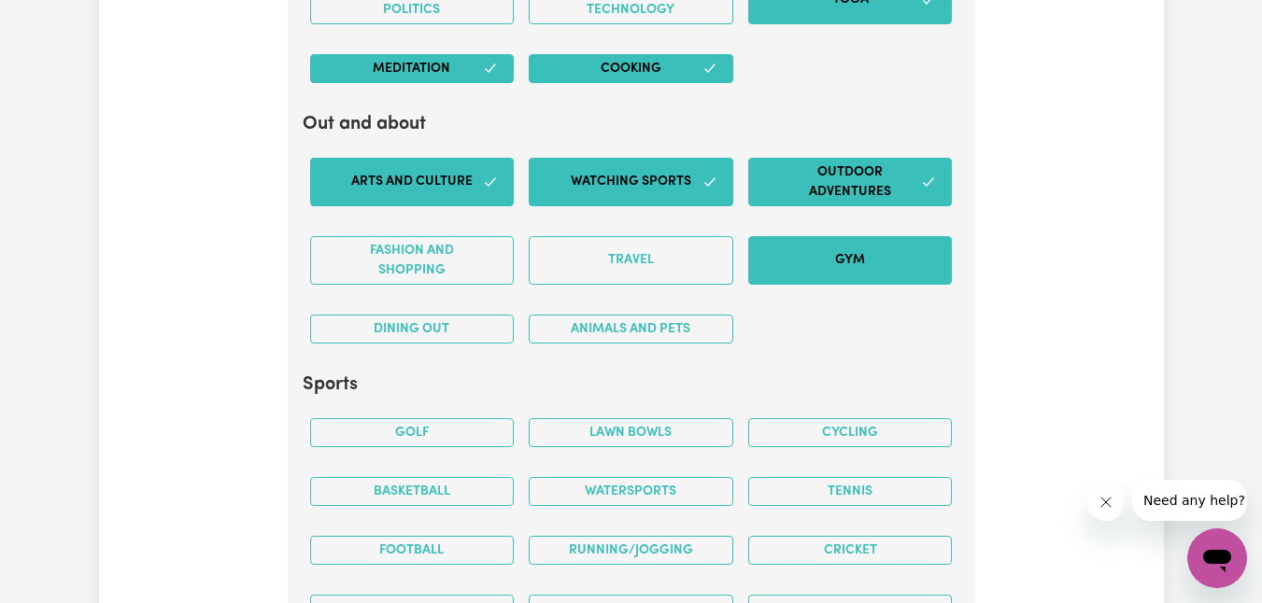
click at [800, 262] on button "Gym" at bounding box center [850, 260] width 205 height 49
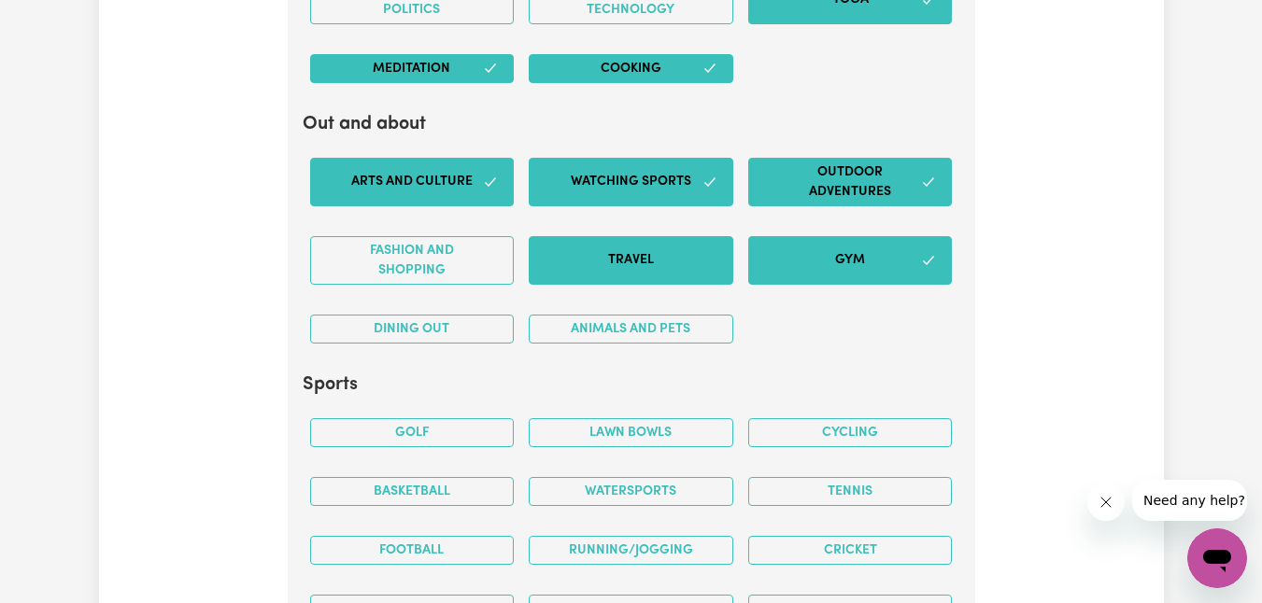
click at [590, 257] on button "Travel" at bounding box center [631, 260] width 205 height 49
click at [580, 333] on button "Animals and pets" at bounding box center [631, 329] width 205 height 29
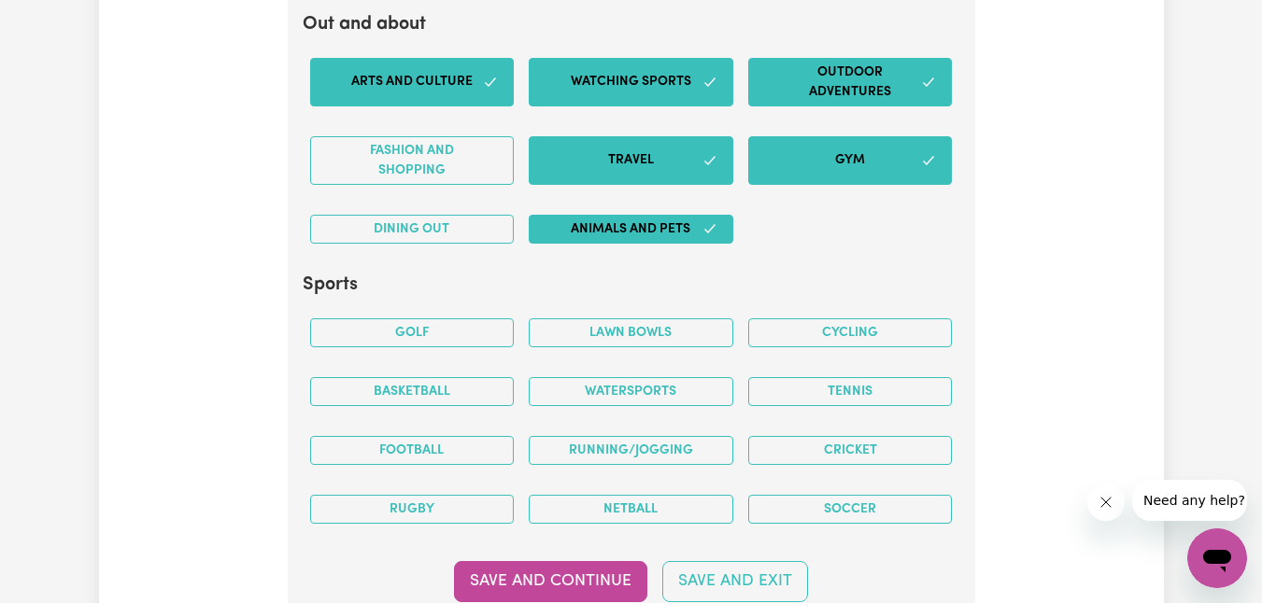
scroll to position [4062, 0]
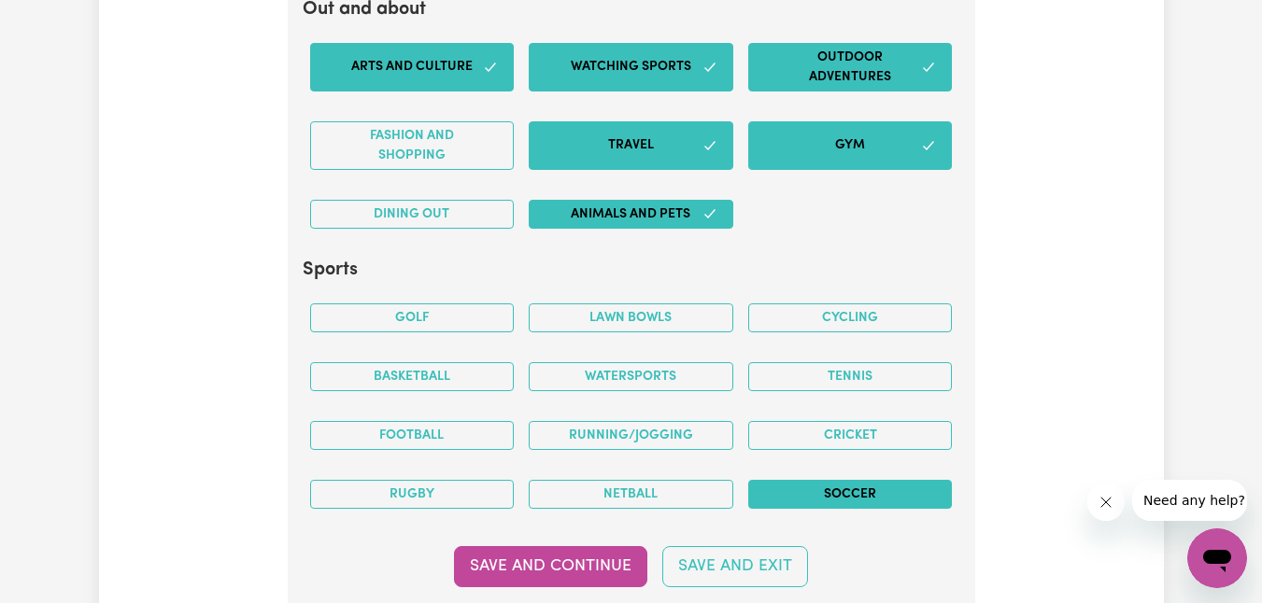
click at [853, 503] on button "Soccer" at bounding box center [850, 494] width 205 height 29
click at [422, 385] on button "Basketball" at bounding box center [412, 376] width 205 height 29
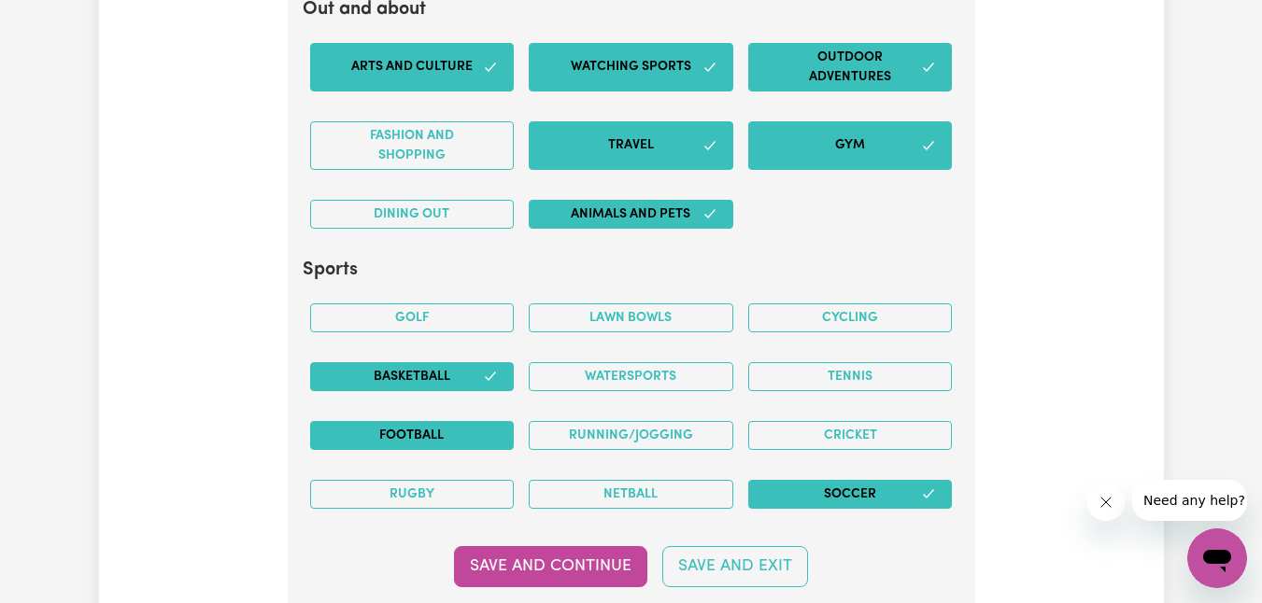
click at [479, 442] on button "Football" at bounding box center [412, 435] width 205 height 29
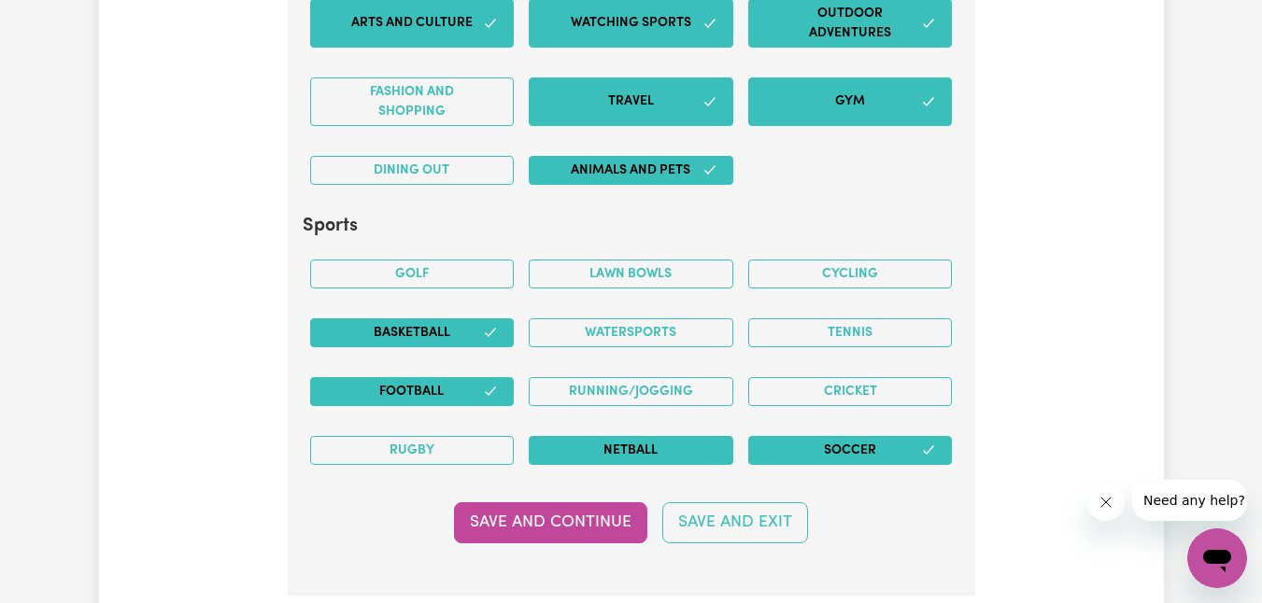
scroll to position [4107, 0]
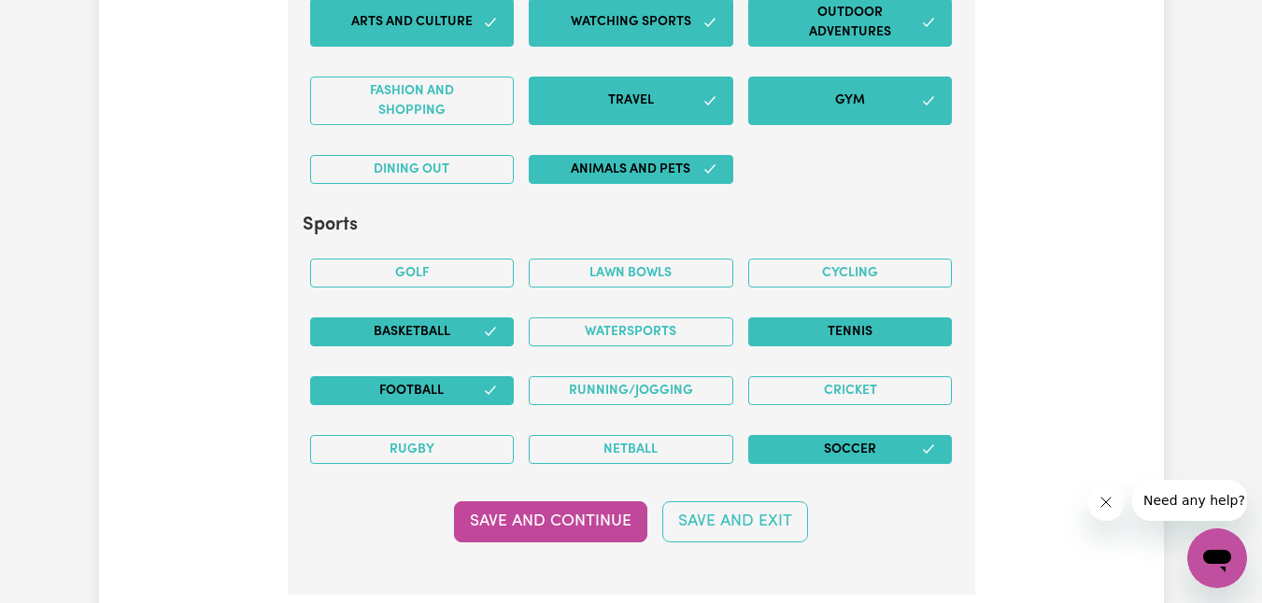
click at [876, 335] on button "Tennis" at bounding box center [850, 332] width 205 height 29
click at [591, 518] on button "Save and Continue" at bounding box center [550, 522] width 193 height 41
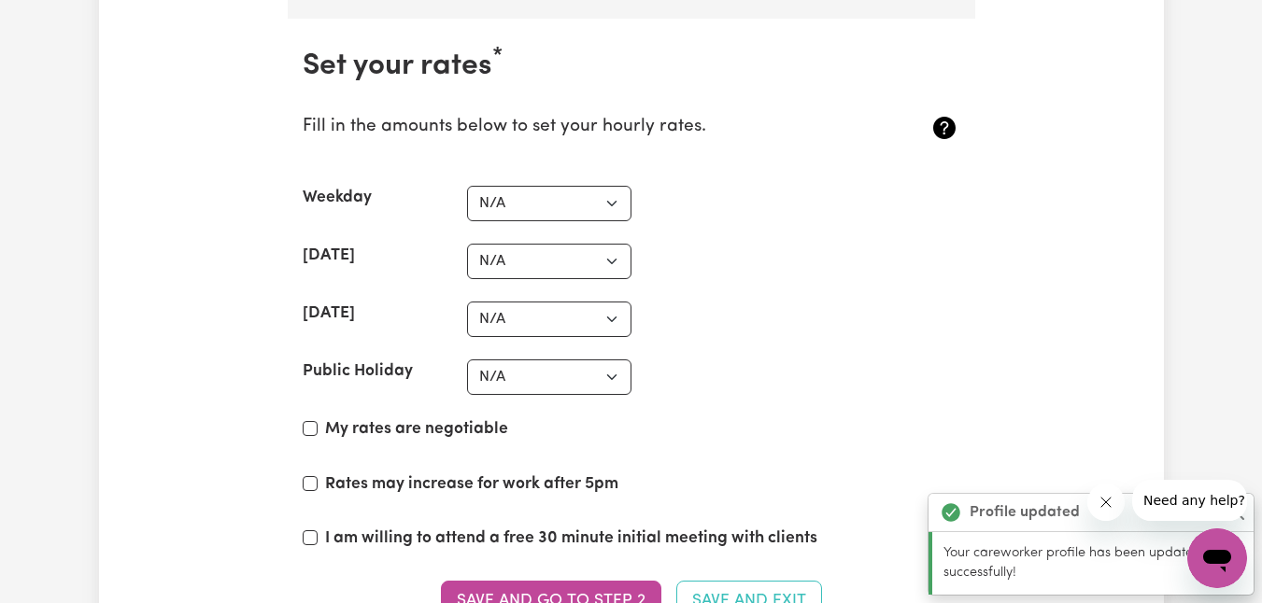
scroll to position [4702, 0]
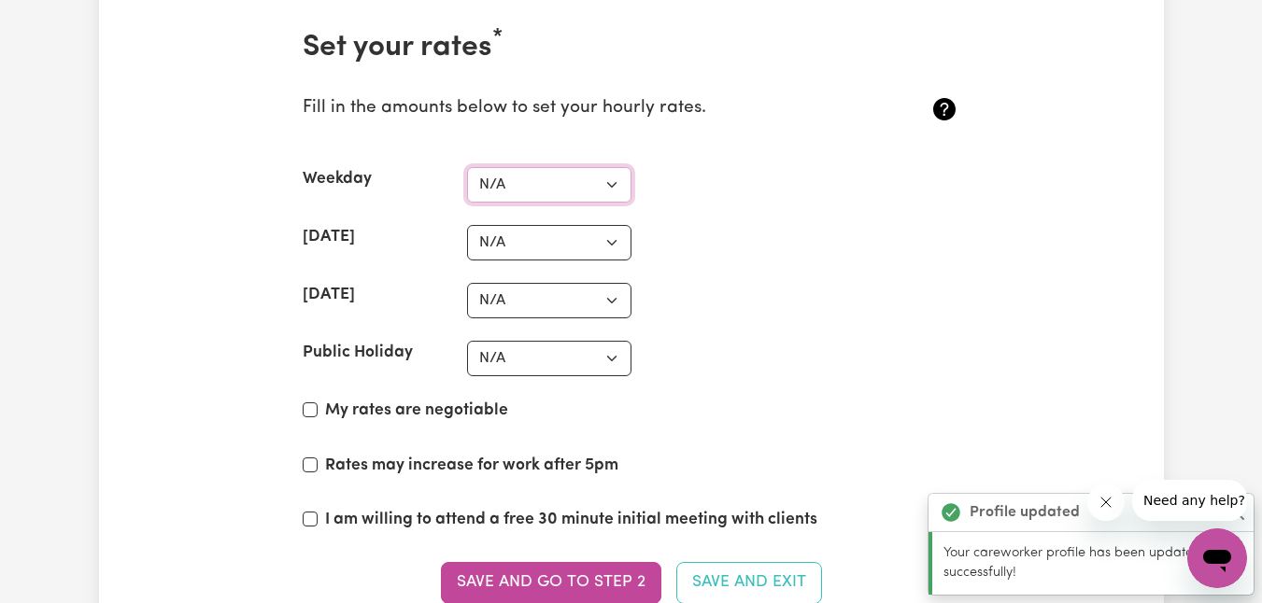
click at [557, 193] on select "N/A $37 $38 $39 $40 $41 $42 $43 $44 $45 $46 $47 $48 $49 $50 $51 $52 $53 $54 $55…" at bounding box center [549, 184] width 164 height 35
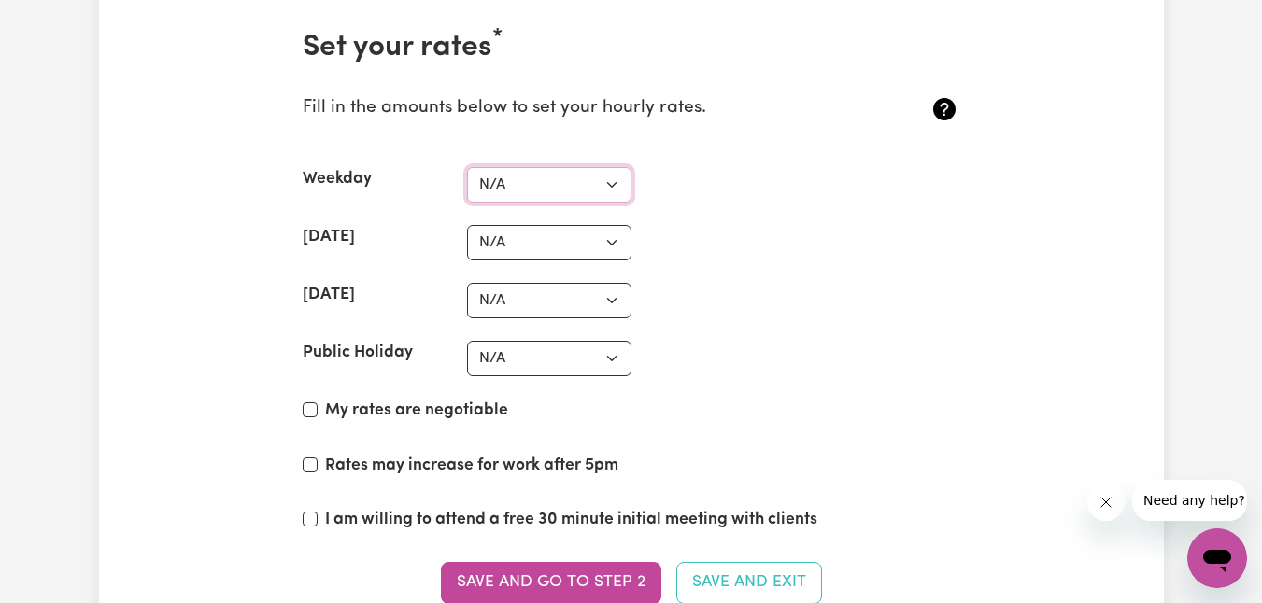
click at [549, 178] on select "N/A $37 $38 $39 $40 $41 $42 $43 $44 $45 $46 $47 $48 $49 $50 $51 $52 $53 $54 $55…" at bounding box center [549, 184] width 164 height 35
click at [467, 167] on select "N/A $37 $38 $39 $40 $41 $42 $43 $44 $45 $46 $47 $48 $49 $50 $51 $52 $53 $54 $55…" at bounding box center [549, 184] width 164 height 35
click at [542, 192] on select "N/A $37 $38 $39 $40 $41 $42 $43 $44 $45 $46 $47 $48 $49 $50 $51 $52 $53 $54 $55…" at bounding box center [549, 184] width 164 height 35
click at [467, 167] on select "N/A $37 $38 $39 $40 $41 $42 $43 $44 $45 $46 $47 $48 $49 $50 $51 $52 $53 $54 $55…" at bounding box center [549, 184] width 164 height 35
click at [524, 188] on select "N/A $37 $38 $39 $40 $41 $42 $43 $44 $45 $46 $47 $48 $49 $50 $51 $52 $53 $54 $55…" at bounding box center [549, 184] width 164 height 35
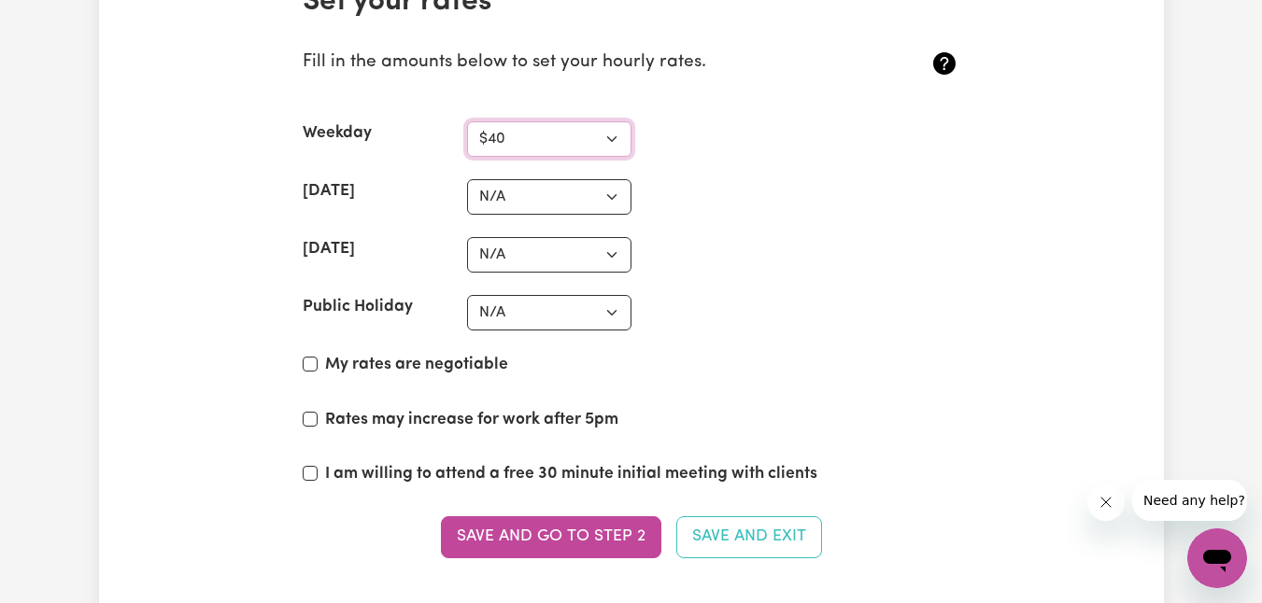
scroll to position [4772, 0]
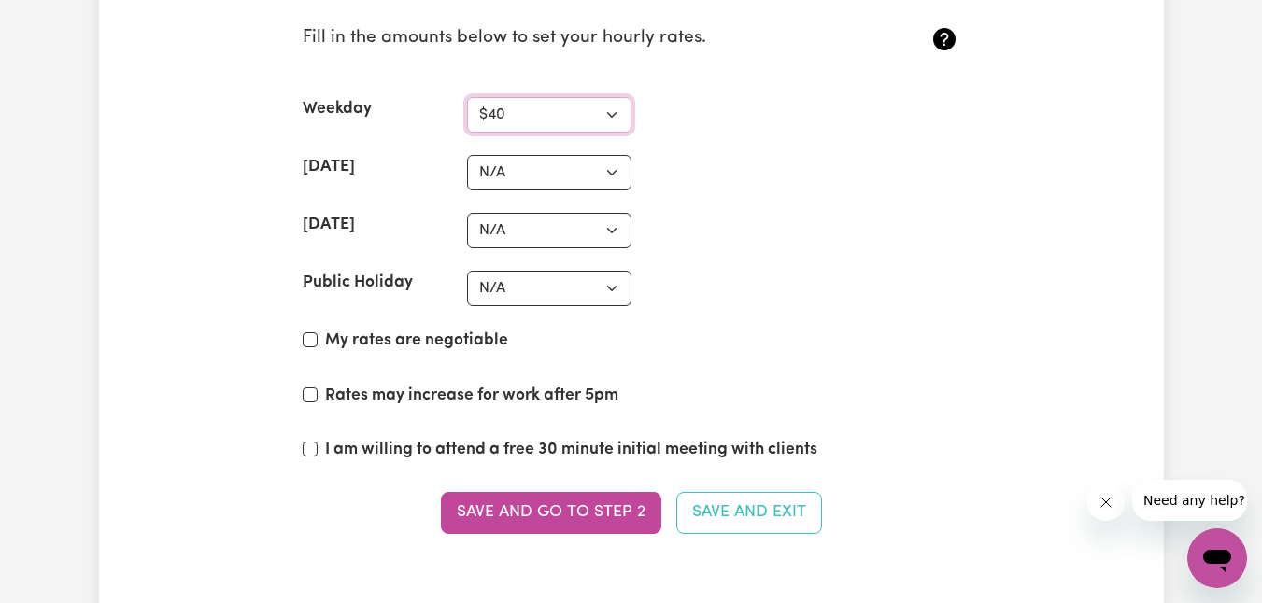
click at [569, 120] on select "N/A $37 $38 $39 $40 $41 $42 $43 $44 $45 $46 $47 $48 $49 $50 $51 $52 $53 $54 $55…" at bounding box center [549, 114] width 164 height 35
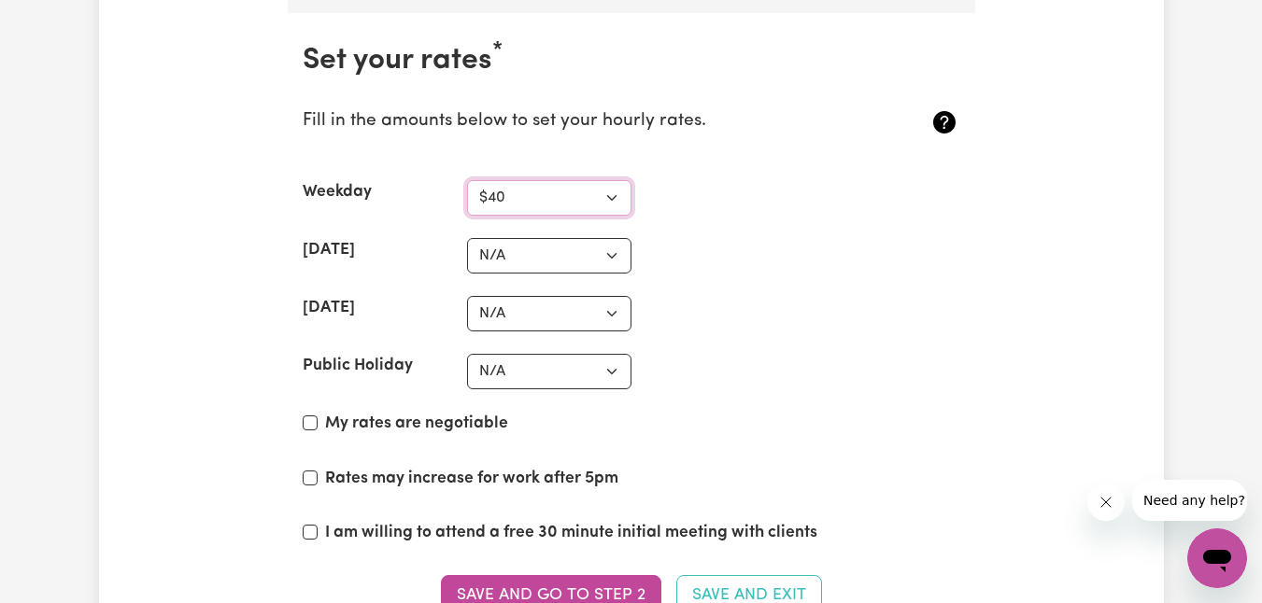
scroll to position [4664, 0]
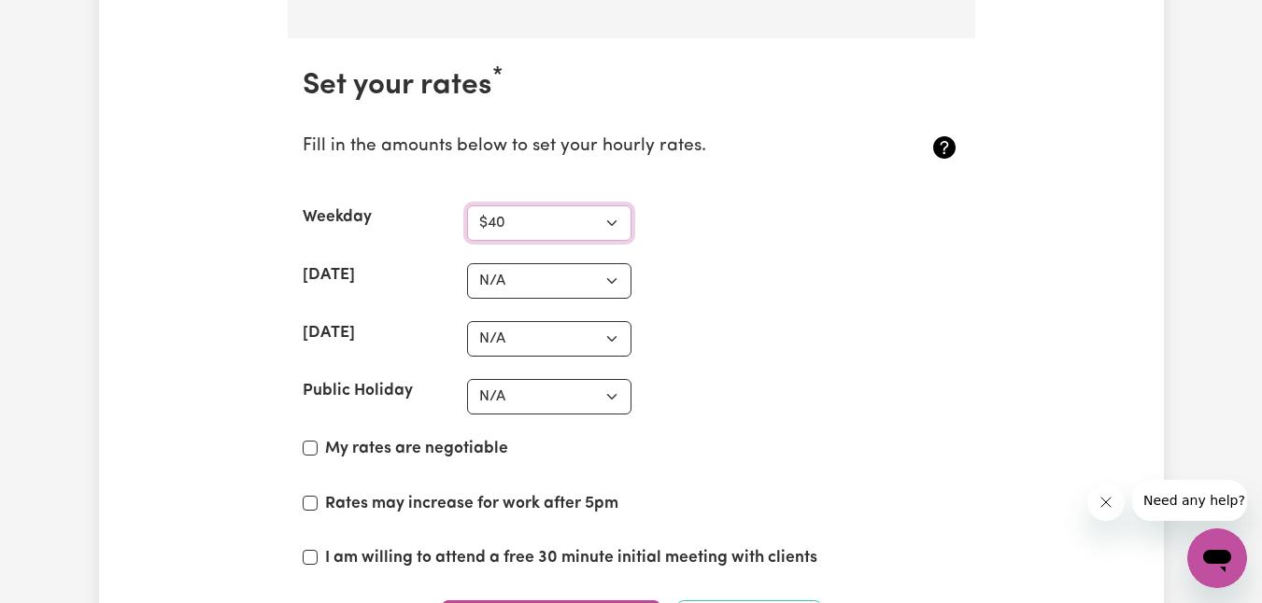
click at [553, 222] on select "N/A $37 $38 $39 $40 $41 $42 $43 $44 $45 $46 $47 $48 $49 $50 $51 $52 $53 $54 $55…" at bounding box center [549, 222] width 164 height 35
select select "45"
click at [467, 205] on select "N/A $37 $38 $39 $40 $41 $42 $43 $44 $45 $46 $47 $48 $49 $50 $51 $52 $53 $54 $55…" at bounding box center [549, 222] width 164 height 35
click at [524, 327] on select "N/A $37 $38 $39 $40 $41 $42 $43 $44 $45 $46 $47 $48 $49 $50 $51 $52 $53 $54 $55…" at bounding box center [549, 338] width 164 height 35
select select "70"
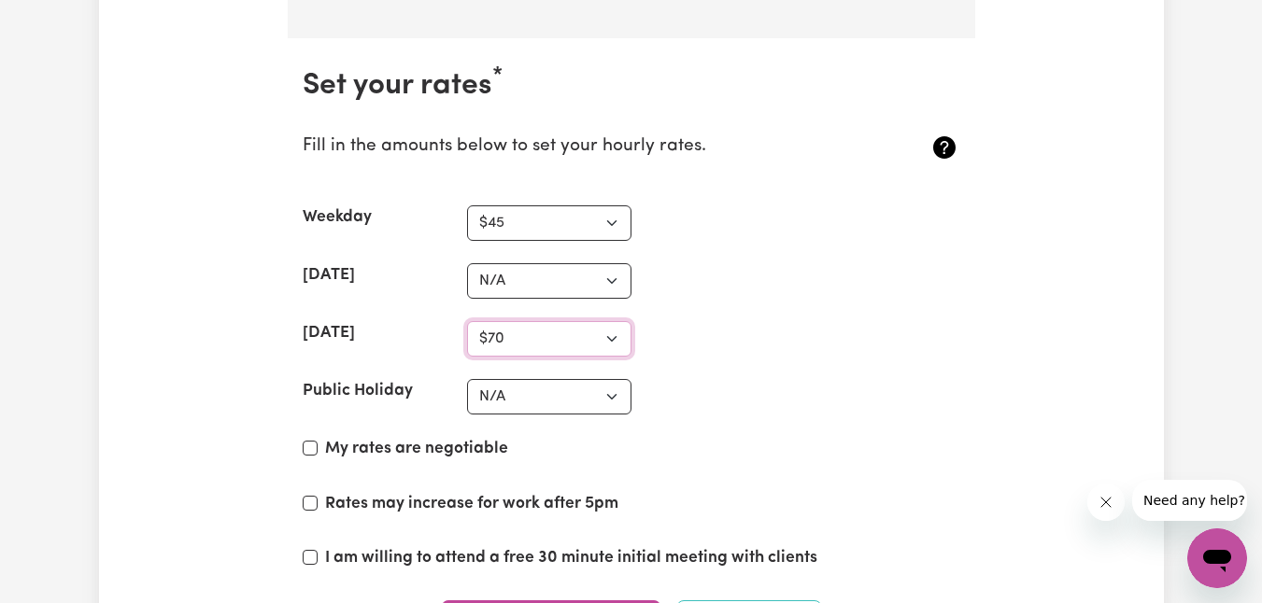
click at [467, 321] on select "N/A $37 $38 $39 $40 $41 $42 $43 $44 $45 $46 $47 $48 $49 $50 $51 $52 $53 $54 $55…" at bounding box center [549, 338] width 164 height 35
click at [536, 392] on select "N/A $37 $38 $39 $40 $41 $42 $43 $44 $45 $46 $47 $48 $49 $50 $51 $52 $53 $54 $55…" at bounding box center [549, 396] width 164 height 35
select select "70"
click at [467, 379] on select "N/A $37 $38 $39 $40 $41 $42 $43 $44 $45 $46 $47 $48 $49 $50 $51 $52 $53 $54 $55…" at bounding box center [549, 396] width 164 height 35
click at [701, 345] on div "[DATE] N/A $37 $38 $39 $40 $41 $42 $43 $44 $45 $46 $47 $48 $49 $50 $51 $52 $53 …" at bounding box center [632, 338] width 658 height 35
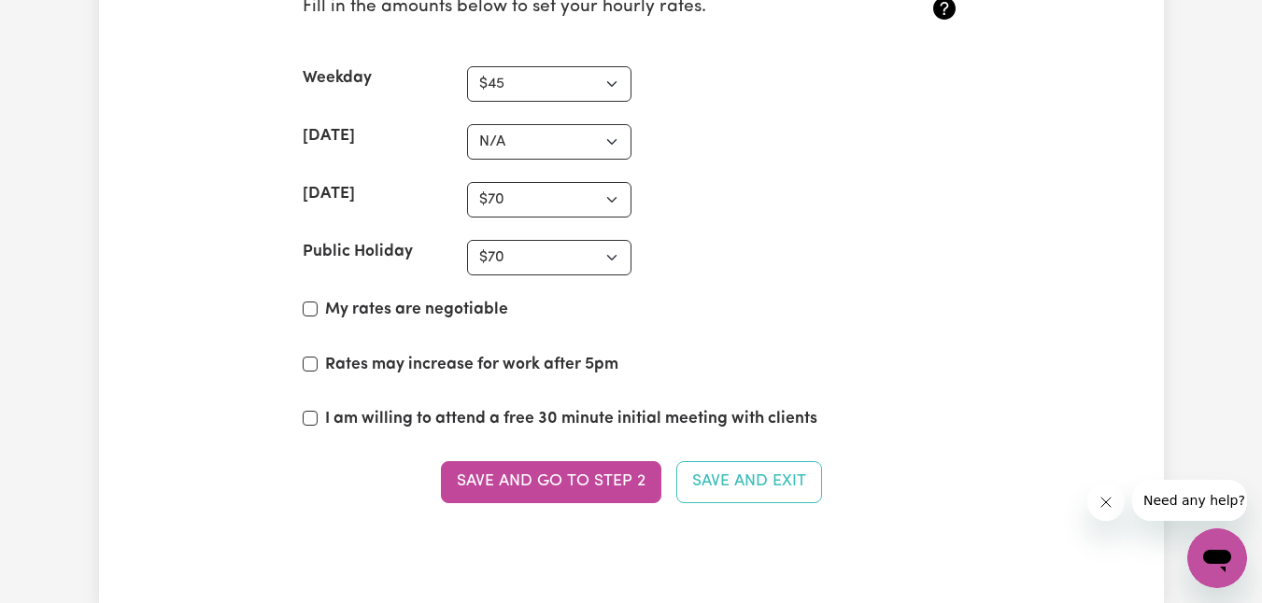
scroll to position [4810, 0]
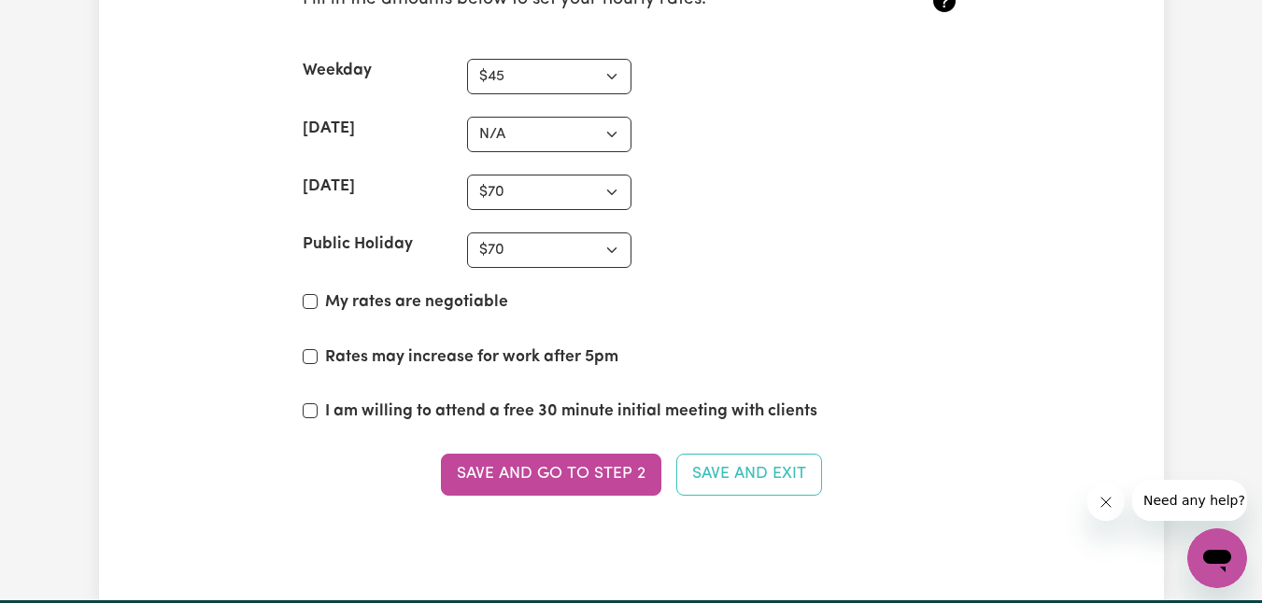
click at [407, 304] on label "My rates are negotiable" at bounding box center [416, 302] width 183 height 24
click at [318, 304] on input "My rates are negotiable" at bounding box center [310, 301] width 15 height 15
checkbox input "true"
click at [419, 360] on label "Rates may increase for work after 5pm" at bounding box center [471, 358] width 293 height 24
click at [318, 360] on input "Rates may increase for work after 5pm" at bounding box center [310, 356] width 15 height 15
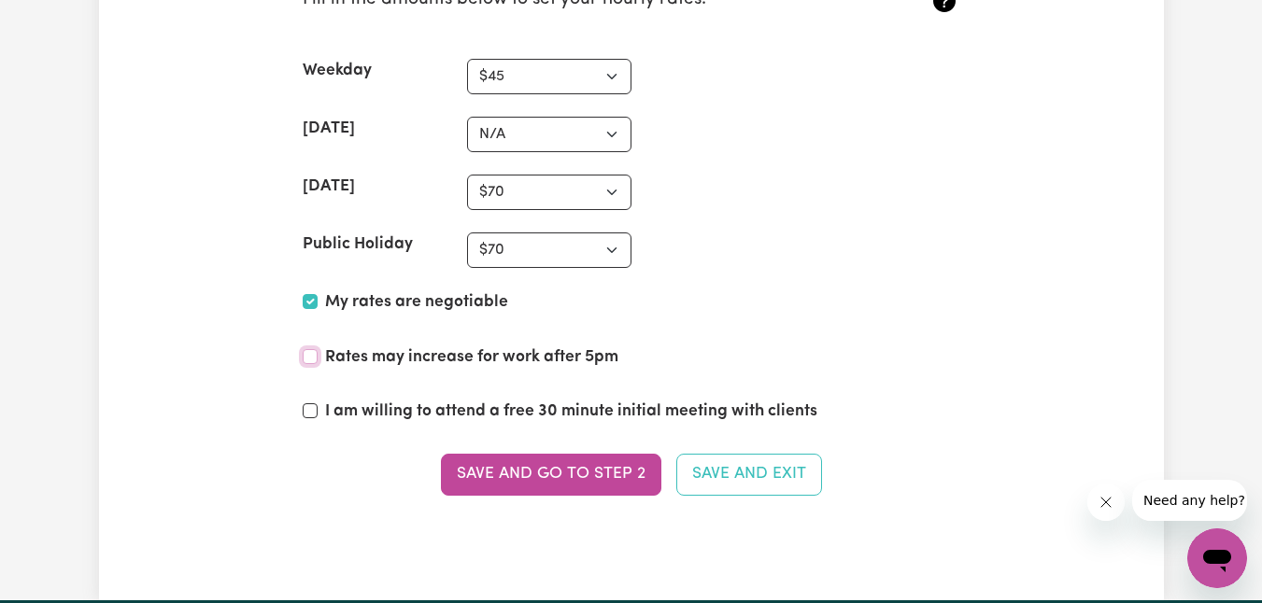
checkbox input "true"
click at [587, 416] on label "I am willing to attend a free 30 minute initial meeting with clients" at bounding box center [571, 412] width 492 height 24
click at [318, 416] on input "I am willing to attend a free 30 minute initial meeting with clients" at bounding box center [310, 411] width 15 height 15
checkbox input "true"
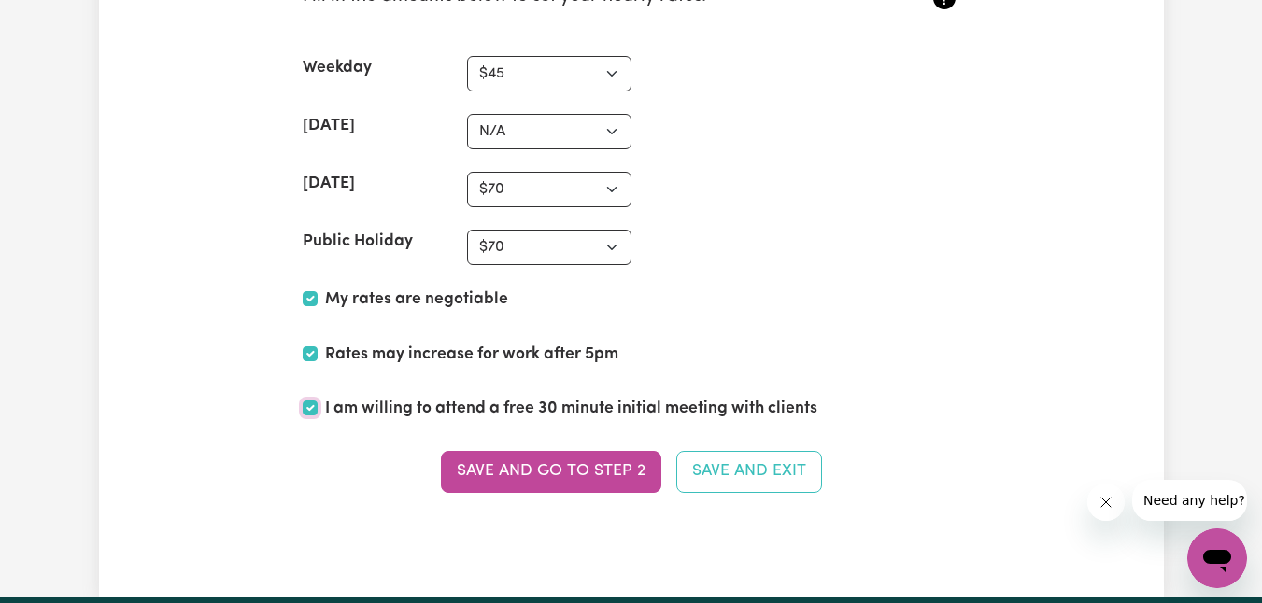
scroll to position [4814, 0]
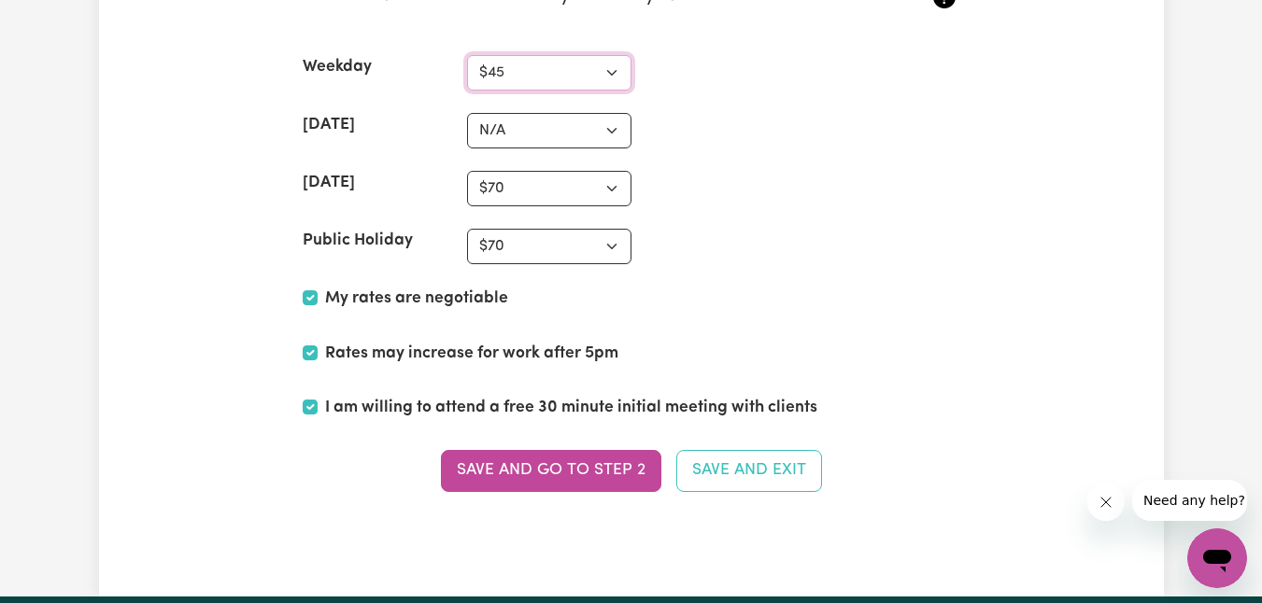
click at [553, 75] on select "N/A $37 $38 $39 $40 $41 $42 $43 $44 $45 $46 $47 $48 $49 $50 $51 $52 $53 $54 $55…" at bounding box center [549, 72] width 164 height 35
select select "40"
click at [467, 55] on select "N/A $37 $38 $39 $40 $41 $42 $43 $44 $45 $46 $47 $48 $49 $50 $51 $52 $53 $54 $55…" at bounding box center [549, 72] width 164 height 35
click at [526, 201] on select "N/A $37 $38 $39 $40 $41 $42 $43 $44 $45 $46 $47 $48 $49 $50 $51 $52 $53 $54 $55…" at bounding box center [549, 188] width 164 height 35
select select "60"
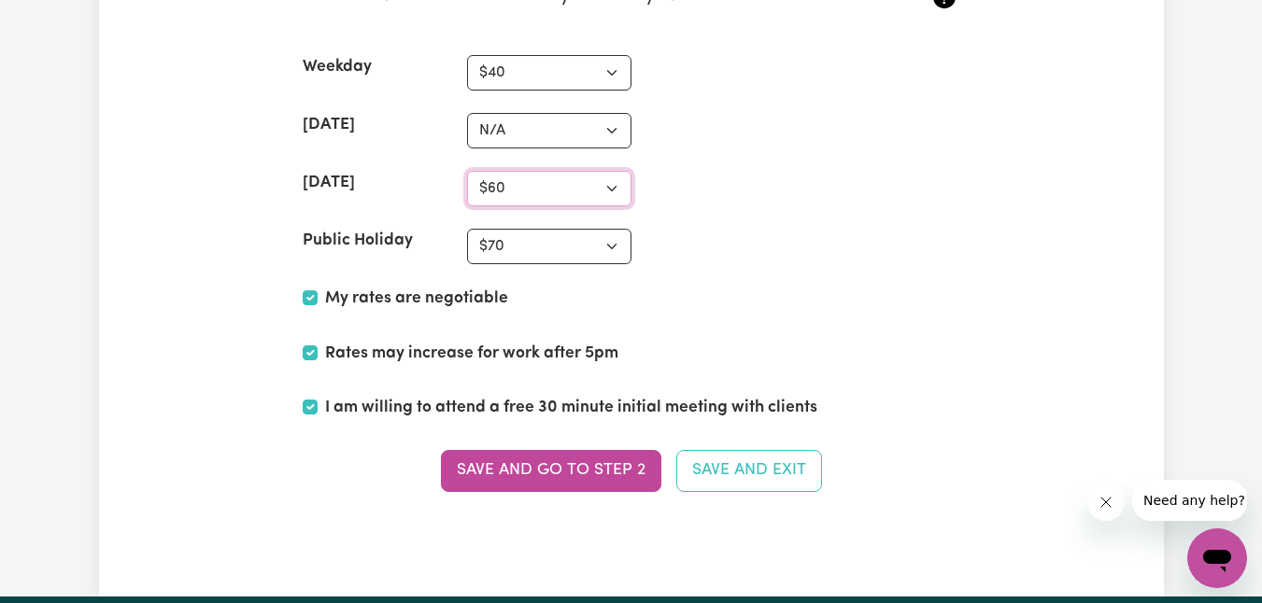
click at [467, 171] on select "N/A $37 $38 $39 $40 $41 $42 $43 $44 $45 $46 $47 $48 $49 $50 $51 $52 $53 $54 $55…" at bounding box center [549, 188] width 164 height 35
click at [551, 250] on select "N/A $37 $38 $39 $40 $41 $42 $43 $44 $45 $46 $47 $48 $49 $50 $51 $52 $53 $54 $55…" at bounding box center [549, 246] width 164 height 35
select select "60"
click at [467, 229] on select "N/A $37 $38 $39 $40 $41 $42 $43 $44 $45 $46 $47 $48 $49 $50 $51 $52 $53 $54 $55…" at bounding box center [549, 246] width 164 height 35
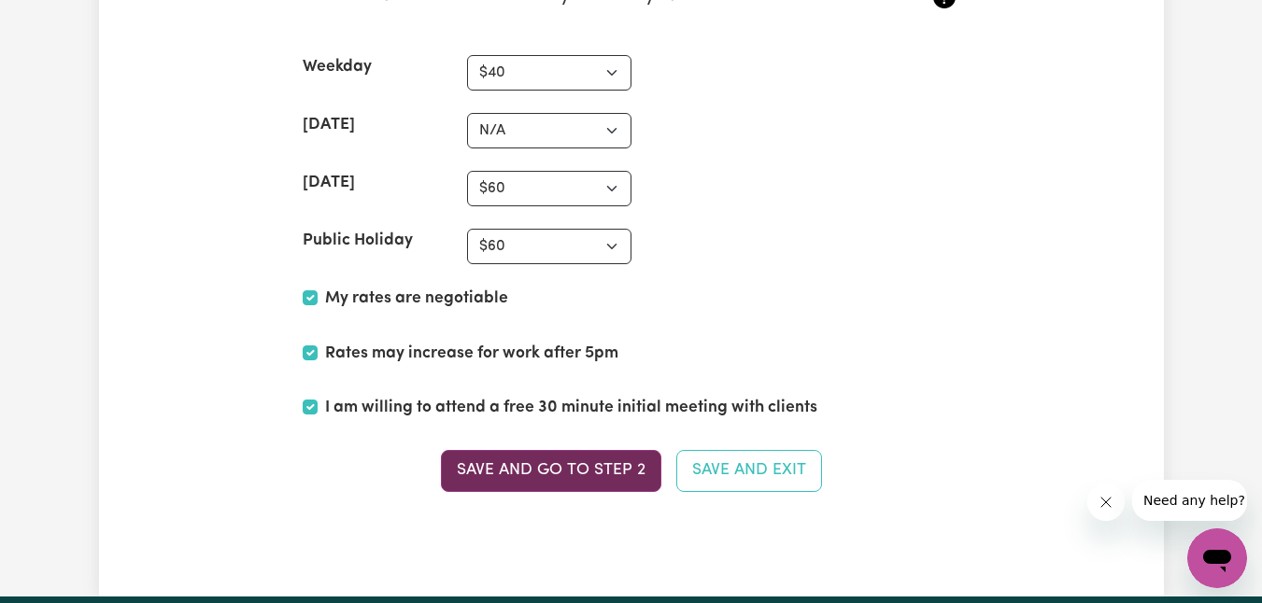
click at [599, 466] on button "Save and go to Step 2" at bounding box center [551, 470] width 220 height 41
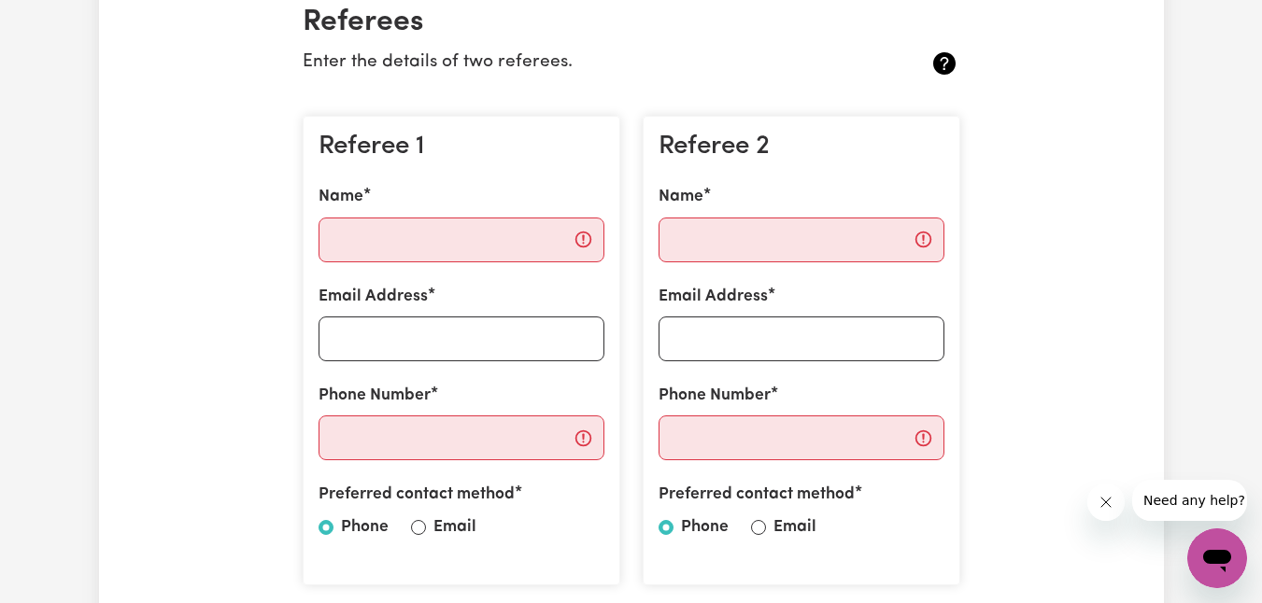
scroll to position [475, 0]
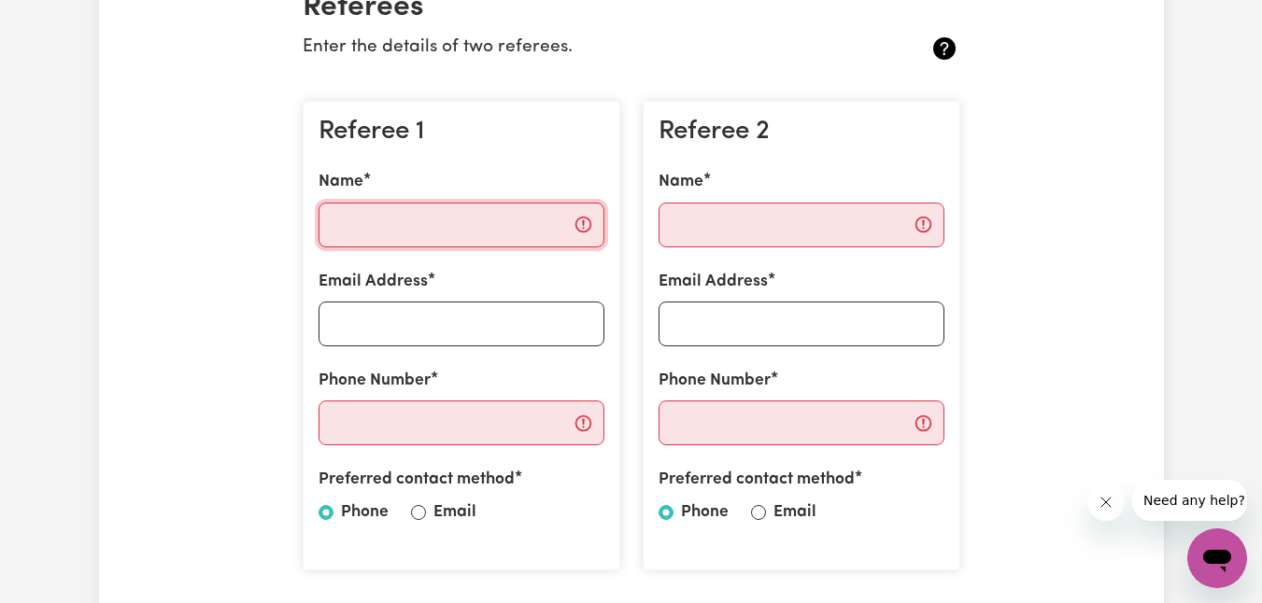
click at [549, 232] on input "Name" at bounding box center [462, 225] width 286 height 45
click at [568, 69] on section "Referees Enter the details of two referees. Referee 1 Name Email Address Phone …" at bounding box center [631, 342] width 687 height 764
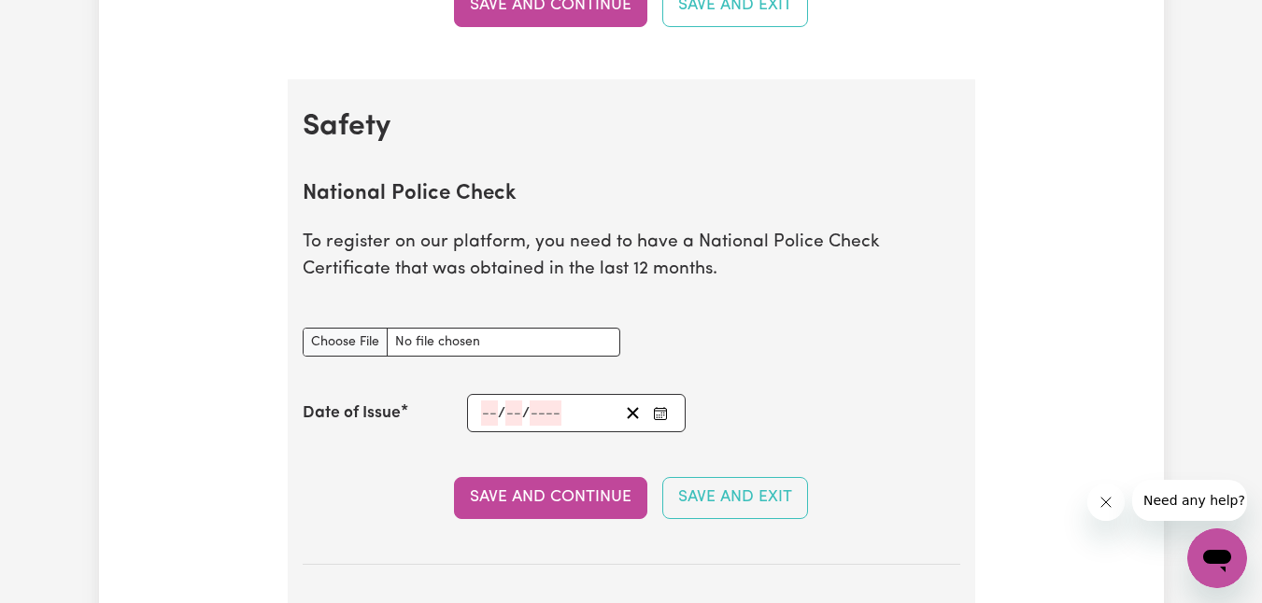
scroll to position [1417, 0]
